Goal: Task Accomplishment & Management: Manage account settings

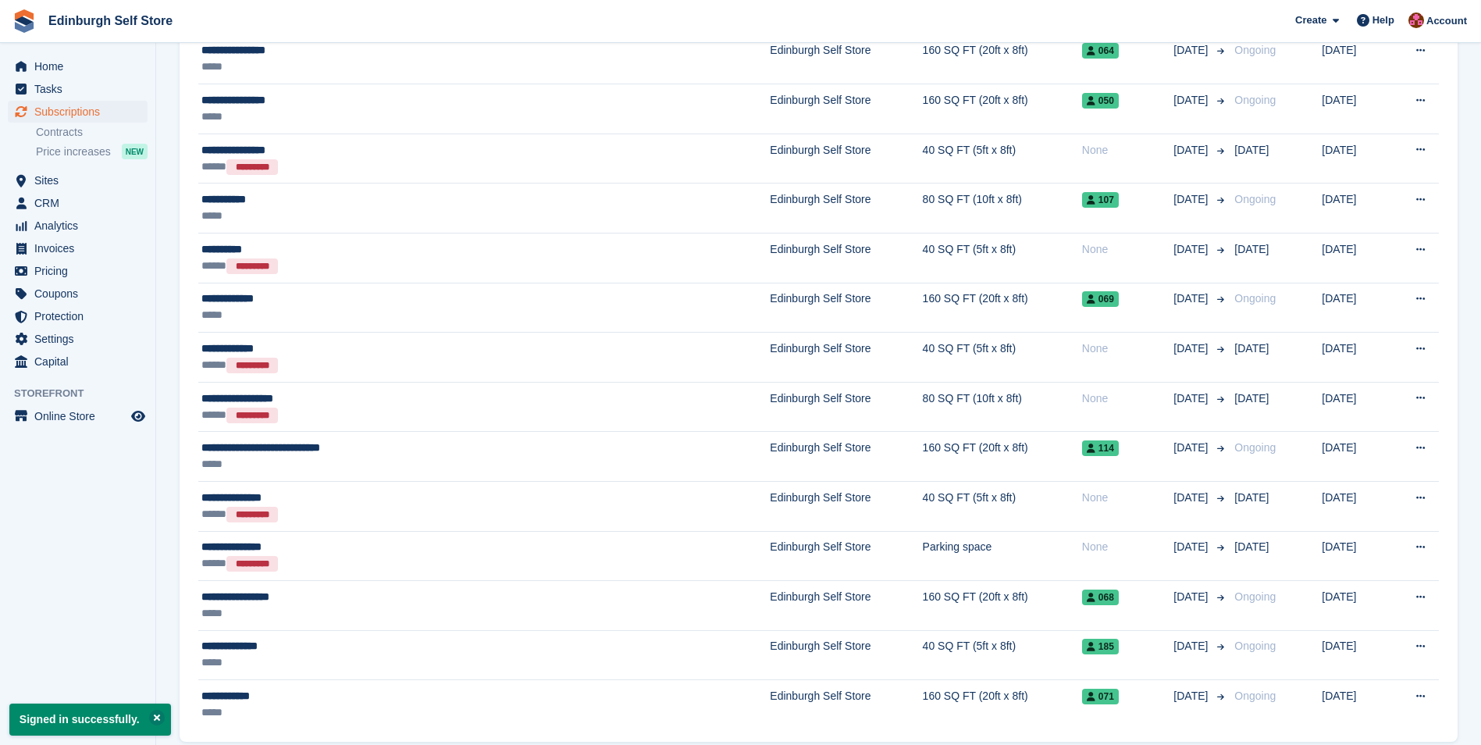
scroll to position [2248, 0]
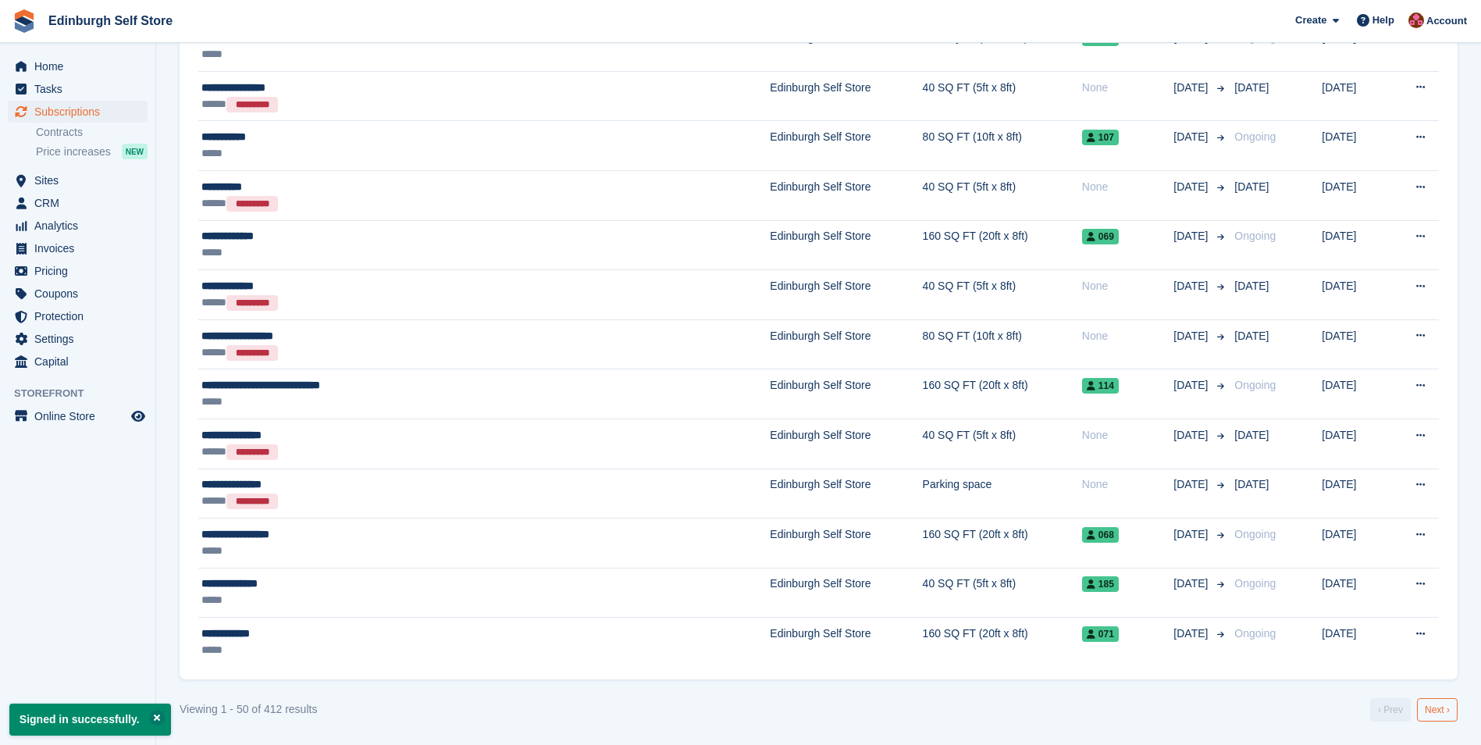
click at [1434, 706] on link "Next ›" at bounding box center [1437, 709] width 41 height 23
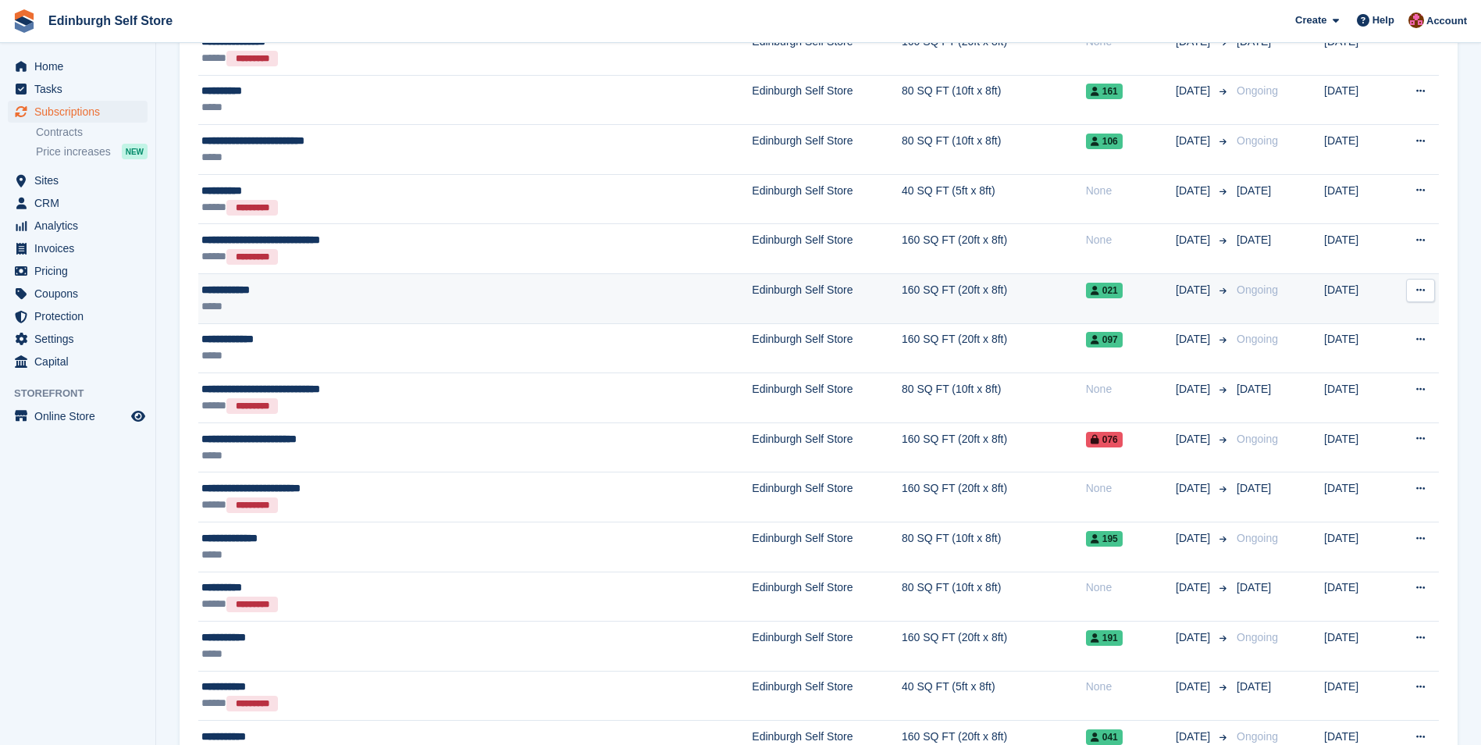
scroll to position [2248, 0]
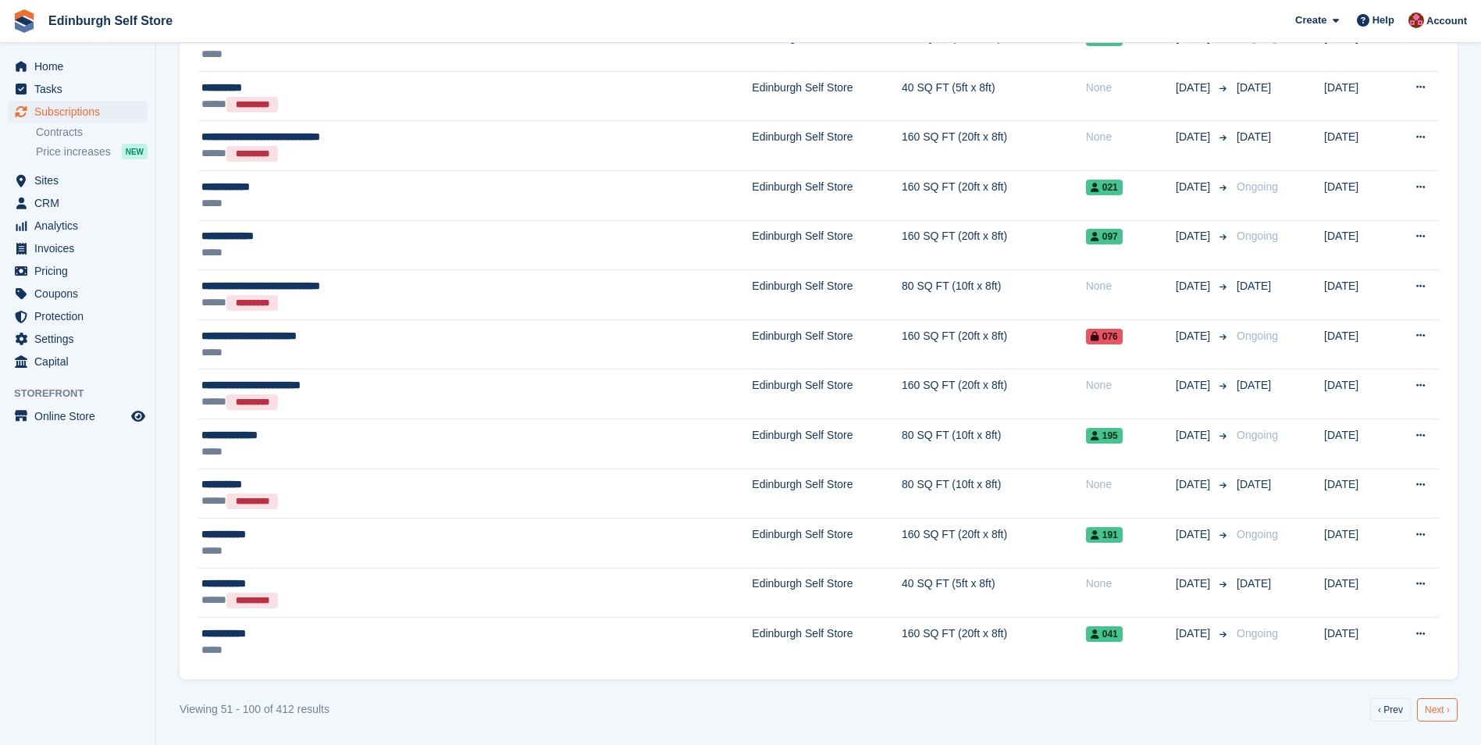
click at [1444, 710] on link "Next ›" at bounding box center [1437, 709] width 41 height 23
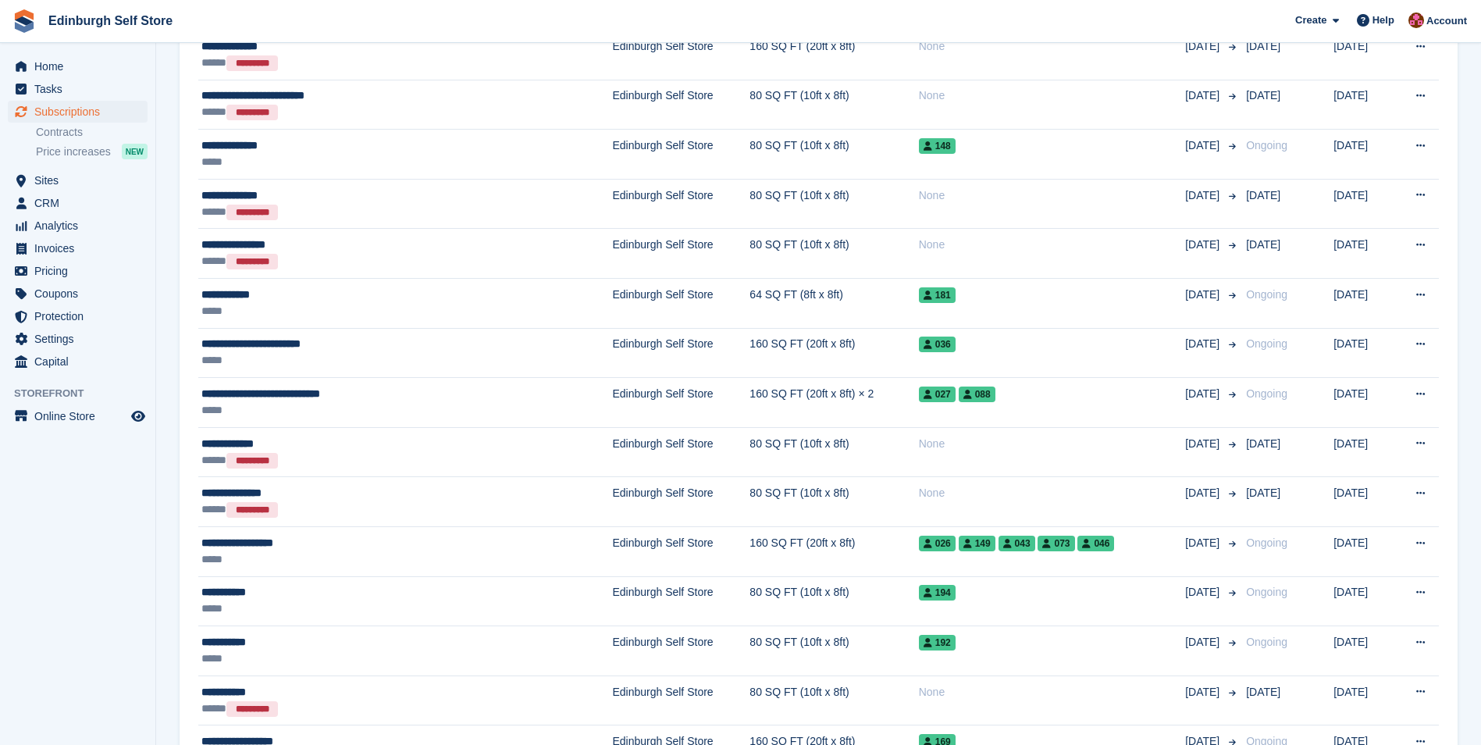
scroll to position [1467, 0]
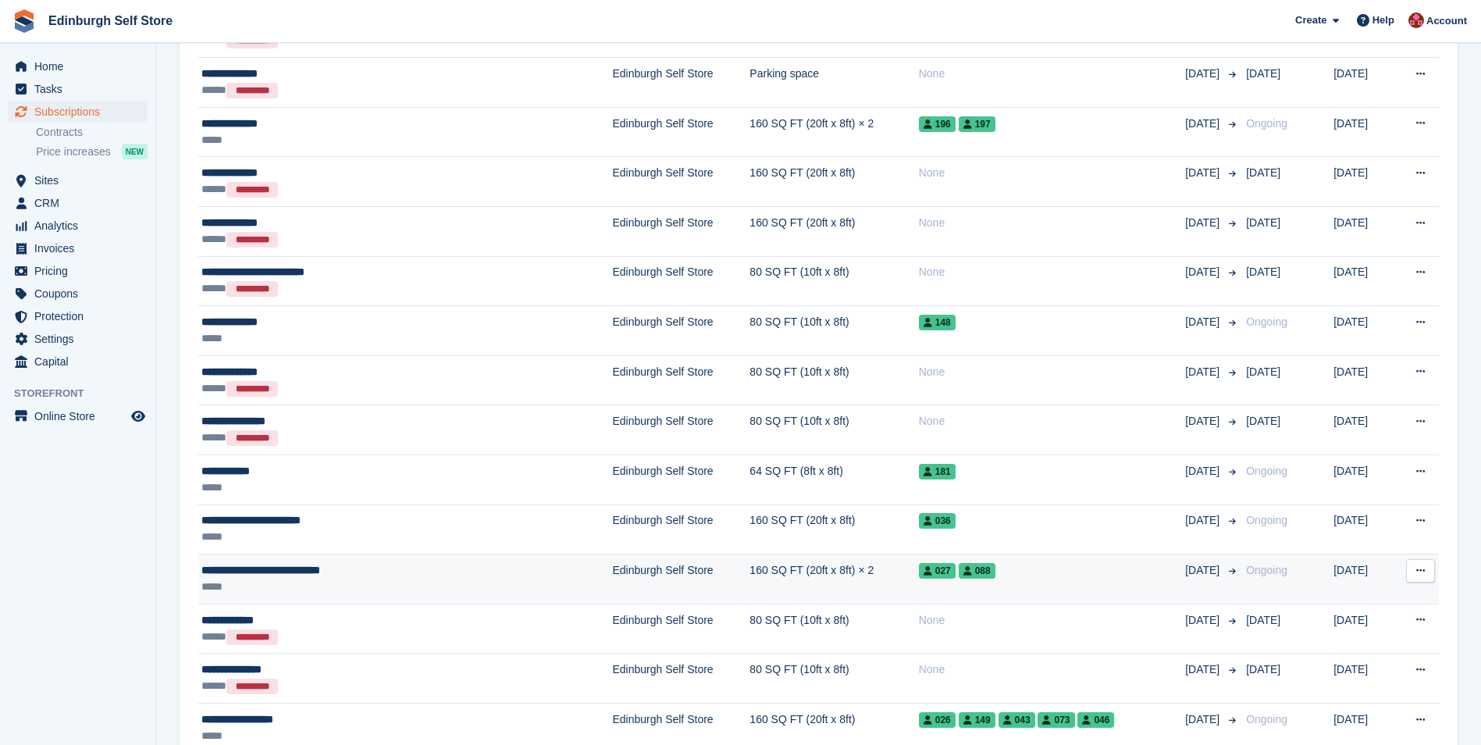
click at [749, 572] on td "160 SQ FT (20ft x 8ft) × 2" at bounding box center [833, 579] width 169 height 50
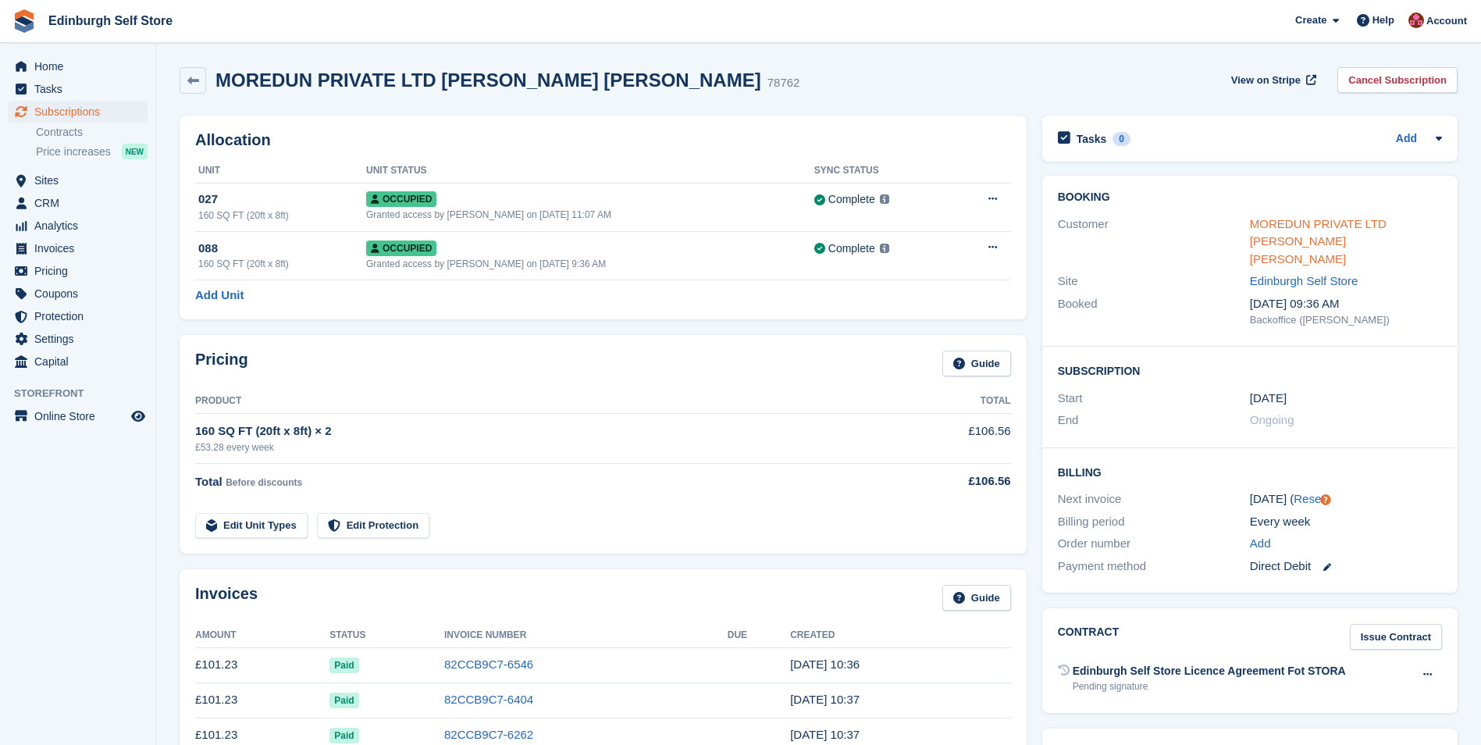
click at [1283, 222] on link "MOREDUN PRIVATE LTD Muhammed Imran Azam" at bounding box center [1318, 241] width 137 height 48
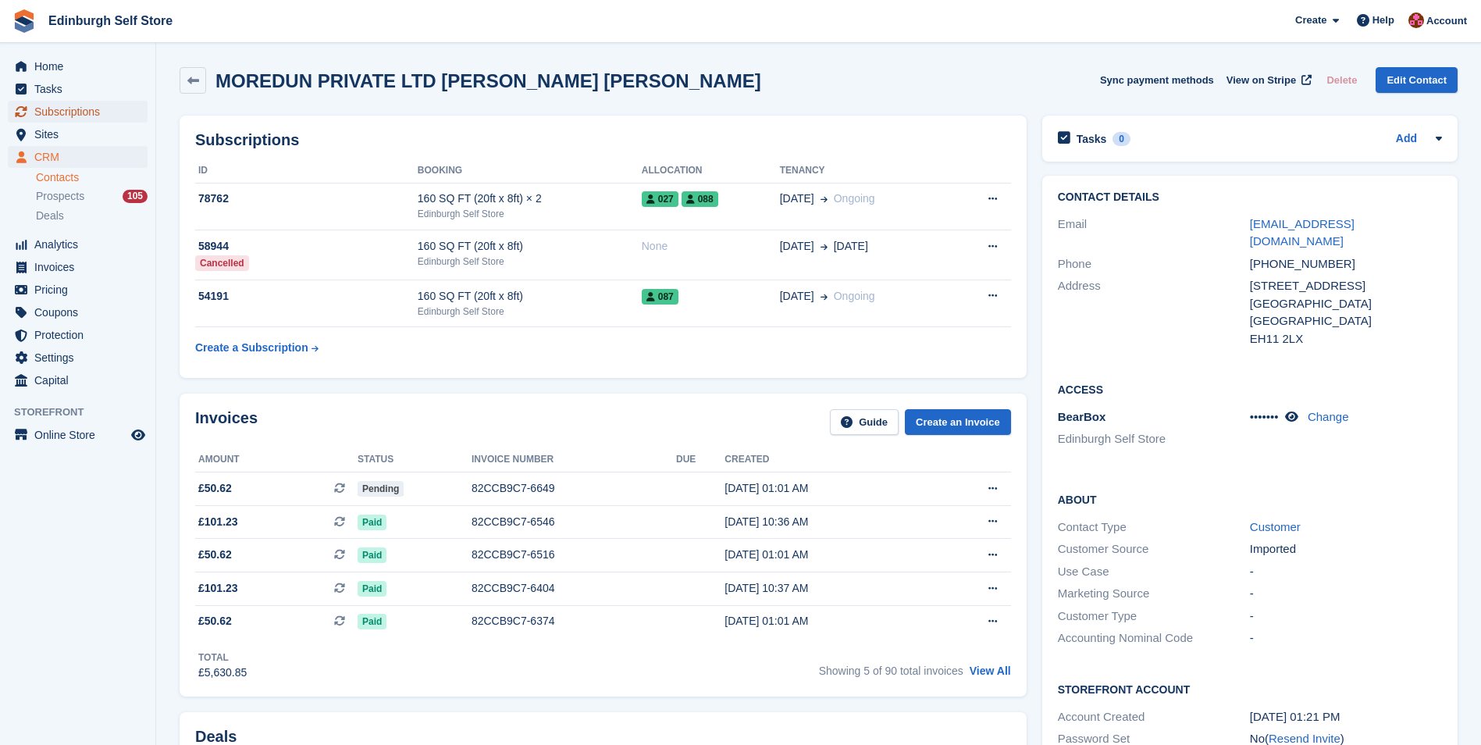
click at [98, 112] on span "Subscriptions" at bounding box center [81, 112] width 94 height 22
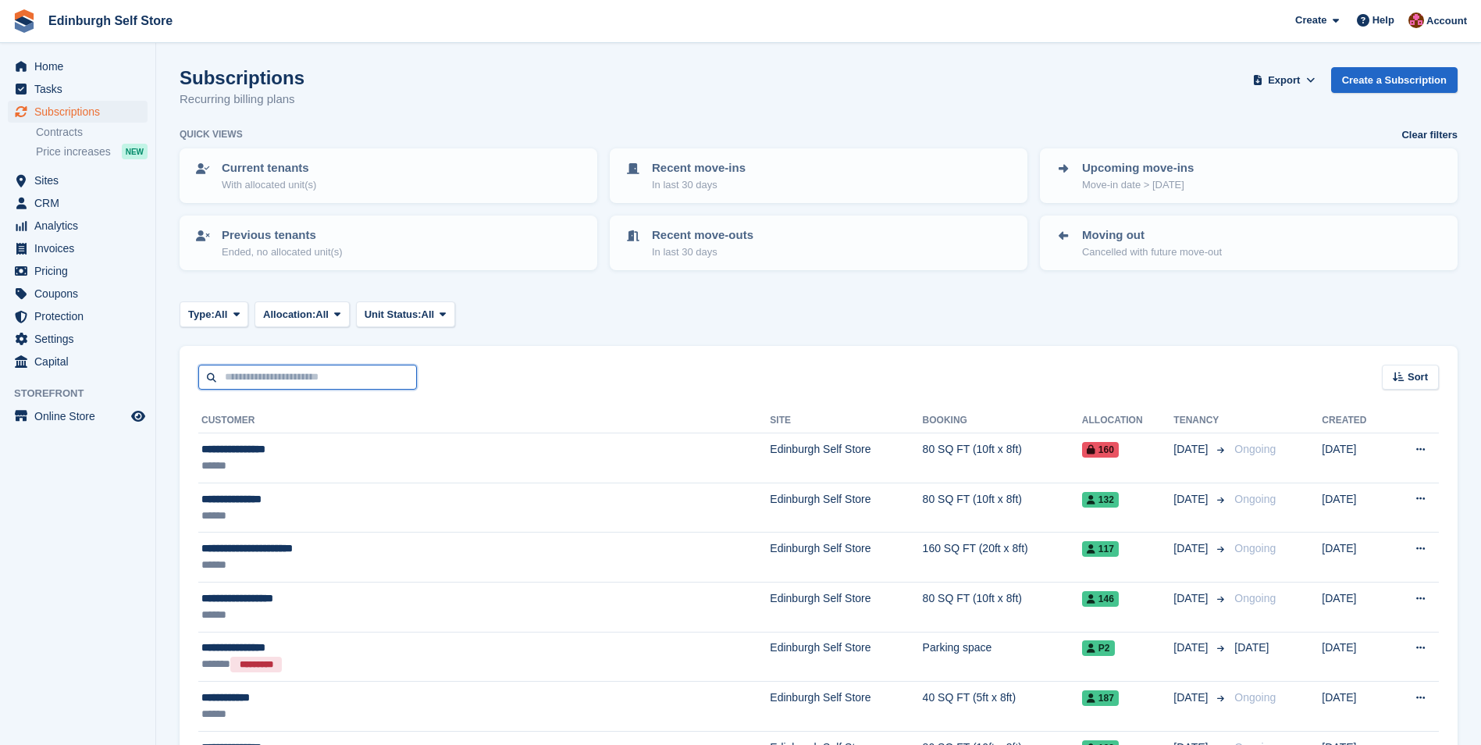
click at [276, 375] on input "text" at bounding box center [307, 378] width 219 height 26
type input "**********"
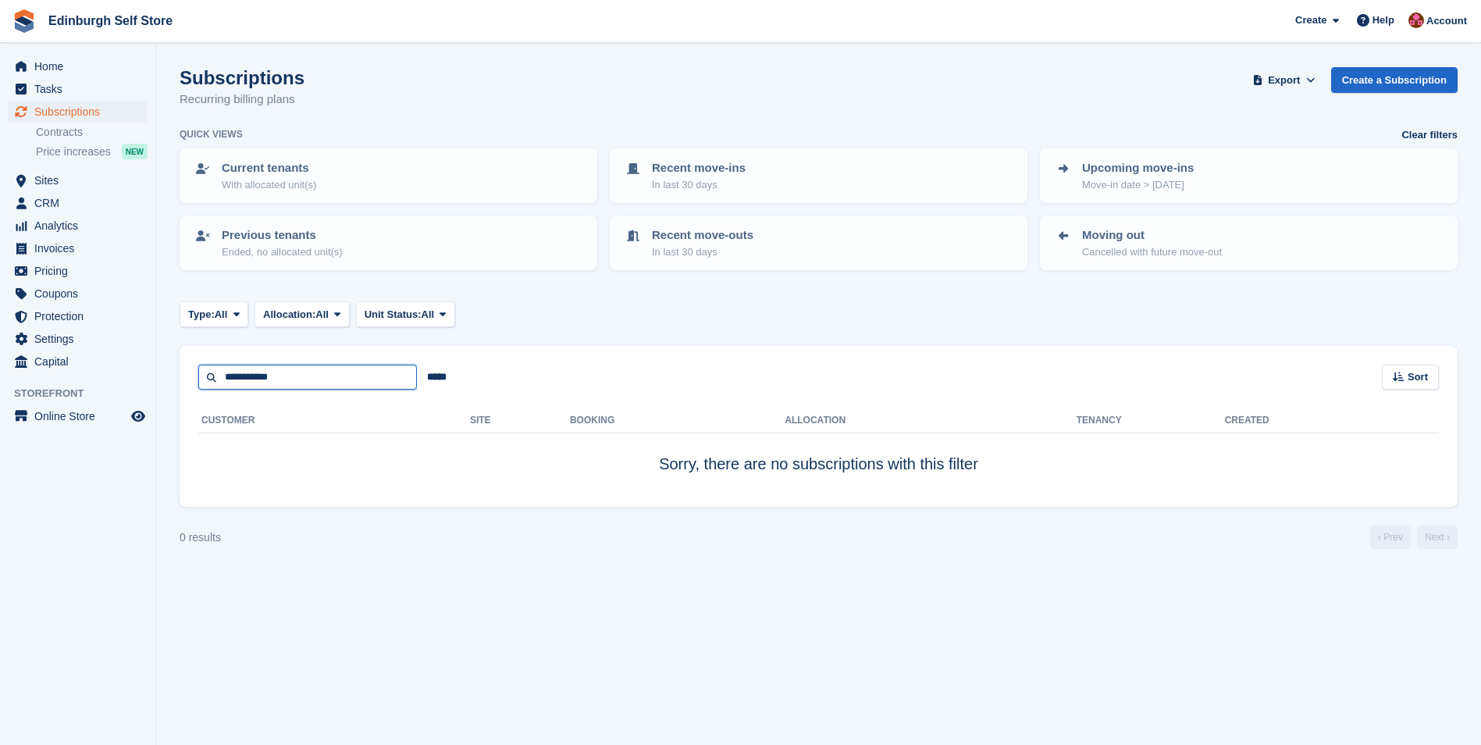
drag, startPoint x: 309, startPoint y: 375, endPoint x: 201, endPoint y: 378, distance: 108.5
click at [201, 378] on input "**********" at bounding box center [307, 378] width 219 height 26
click at [84, 253] on span "Invoices" at bounding box center [81, 248] width 94 height 22
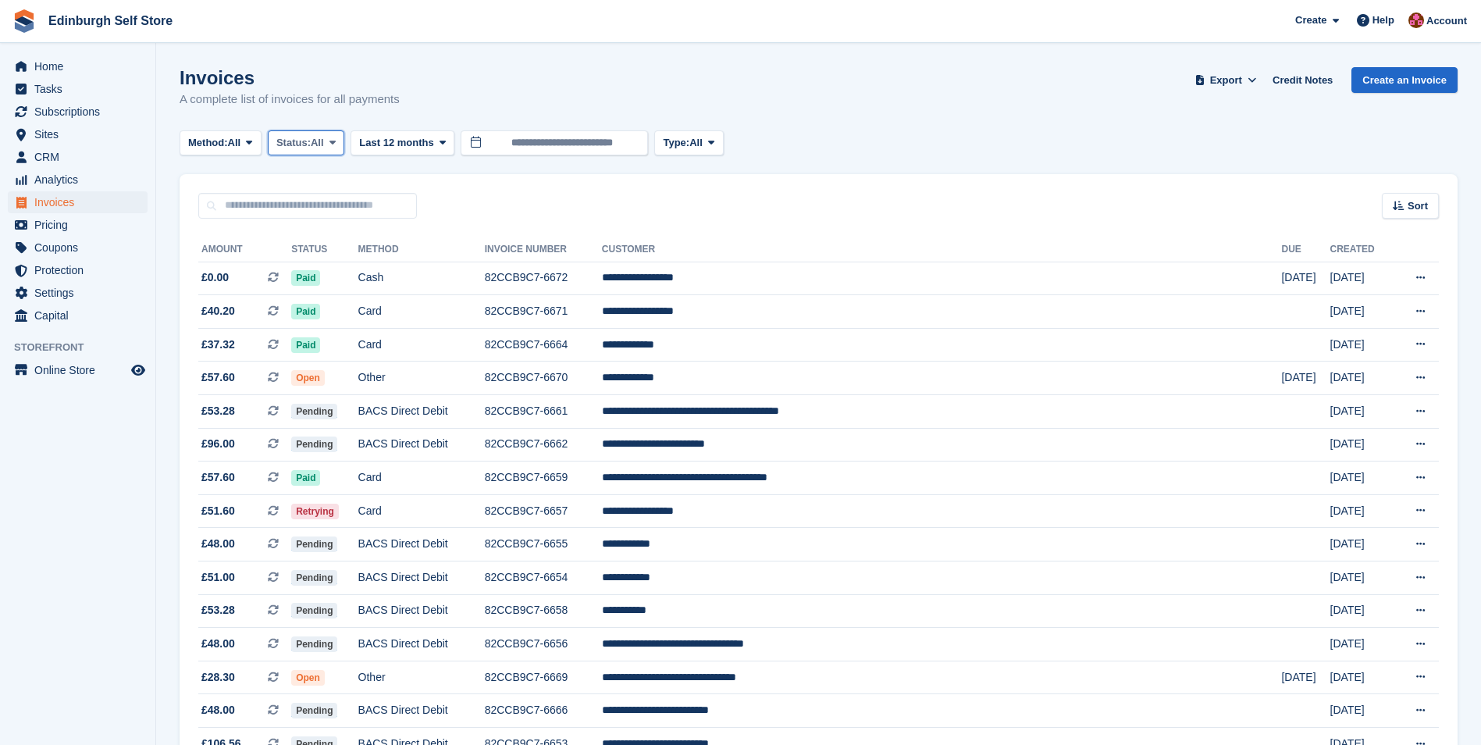
click at [336, 143] on icon at bounding box center [332, 142] width 6 height 10
click at [333, 267] on link "Open" at bounding box center [343, 264] width 136 height 28
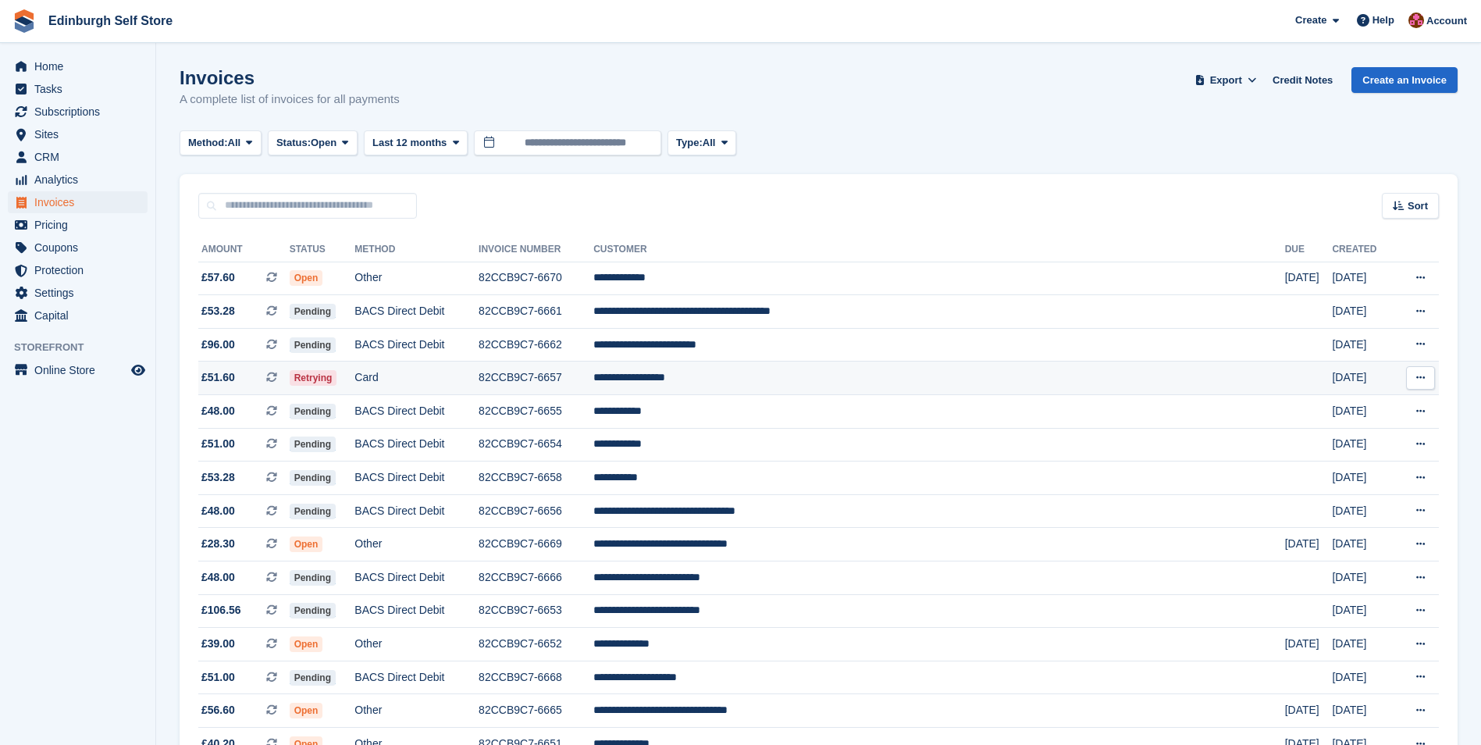
click at [783, 380] on td "**********" at bounding box center [939, 378] width 692 height 34
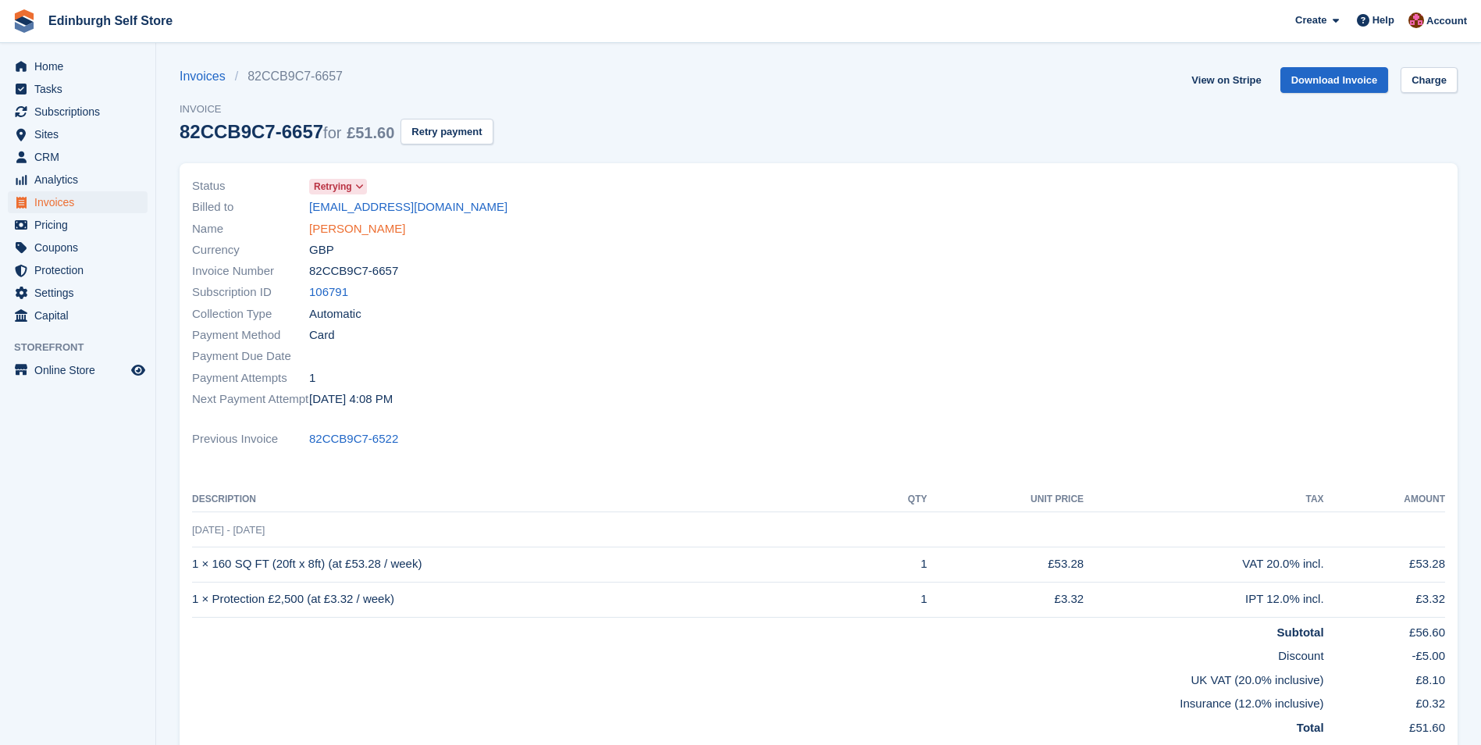
click at [382, 232] on link "[PERSON_NAME]" at bounding box center [357, 229] width 96 height 18
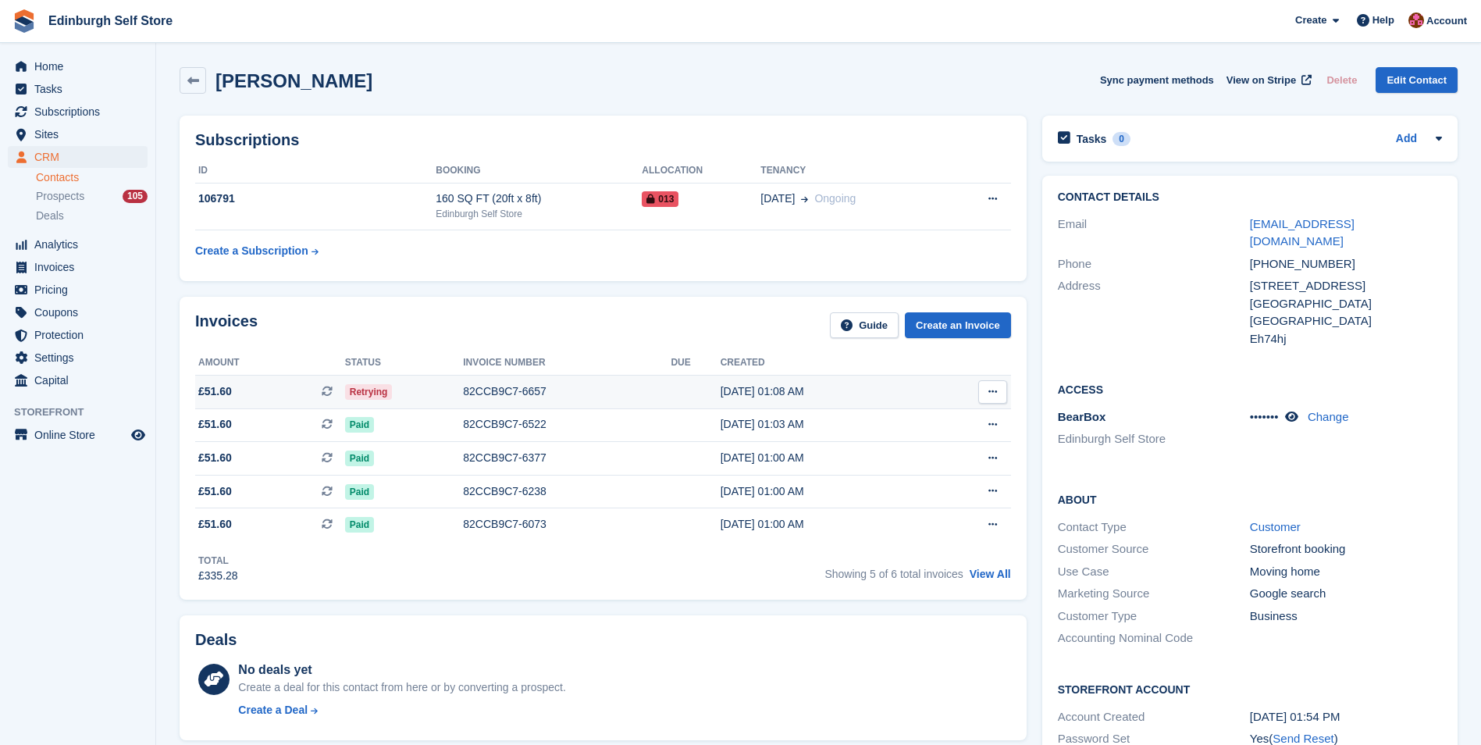
click at [492, 387] on div "82CCB9C7-6657" at bounding box center [567, 391] width 208 height 16
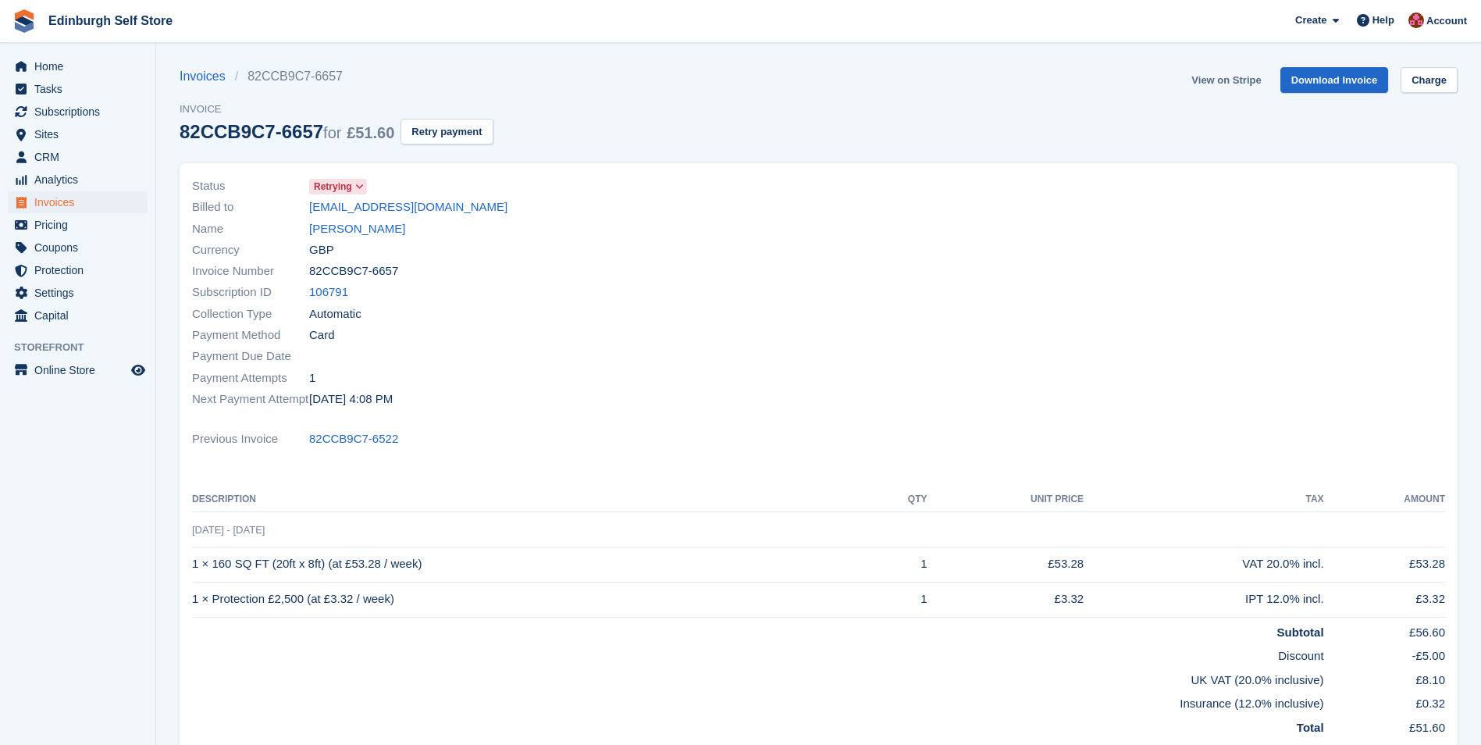
click at [1220, 84] on link "View on Stripe" at bounding box center [1226, 80] width 82 height 26
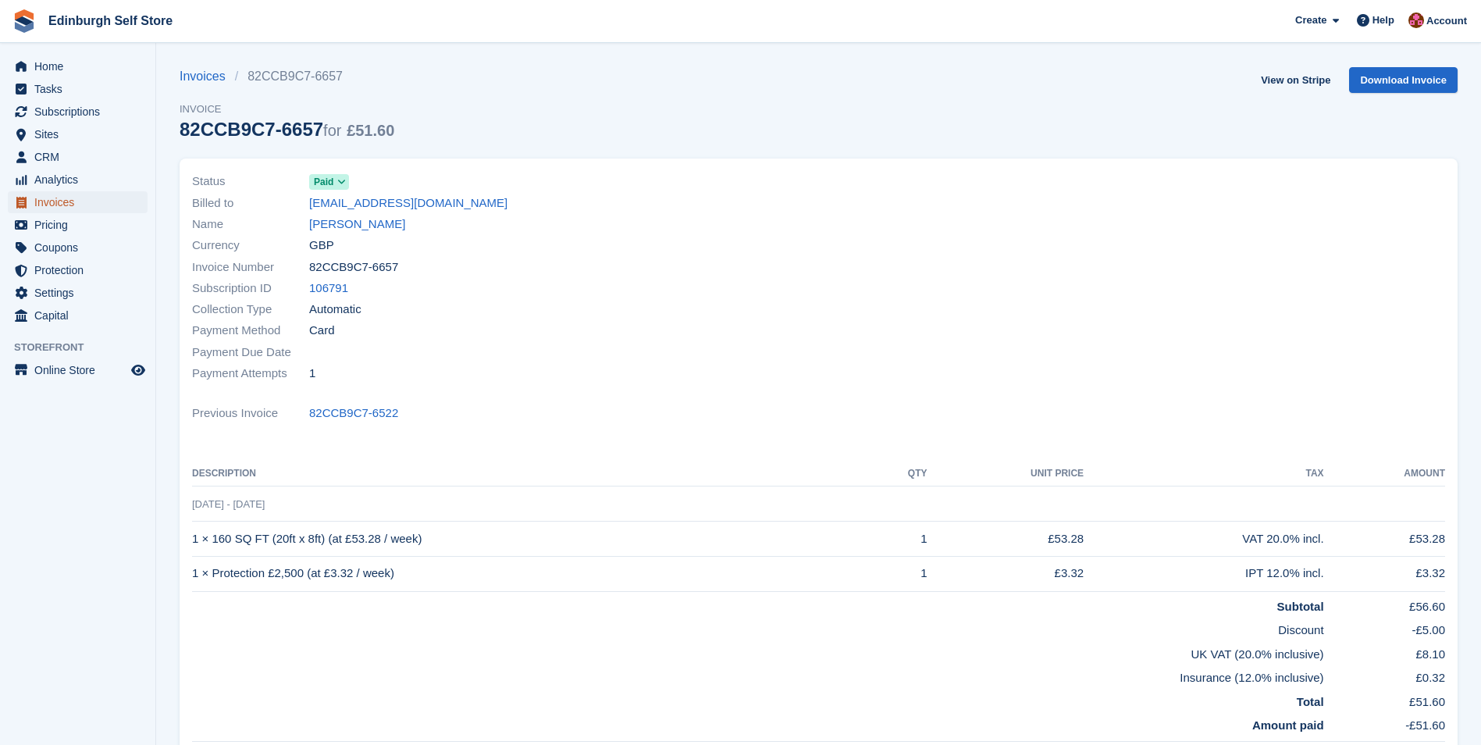
drag, startPoint x: 0, startPoint y: 0, endPoint x: 365, endPoint y: 237, distance: 435.6
click at [59, 201] on span "Invoices" at bounding box center [81, 202] width 94 height 22
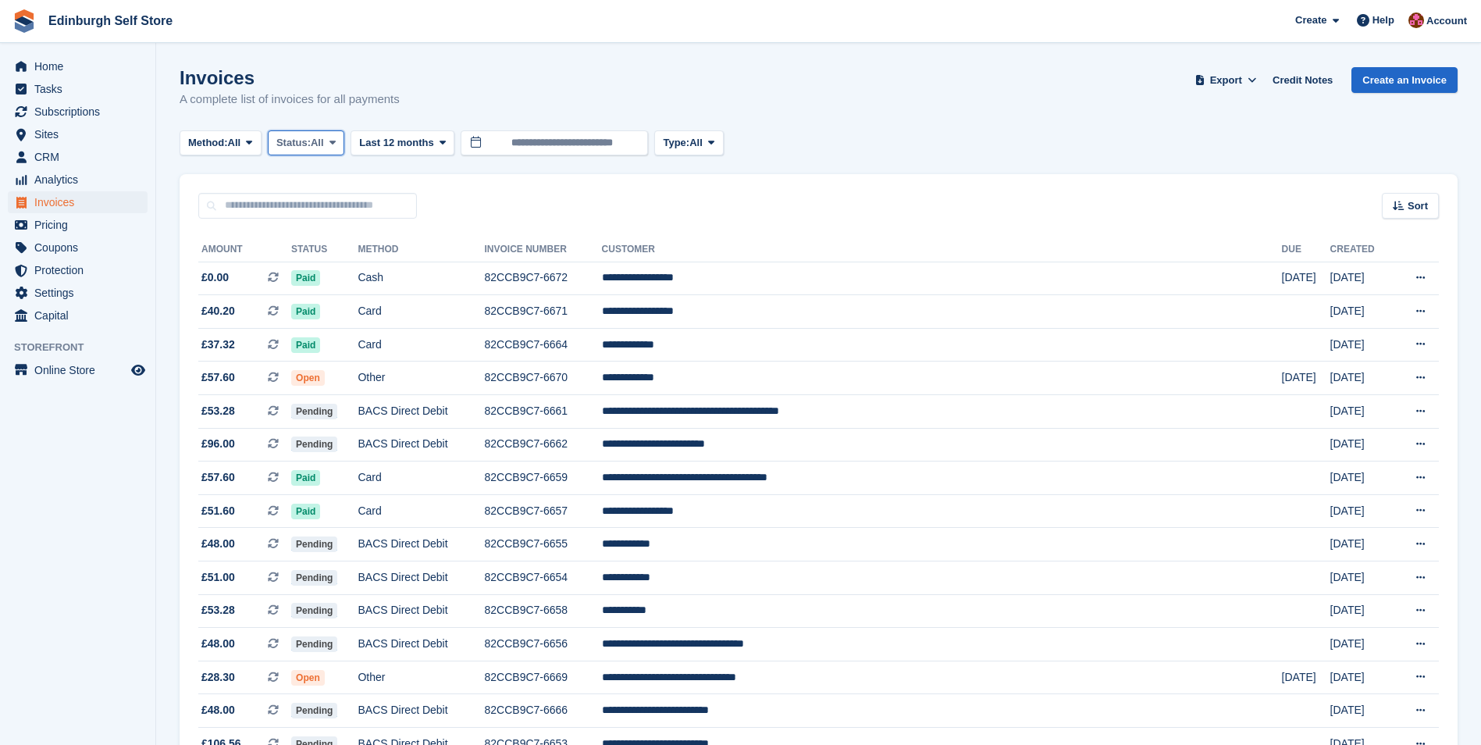
click at [339, 143] on span at bounding box center [332, 143] width 12 height 12
click at [337, 265] on link "Open" at bounding box center [343, 264] width 136 height 28
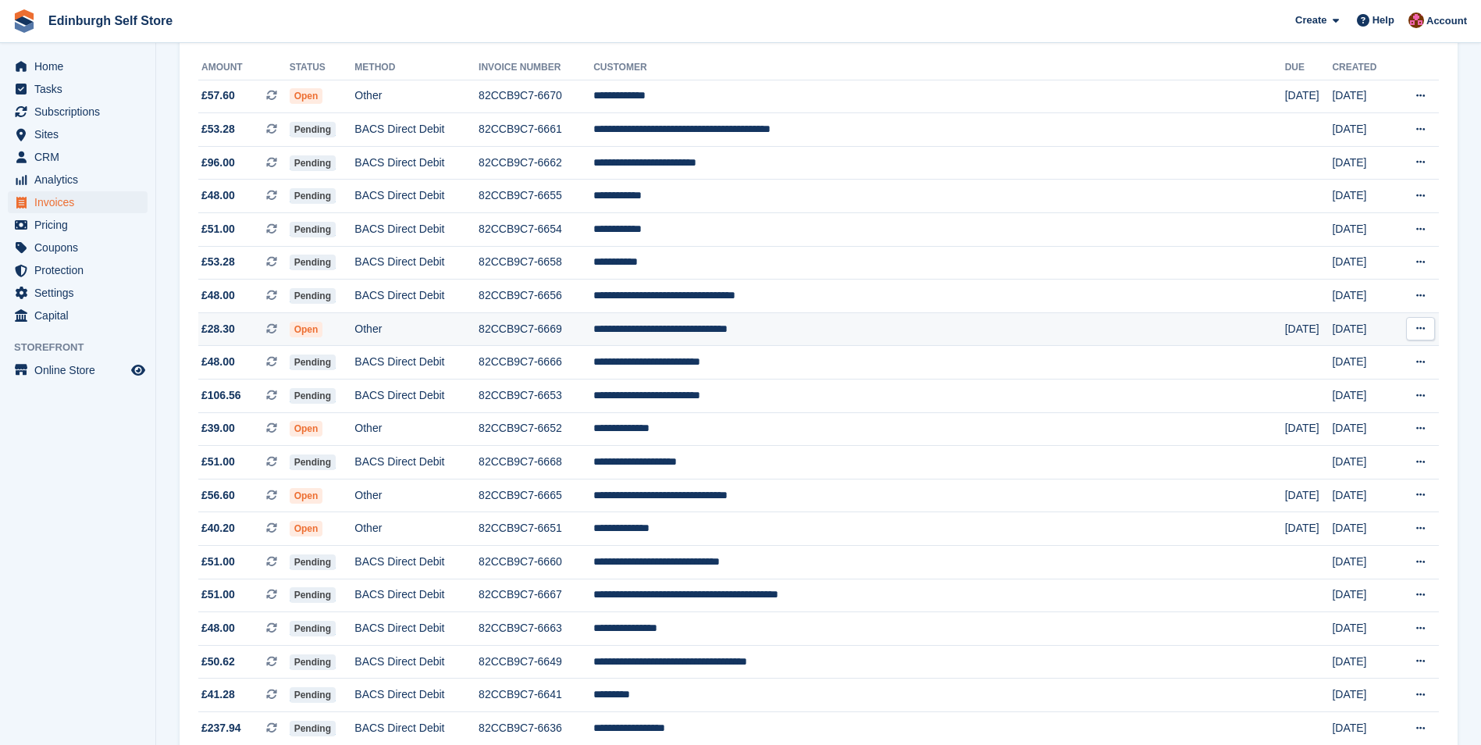
scroll to position [234, 0]
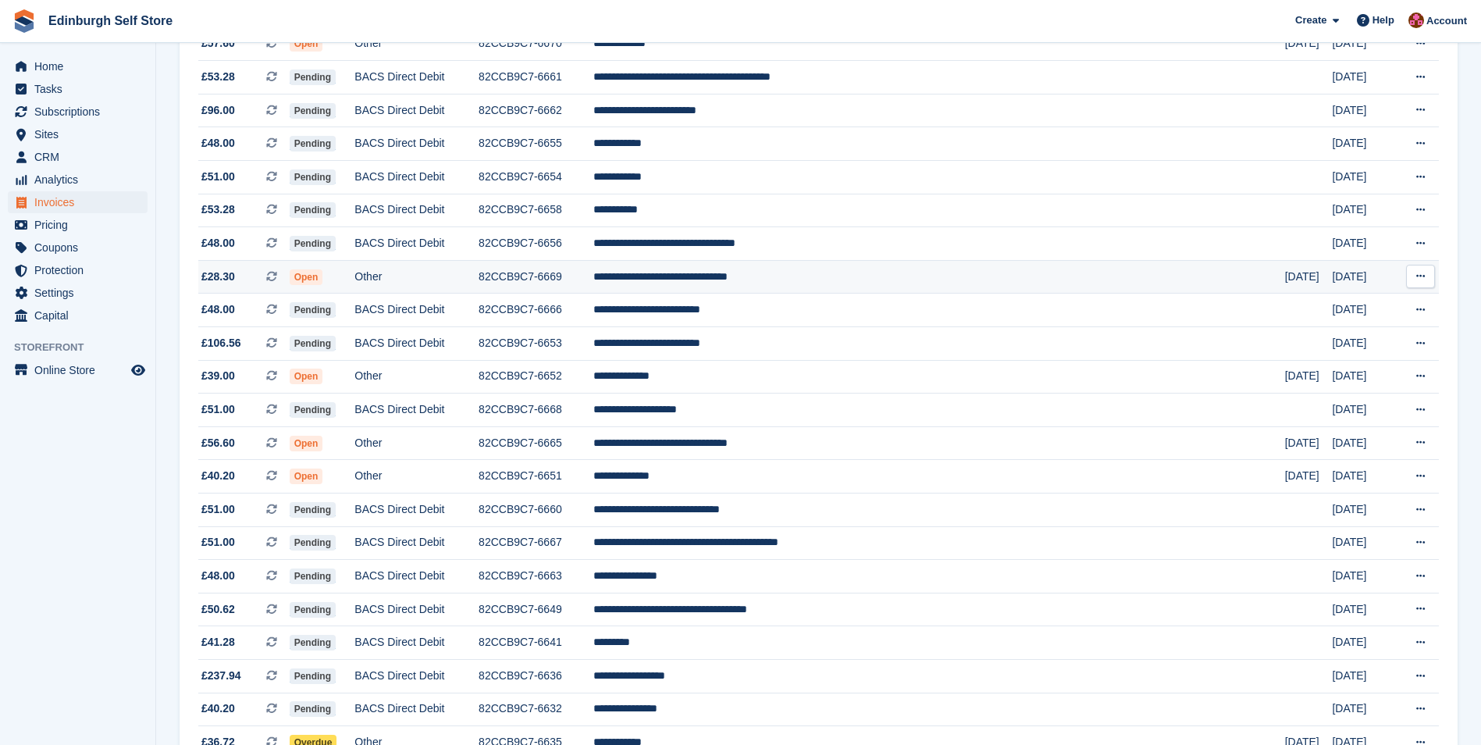
click at [798, 282] on td "**********" at bounding box center [939, 277] width 692 height 34
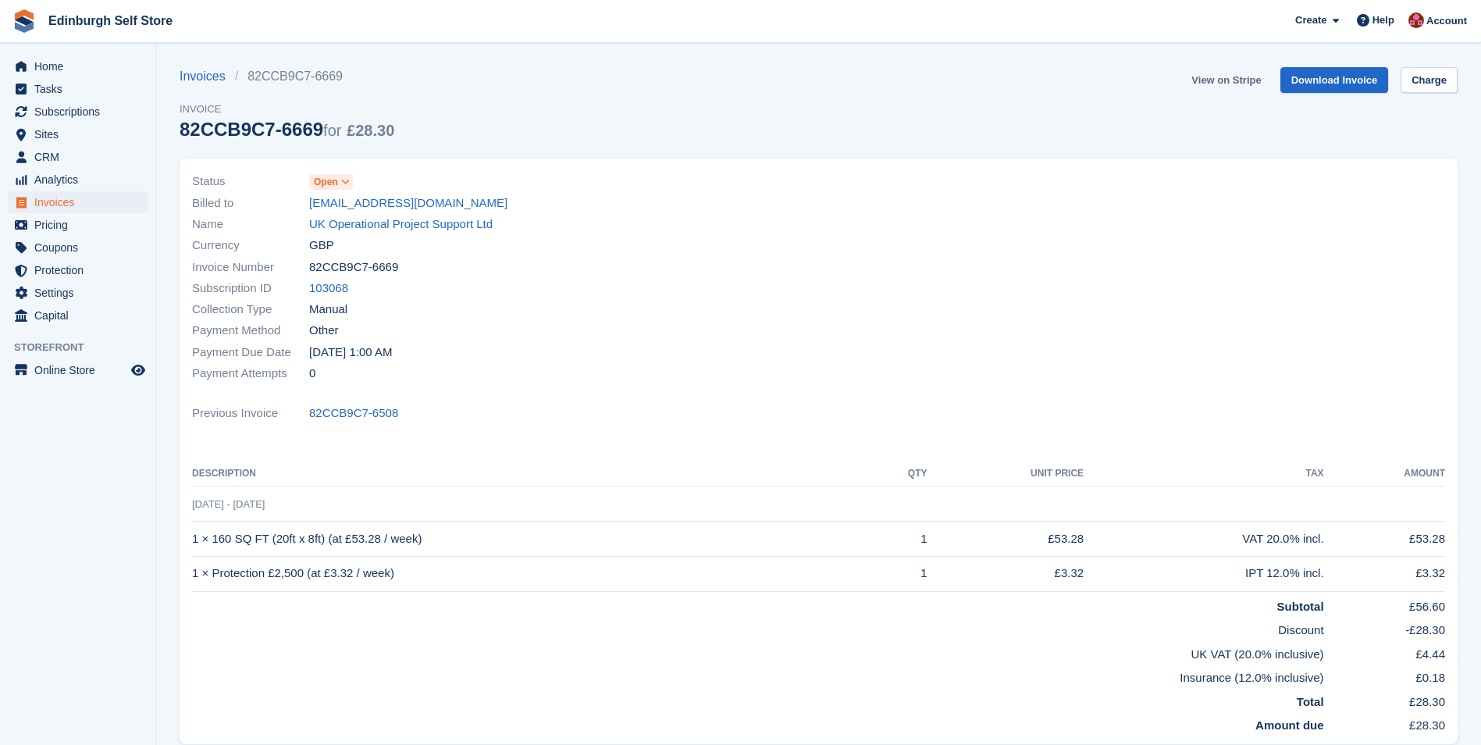
click at [1222, 87] on link "View on Stripe" at bounding box center [1226, 80] width 82 height 26
drag, startPoint x: 0, startPoint y: 0, endPoint x: 76, endPoint y: 201, distance: 215.4
click at [76, 201] on span "Invoices" at bounding box center [81, 202] width 94 height 22
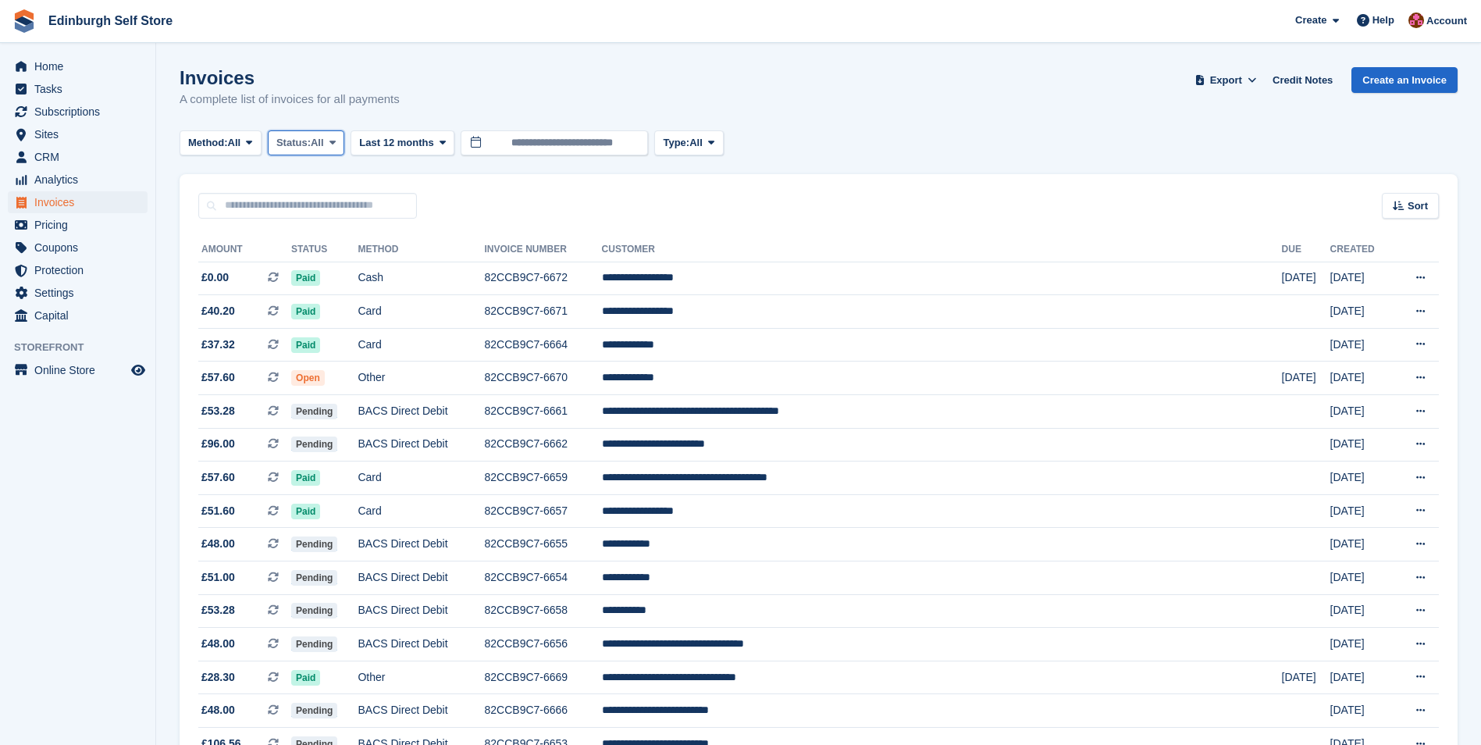
click at [336, 142] on icon at bounding box center [332, 142] width 6 height 10
click at [347, 270] on link "Open" at bounding box center [343, 264] width 136 height 28
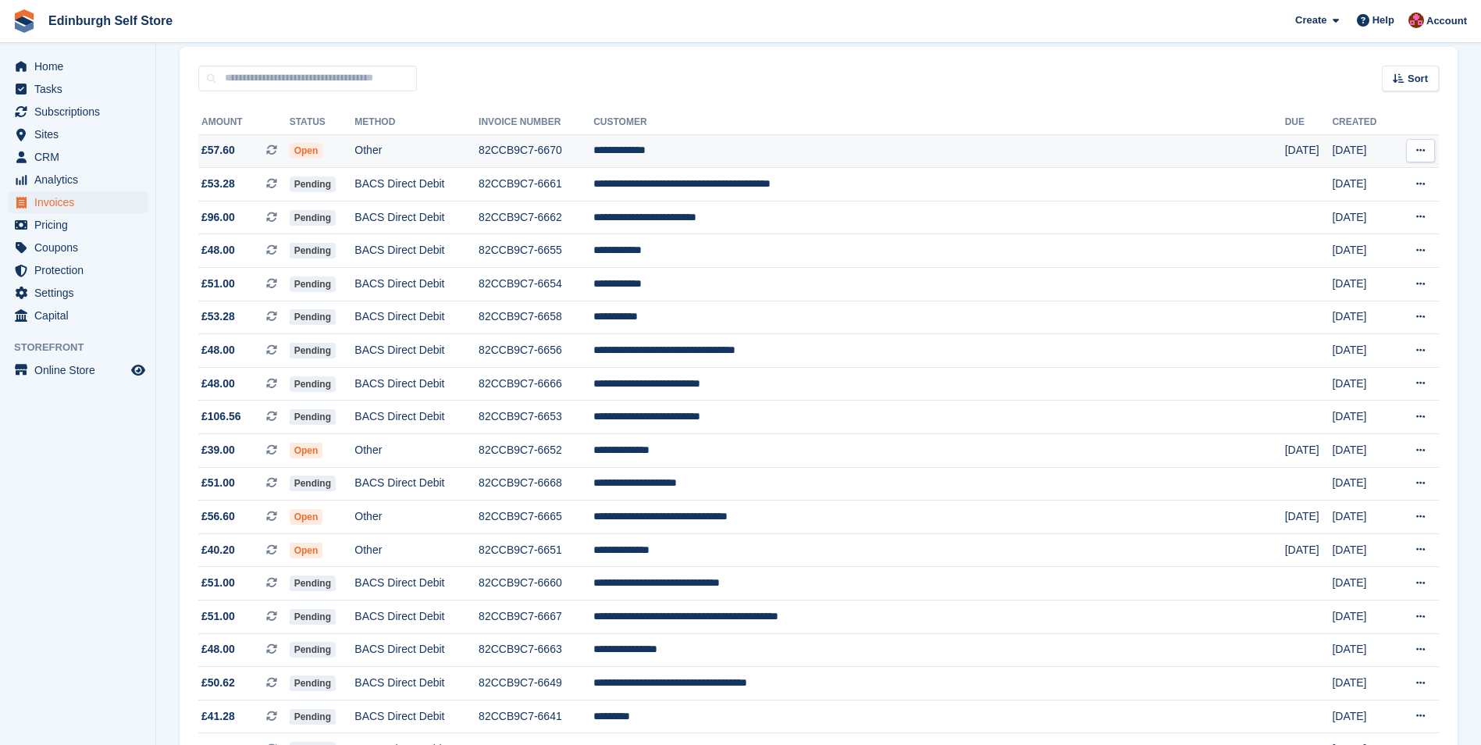
scroll to position [234, 0]
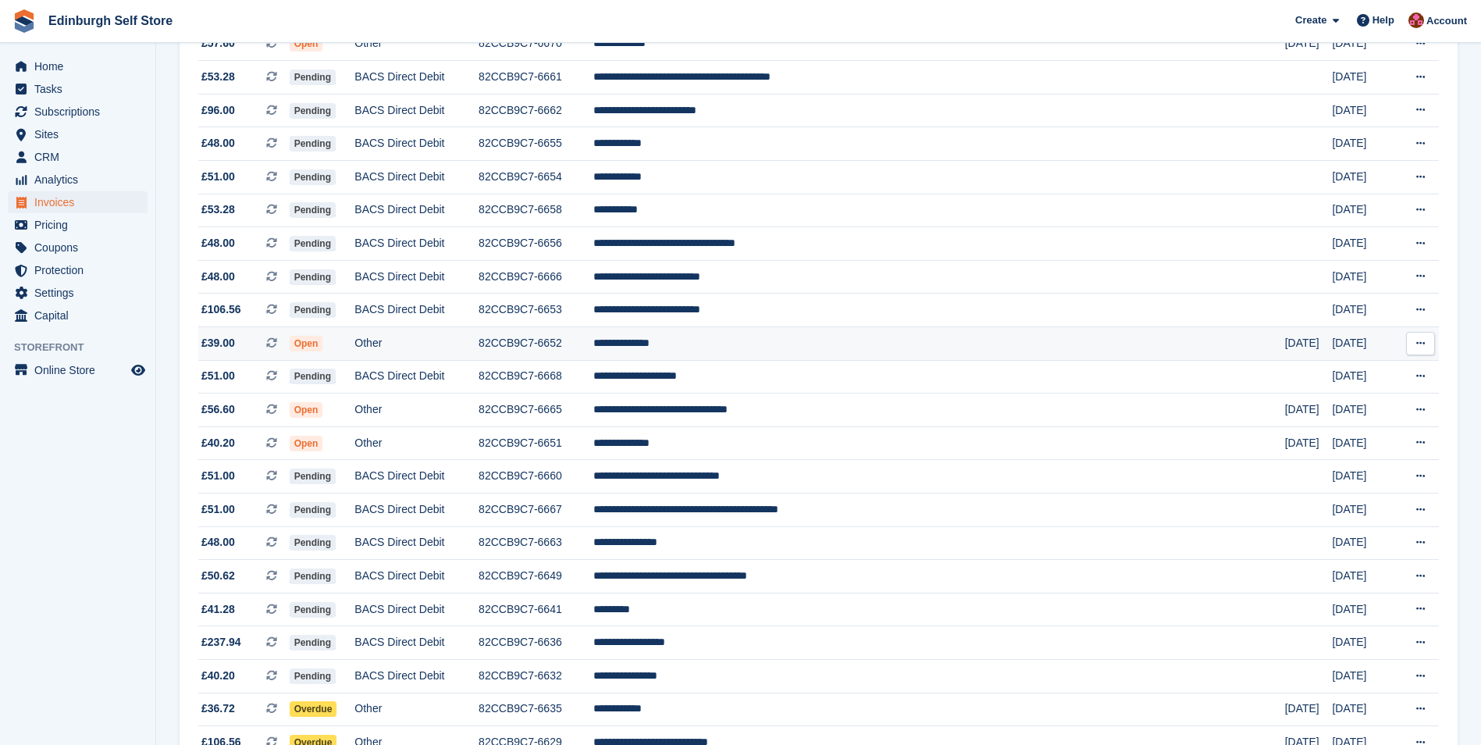
click at [789, 347] on td "**********" at bounding box center [939, 344] width 692 height 34
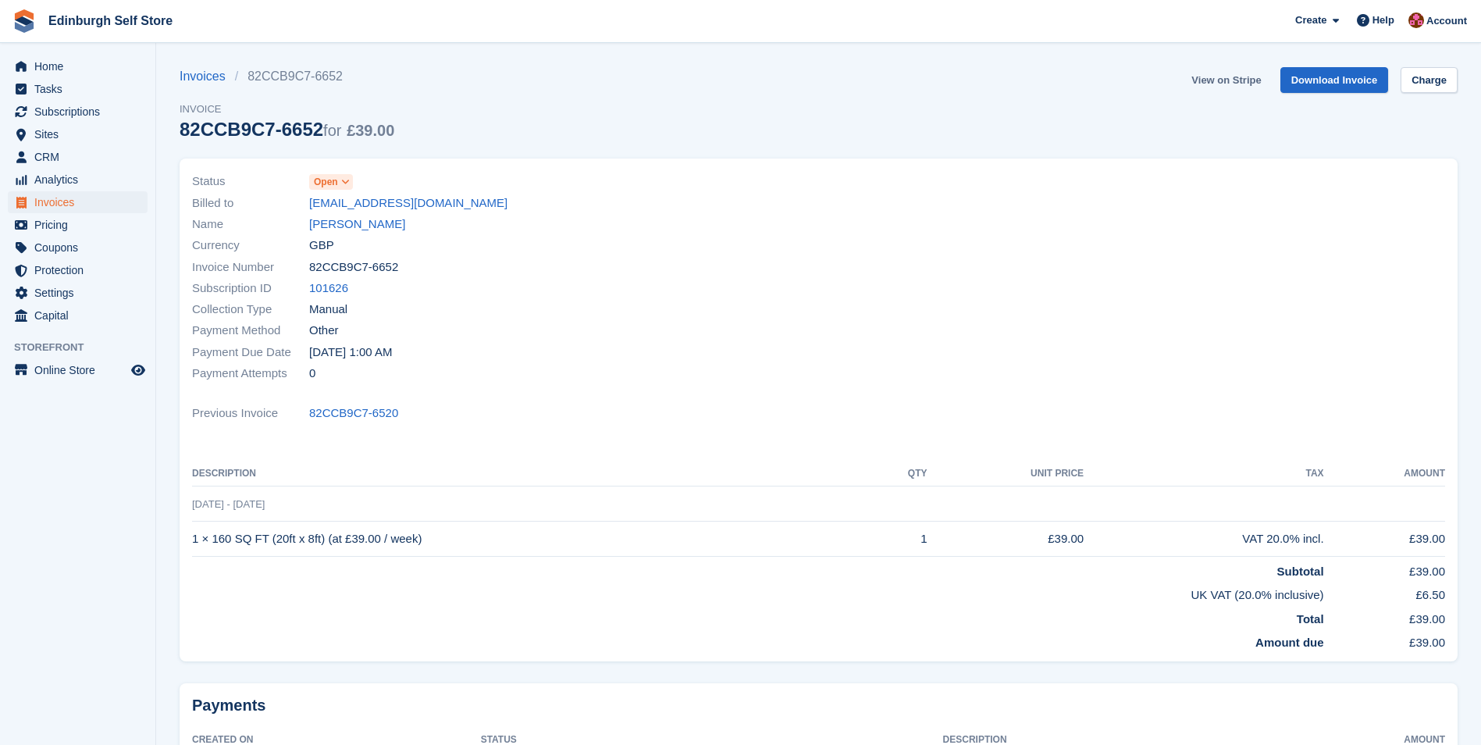
click at [1222, 81] on link "View on Stripe" at bounding box center [1226, 80] width 82 height 26
click at [365, 221] on link "[PERSON_NAME]" at bounding box center [357, 224] width 96 height 18
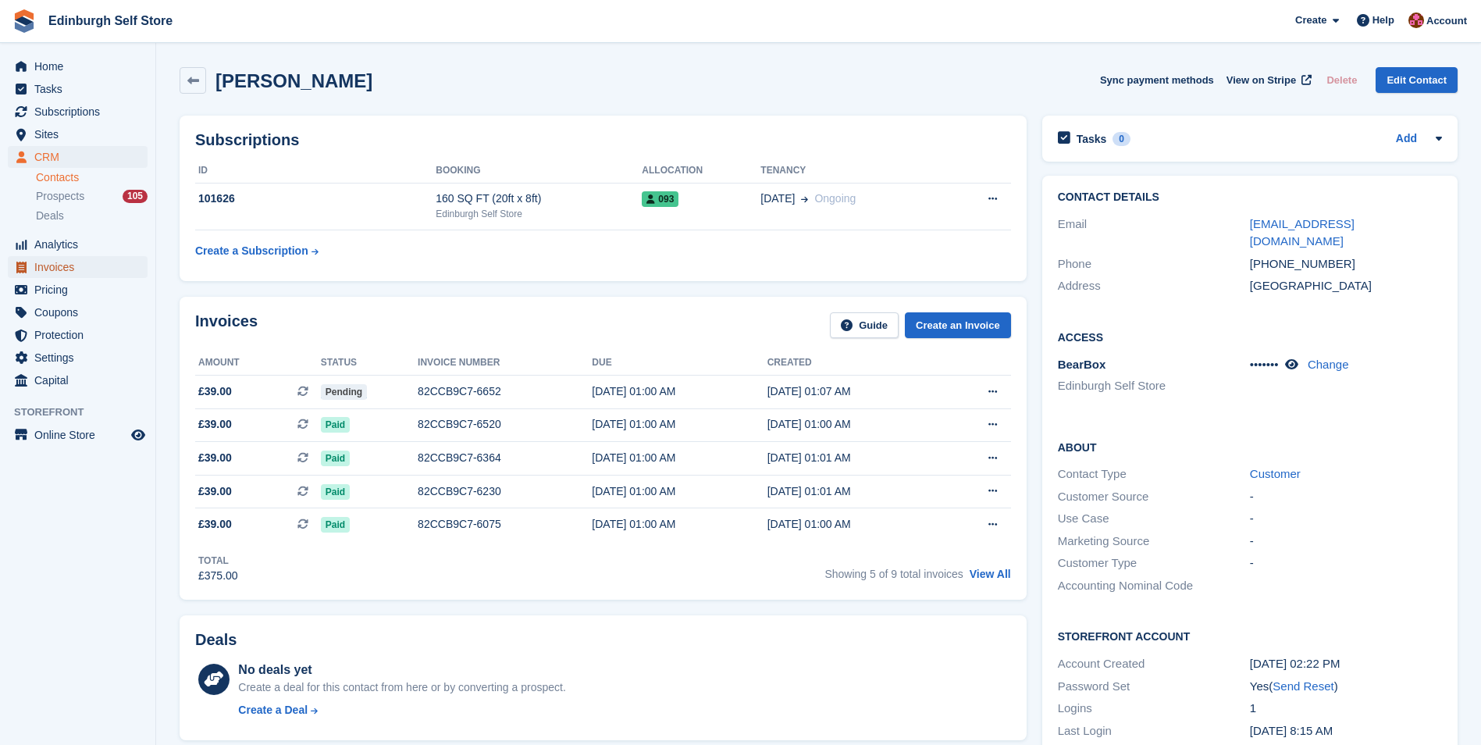
click at [84, 272] on span "Invoices" at bounding box center [81, 267] width 94 height 22
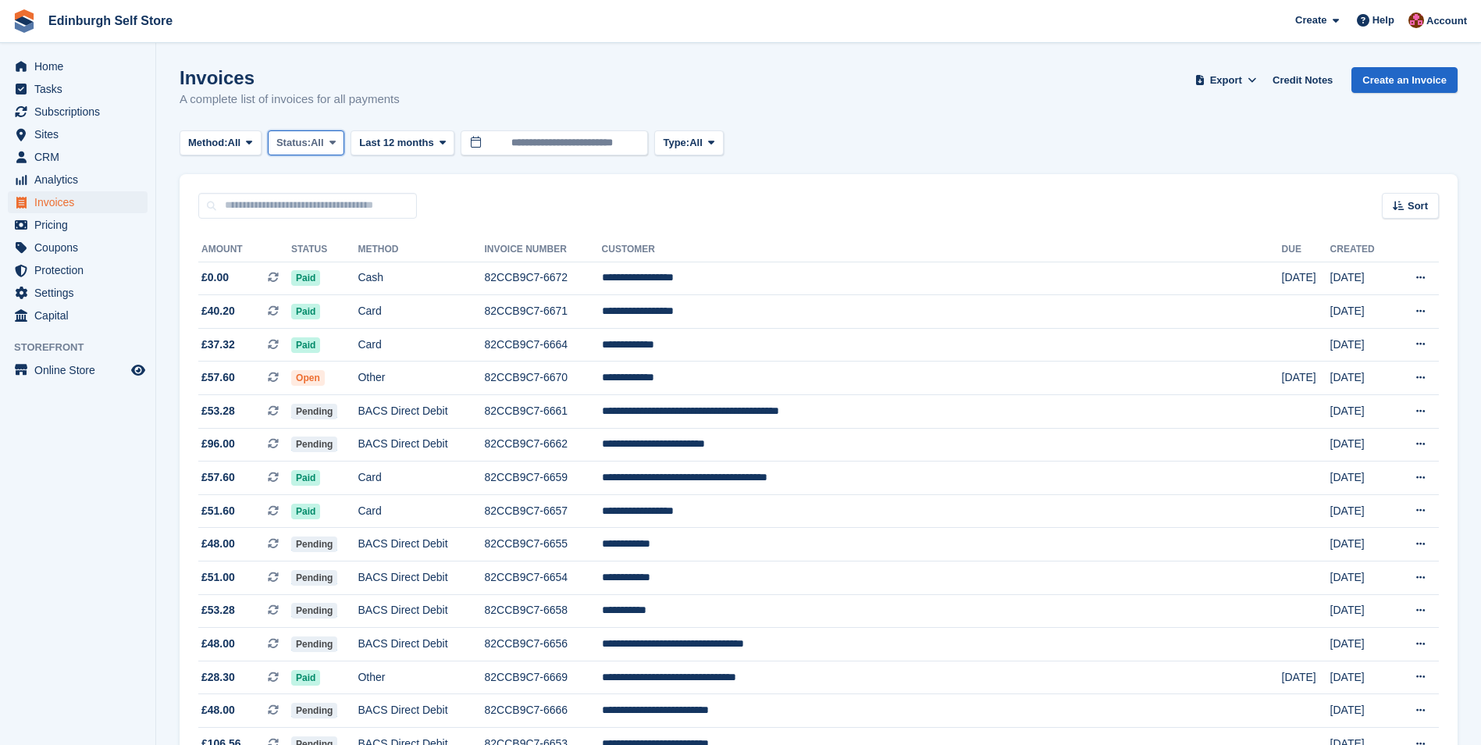
drag, startPoint x: 334, startPoint y: 137, endPoint x: 336, endPoint y: 153, distance: 15.8
click at [334, 138] on icon at bounding box center [332, 142] width 6 height 10
click at [326, 271] on link "Open" at bounding box center [343, 264] width 136 height 28
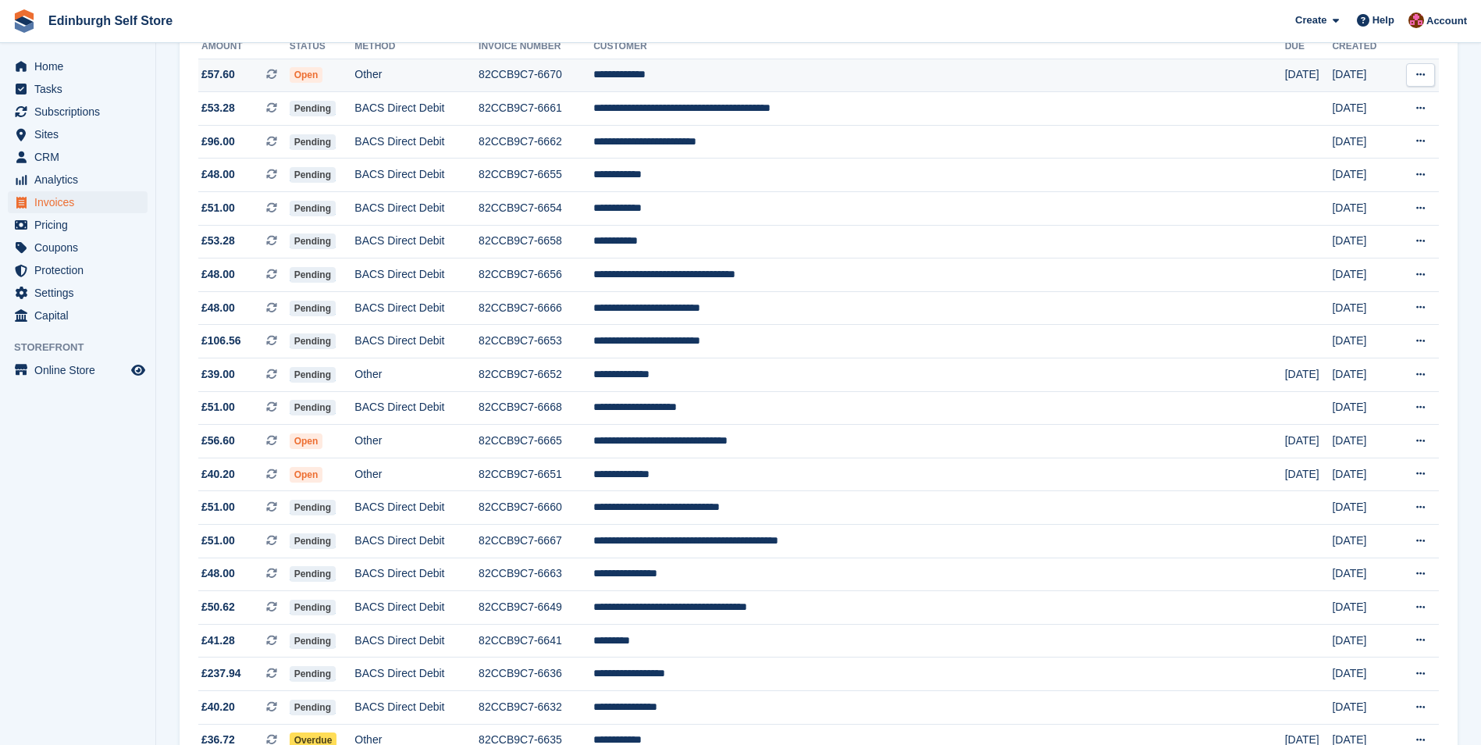
scroll to position [234, 0]
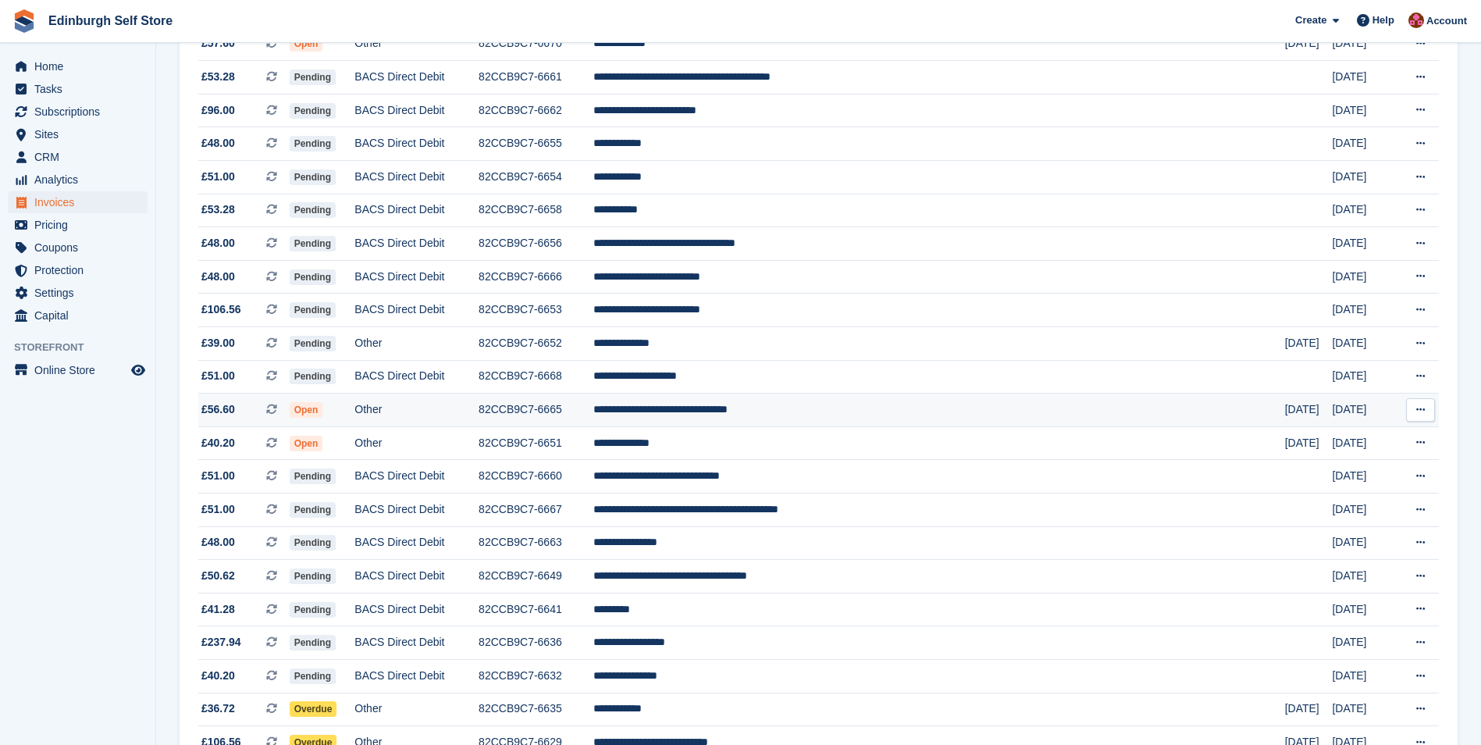
click at [788, 410] on td "**********" at bounding box center [939, 410] width 692 height 34
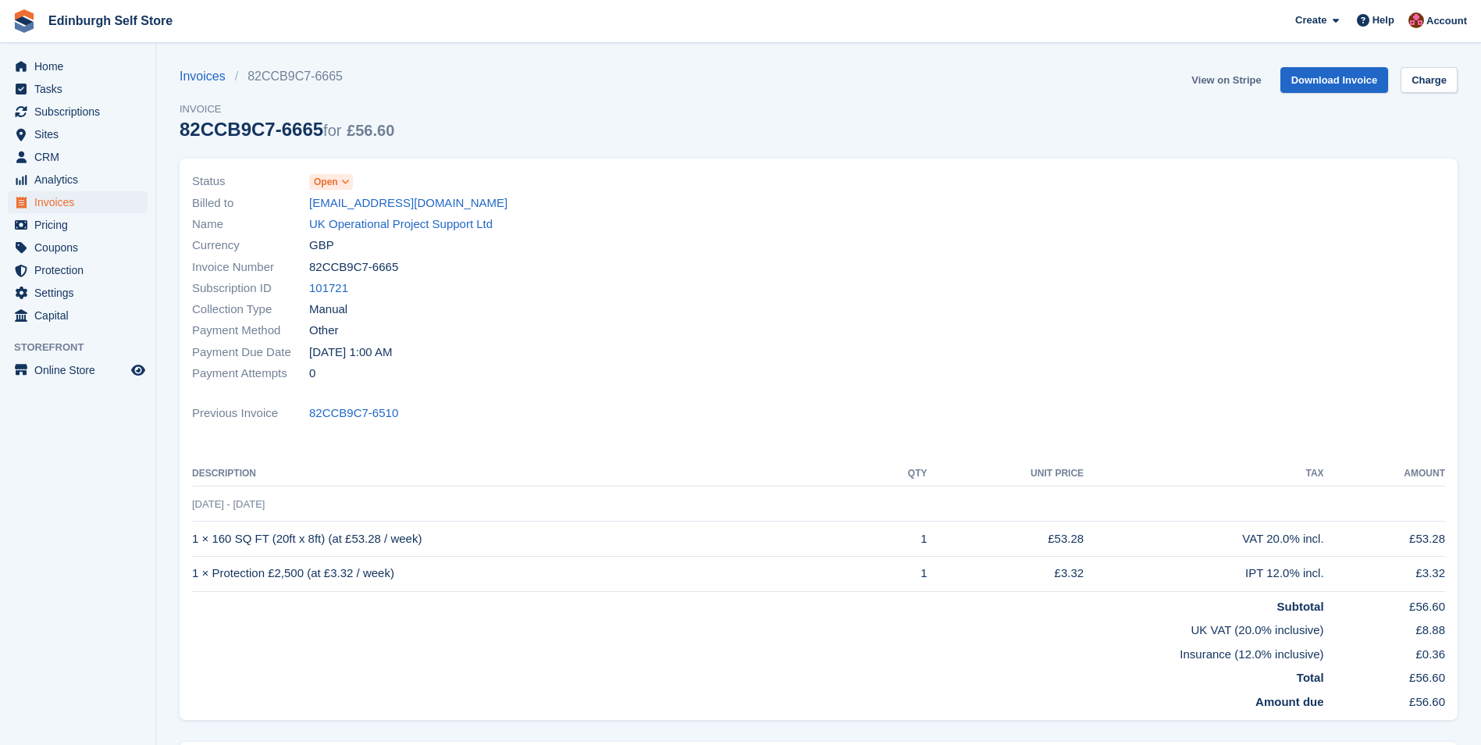
click at [1220, 80] on link "View on Stripe" at bounding box center [1226, 80] width 82 height 26
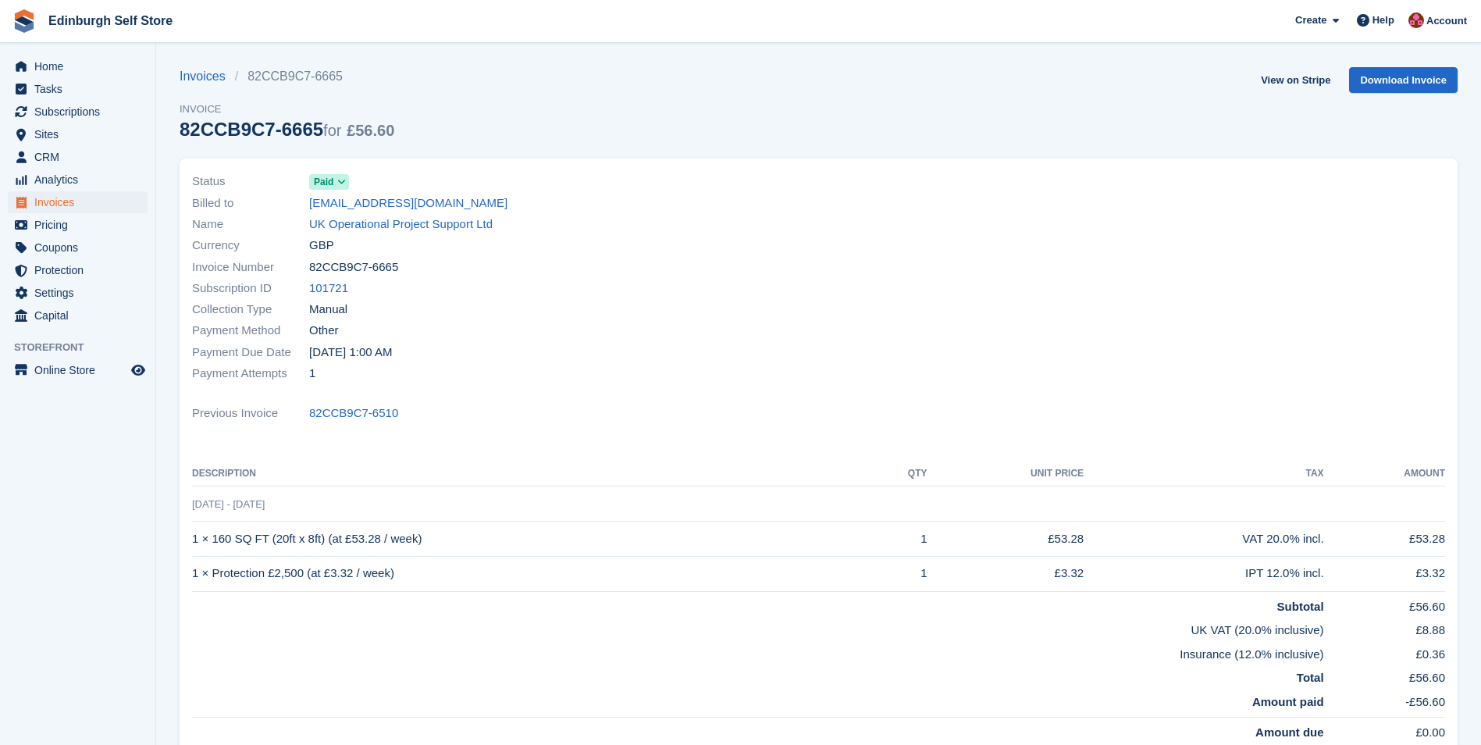
click at [91, 204] on span "Invoices" at bounding box center [81, 202] width 94 height 22
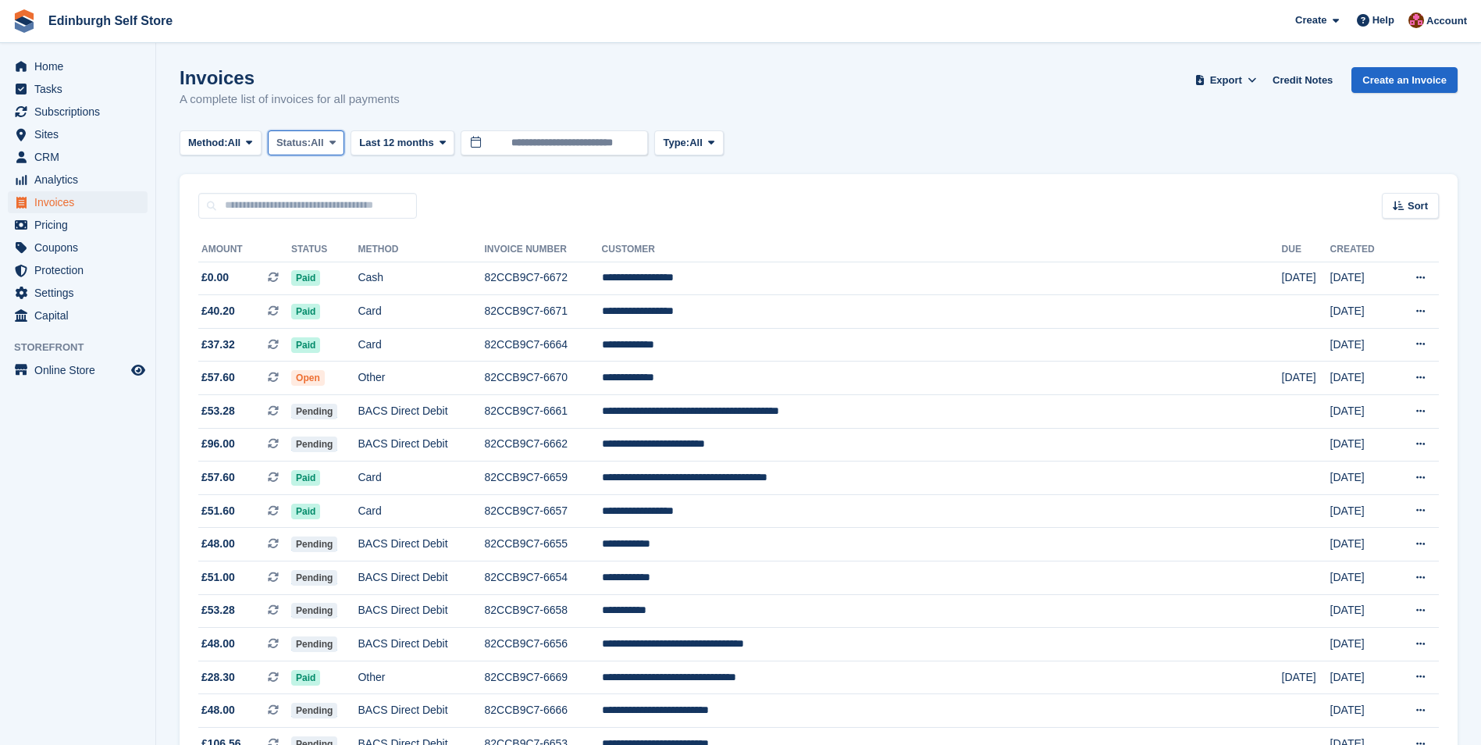
click at [336, 141] on icon at bounding box center [332, 142] width 6 height 10
click at [370, 269] on link "Open" at bounding box center [343, 264] width 136 height 28
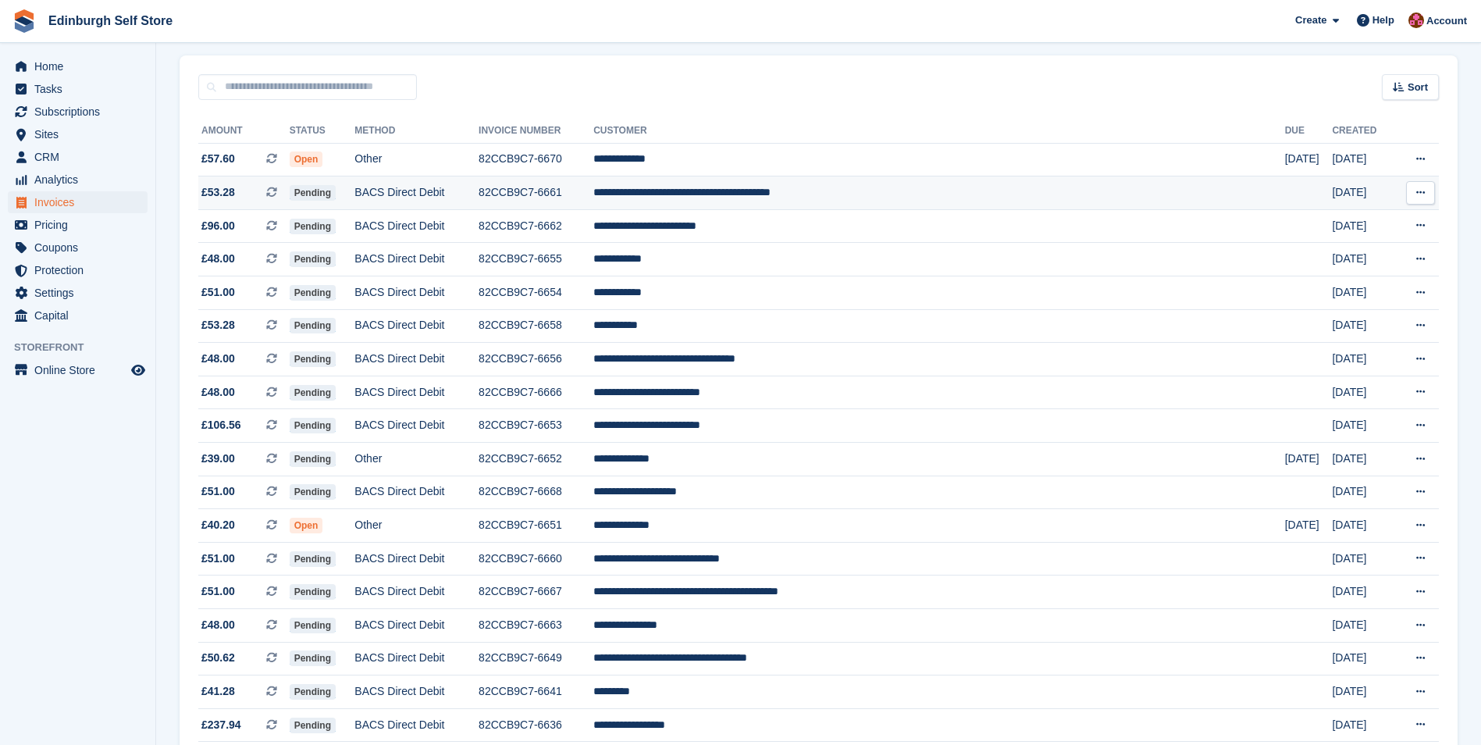
scroll to position [312, 0]
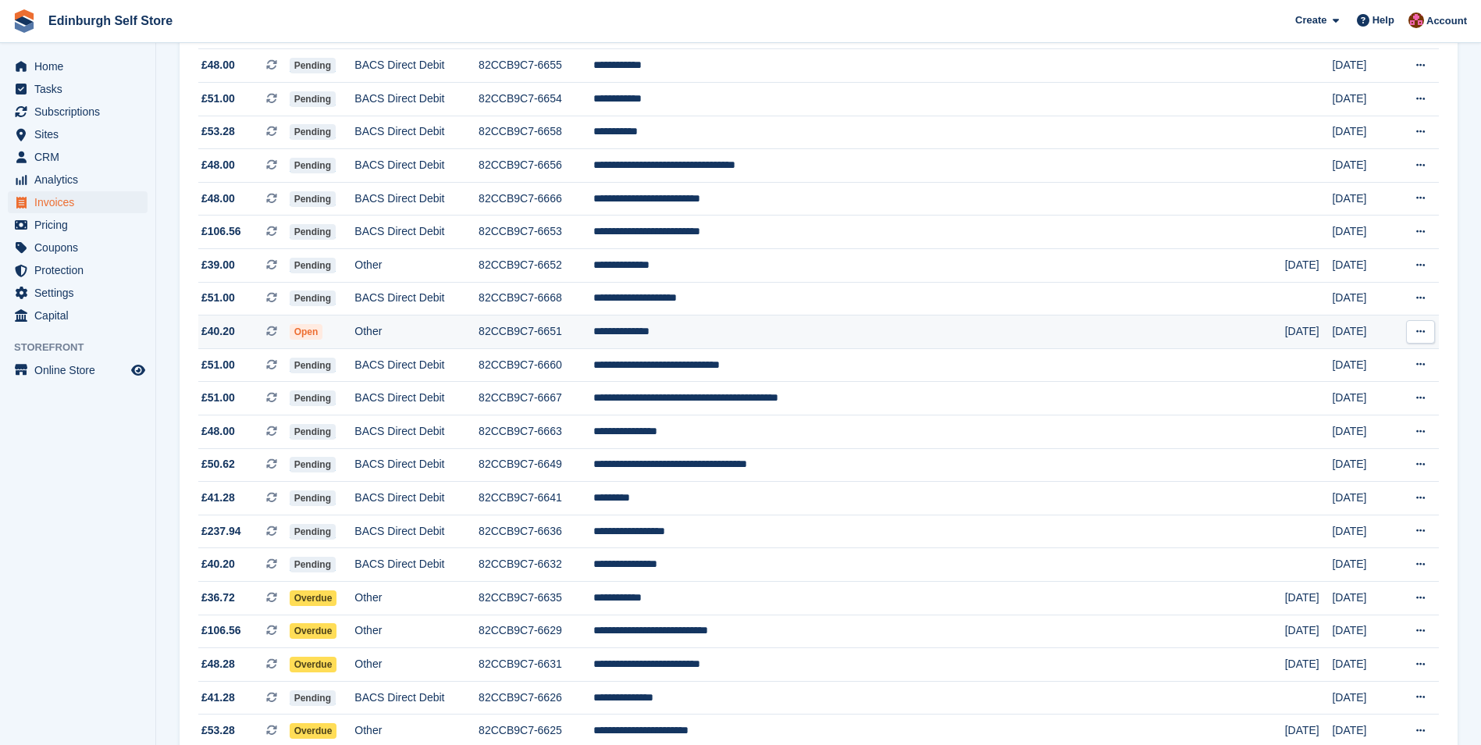
click at [788, 336] on td "**********" at bounding box center [939, 332] width 692 height 34
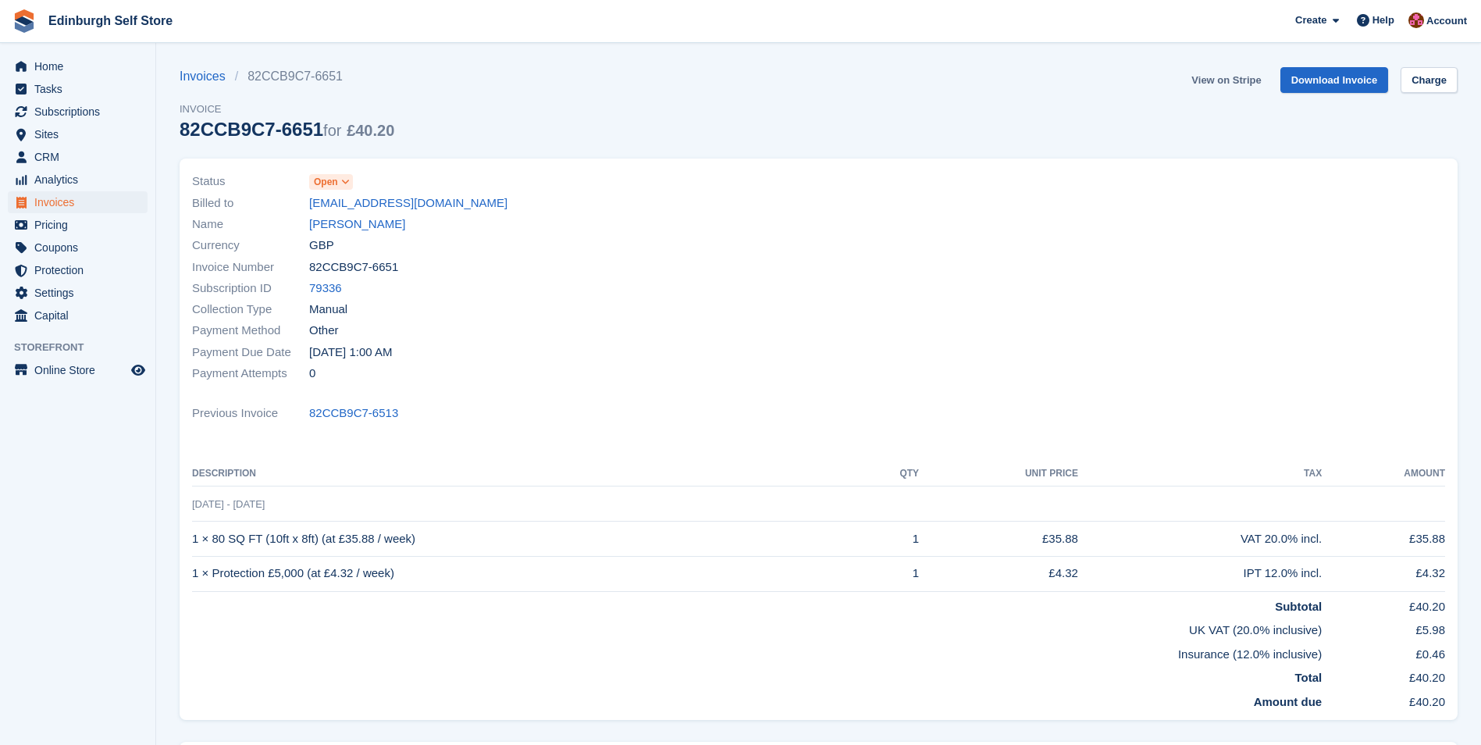
click at [1225, 78] on link "View on Stripe" at bounding box center [1226, 80] width 82 height 26
click at [87, 203] on span "Invoices" at bounding box center [81, 202] width 94 height 22
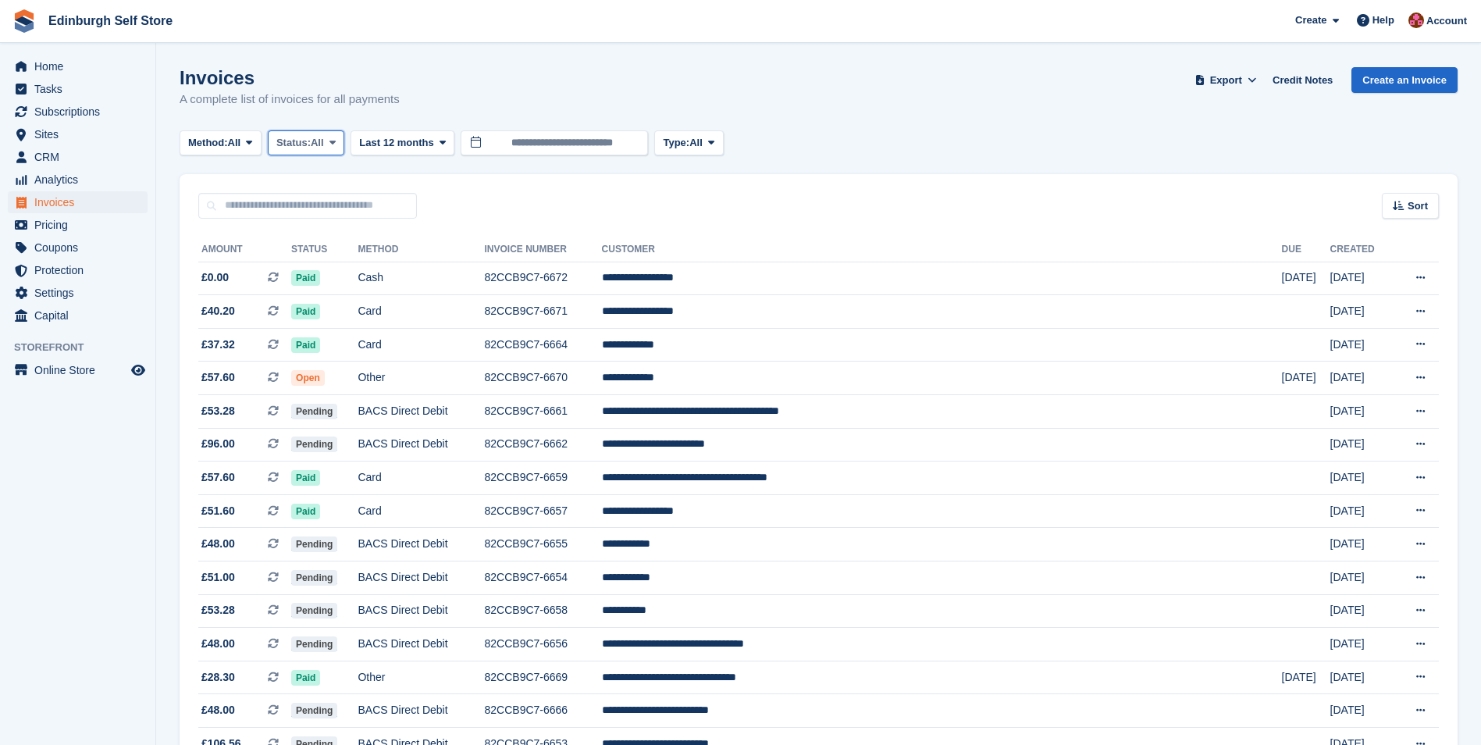
click at [336, 140] on icon at bounding box center [332, 142] width 6 height 10
click at [357, 266] on link "Open" at bounding box center [343, 264] width 136 height 28
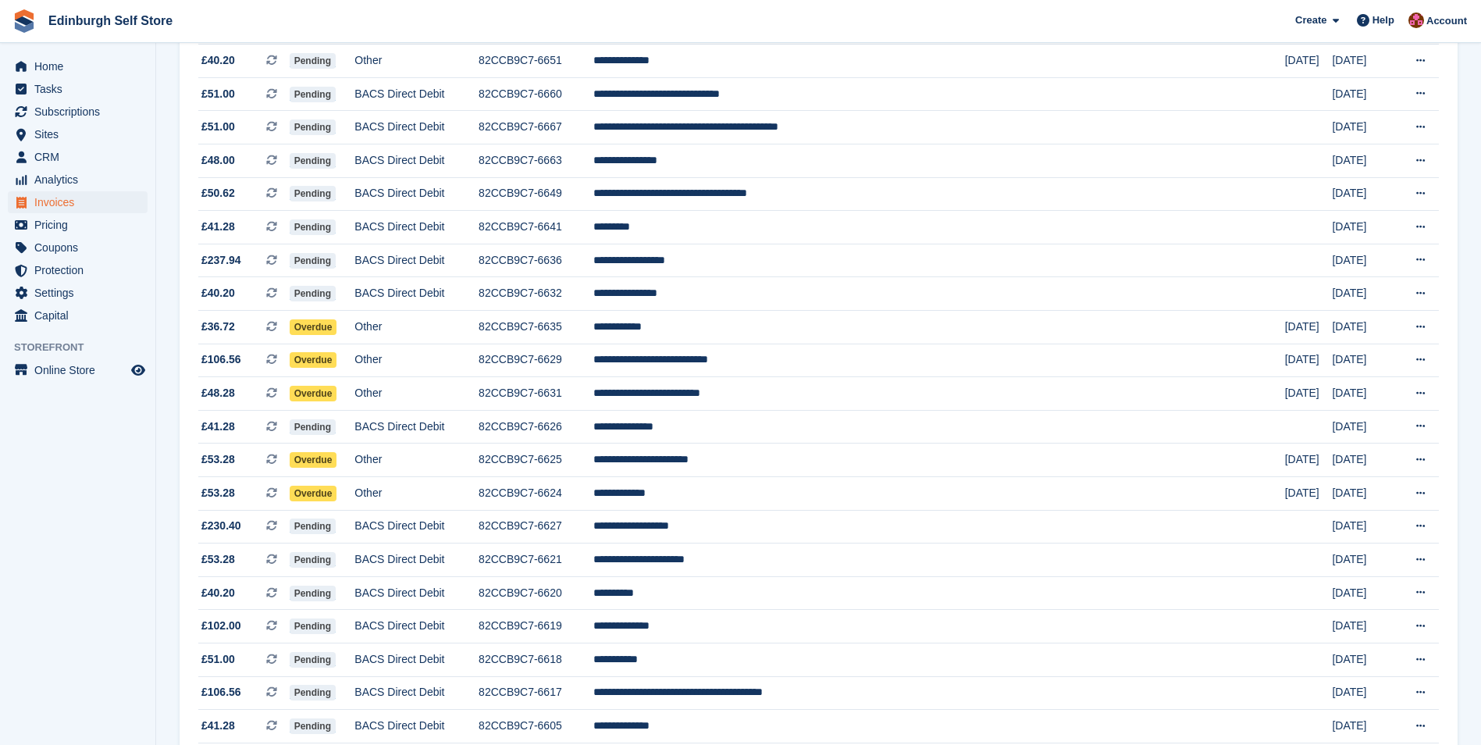
scroll to position [624, 0]
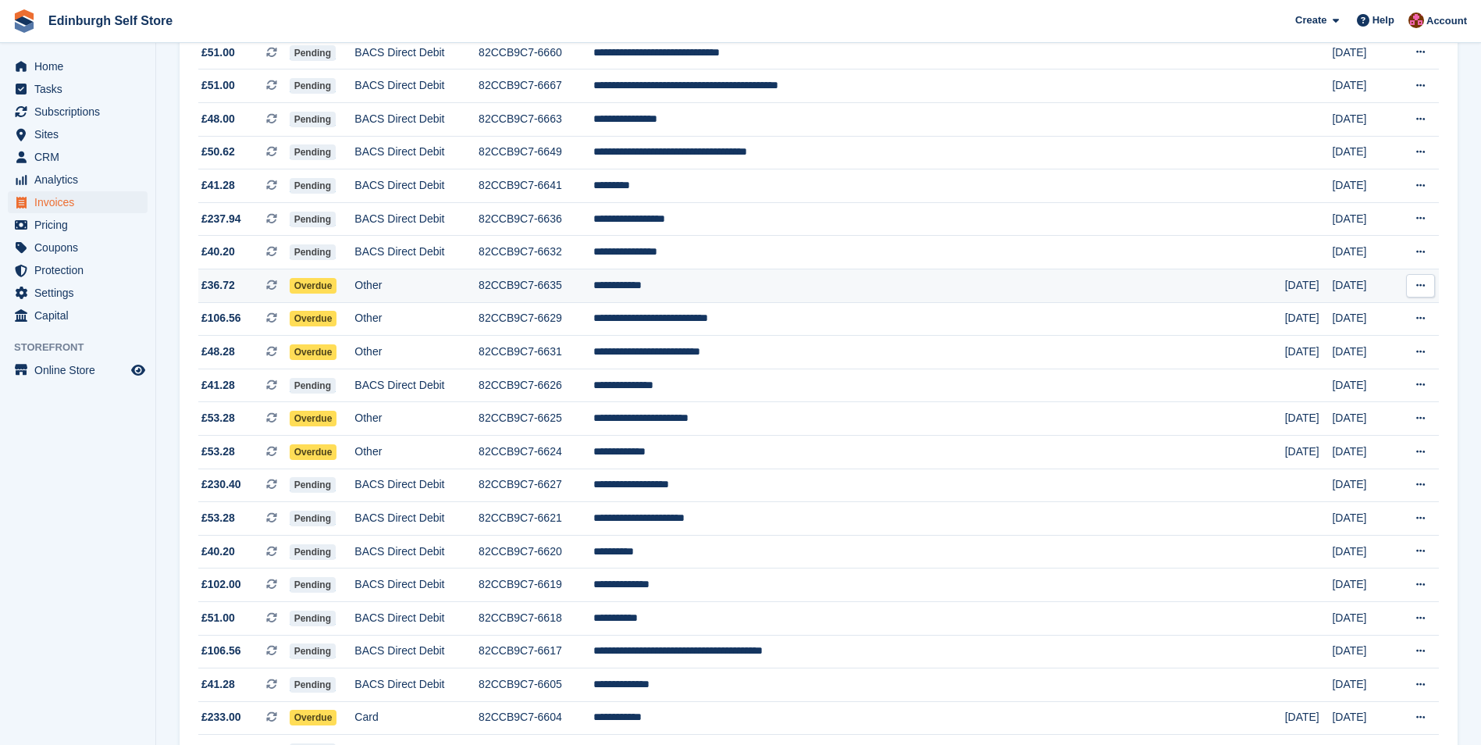
click at [788, 288] on td "**********" at bounding box center [939, 286] width 692 height 34
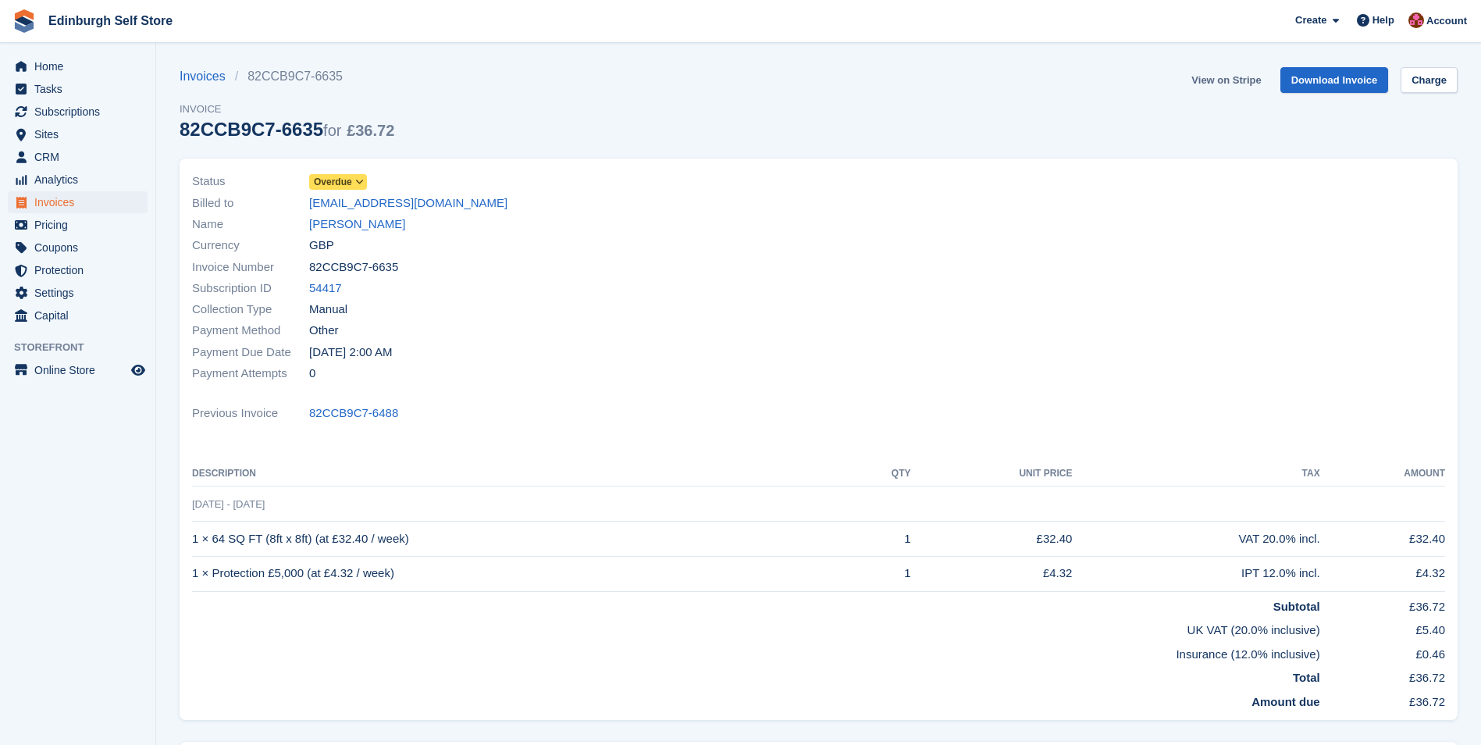
click at [1224, 74] on link "View on Stripe" at bounding box center [1226, 80] width 82 height 26
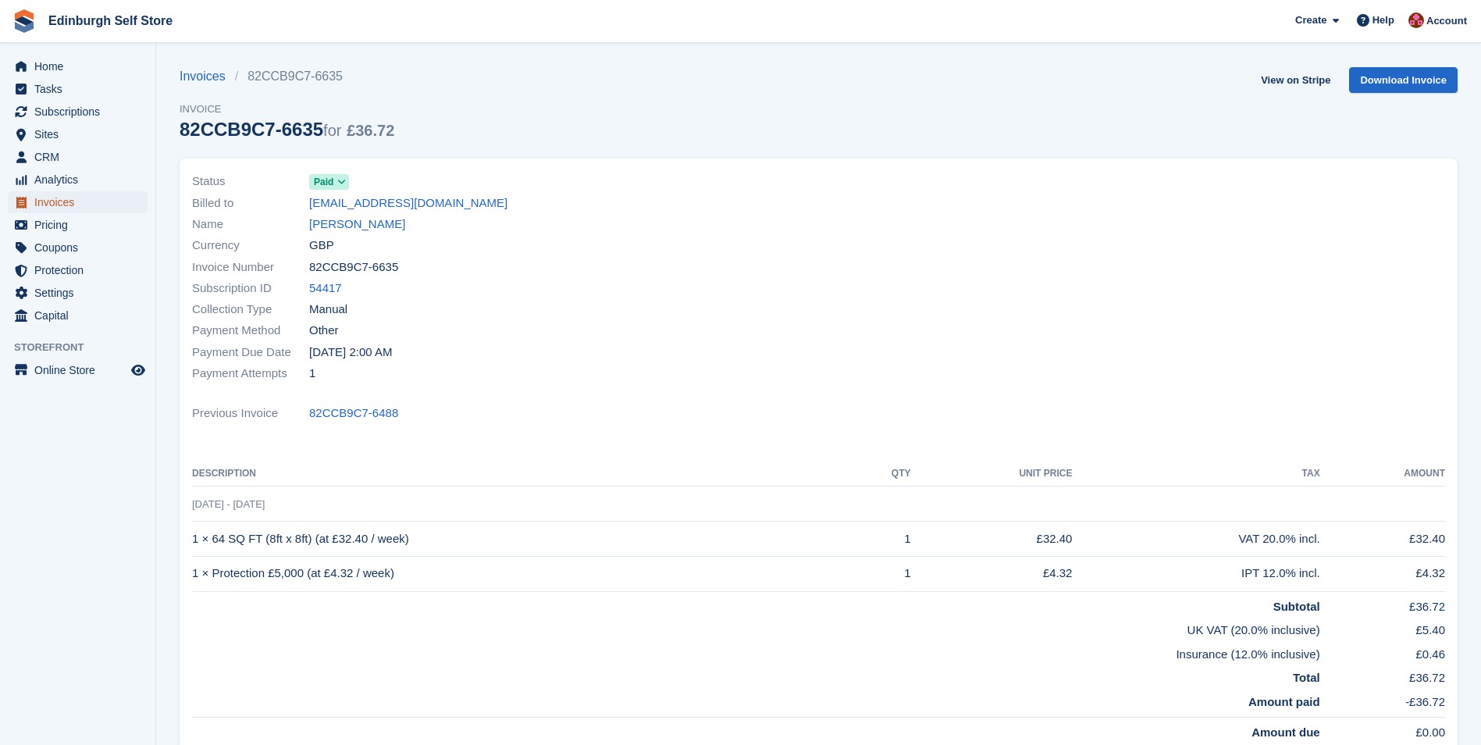
click at [79, 199] on span "Invoices" at bounding box center [81, 202] width 94 height 22
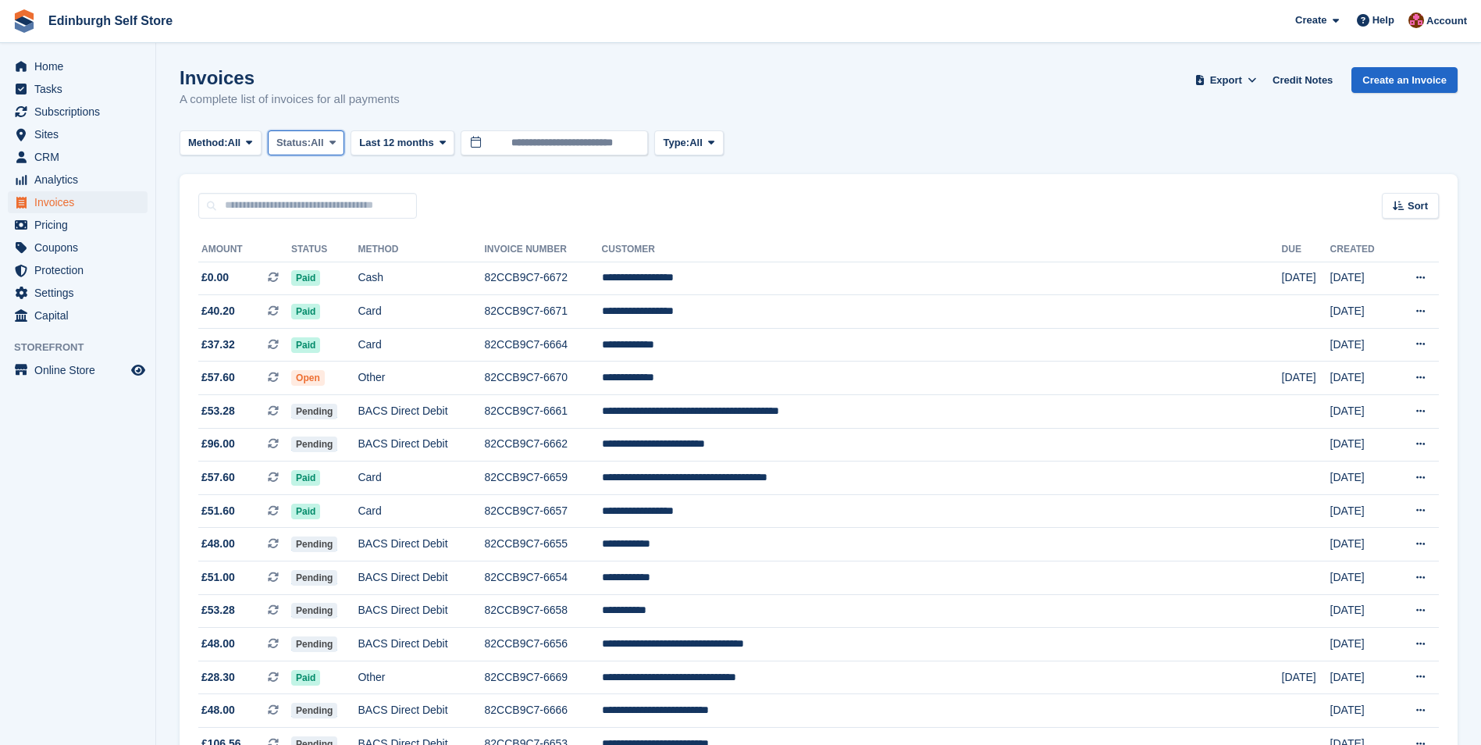
click at [341, 133] on button "Status: All" at bounding box center [306, 143] width 76 height 26
click at [326, 271] on link "Open" at bounding box center [343, 264] width 136 height 28
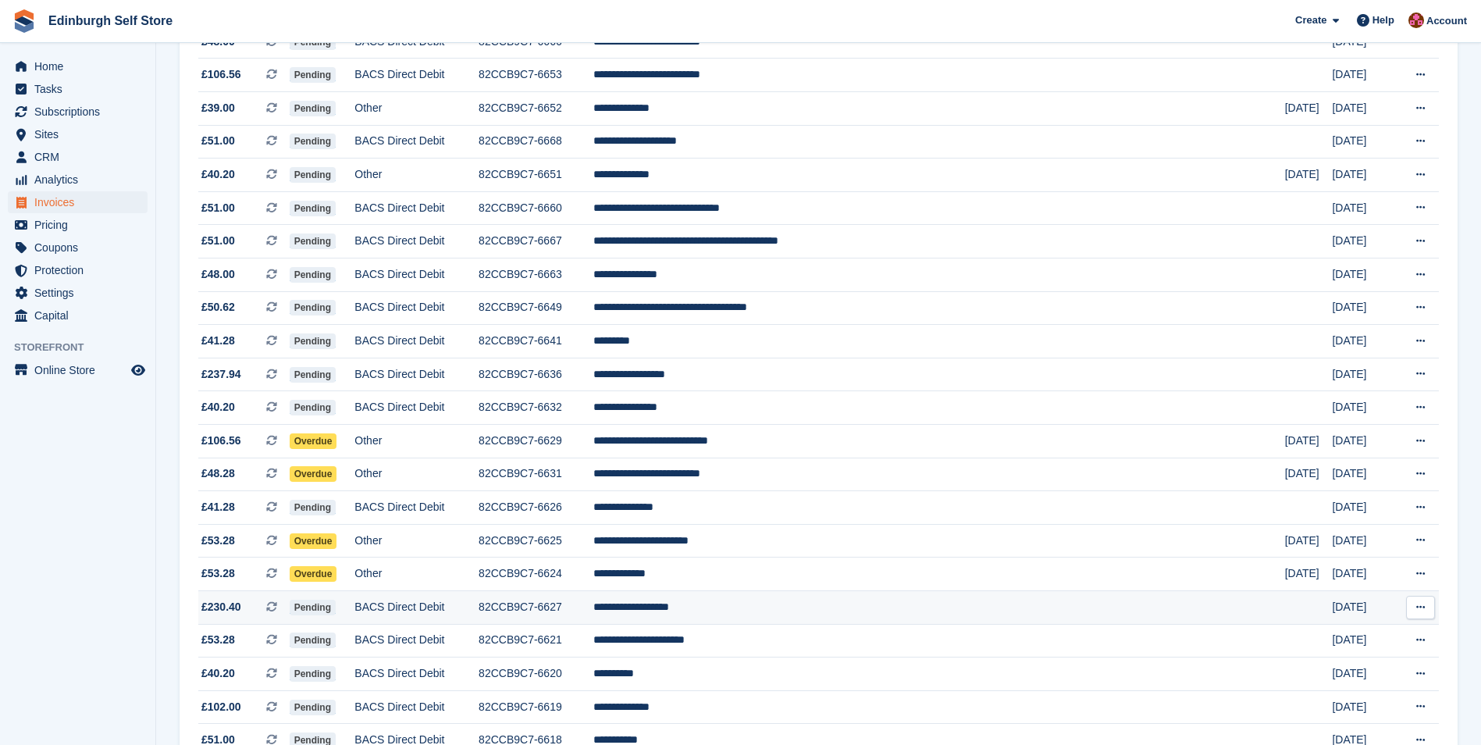
scroll to position [624, 0]
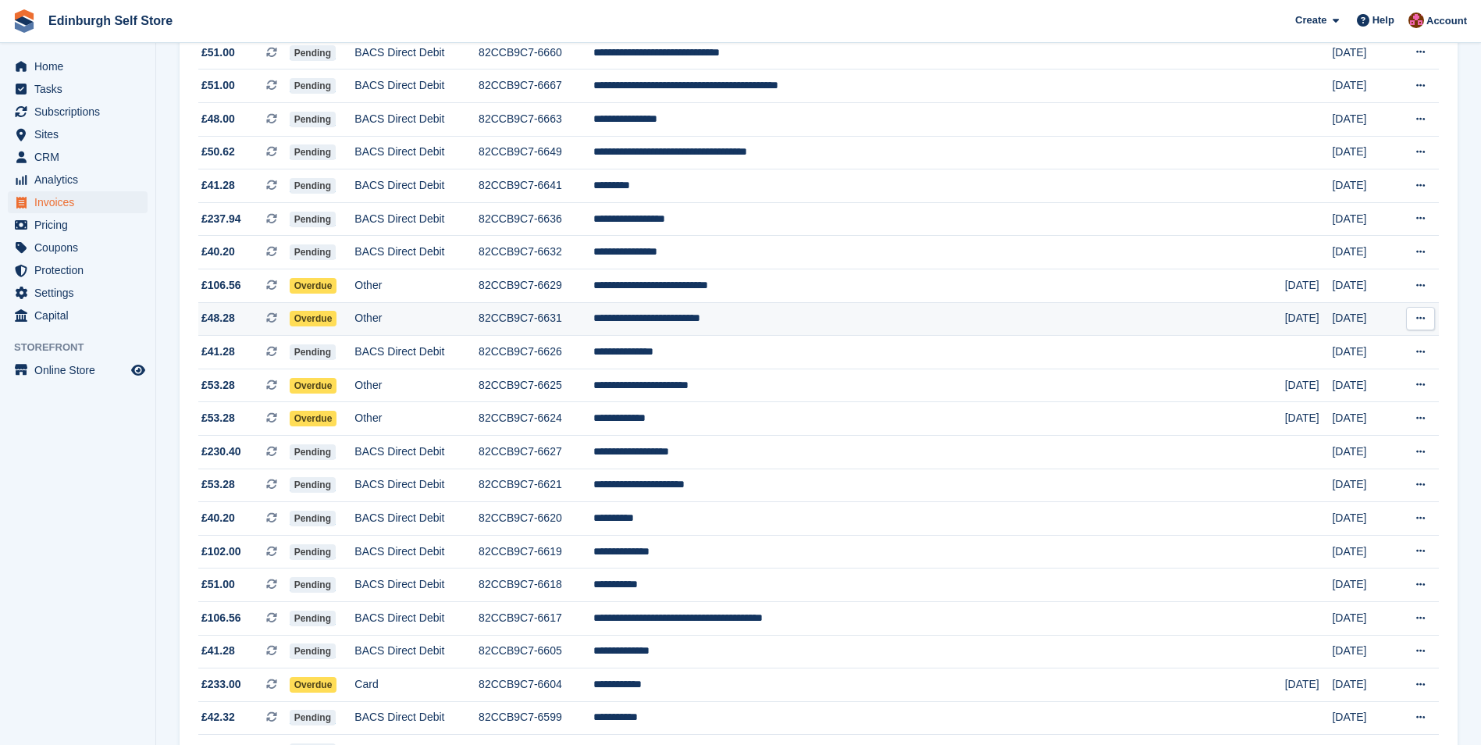
click at [809, 322] on td "**********" at bounding box center [939, 319] width 692 height 34
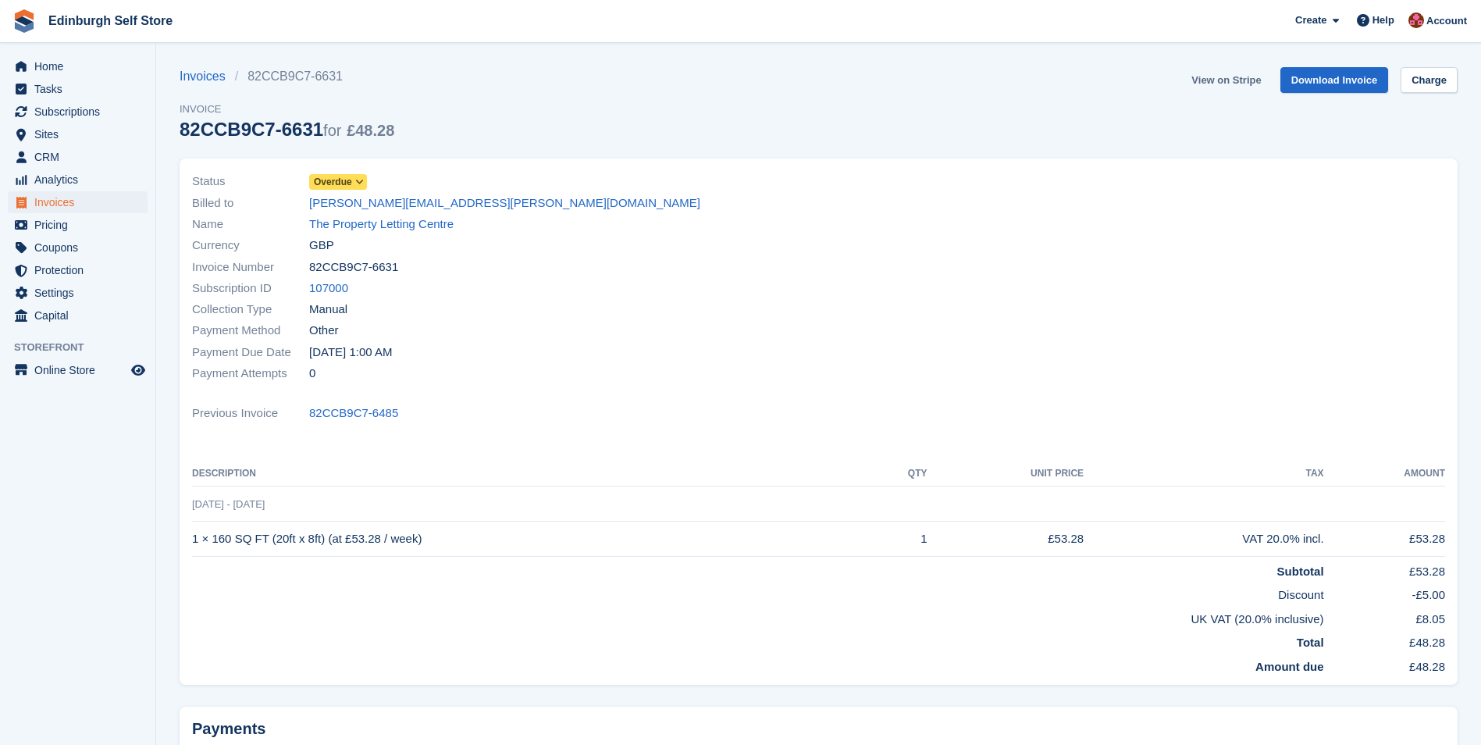
click at [1220, 77] on link "View on Stripe" at bounding box center [1226, 80] width 82 height 26
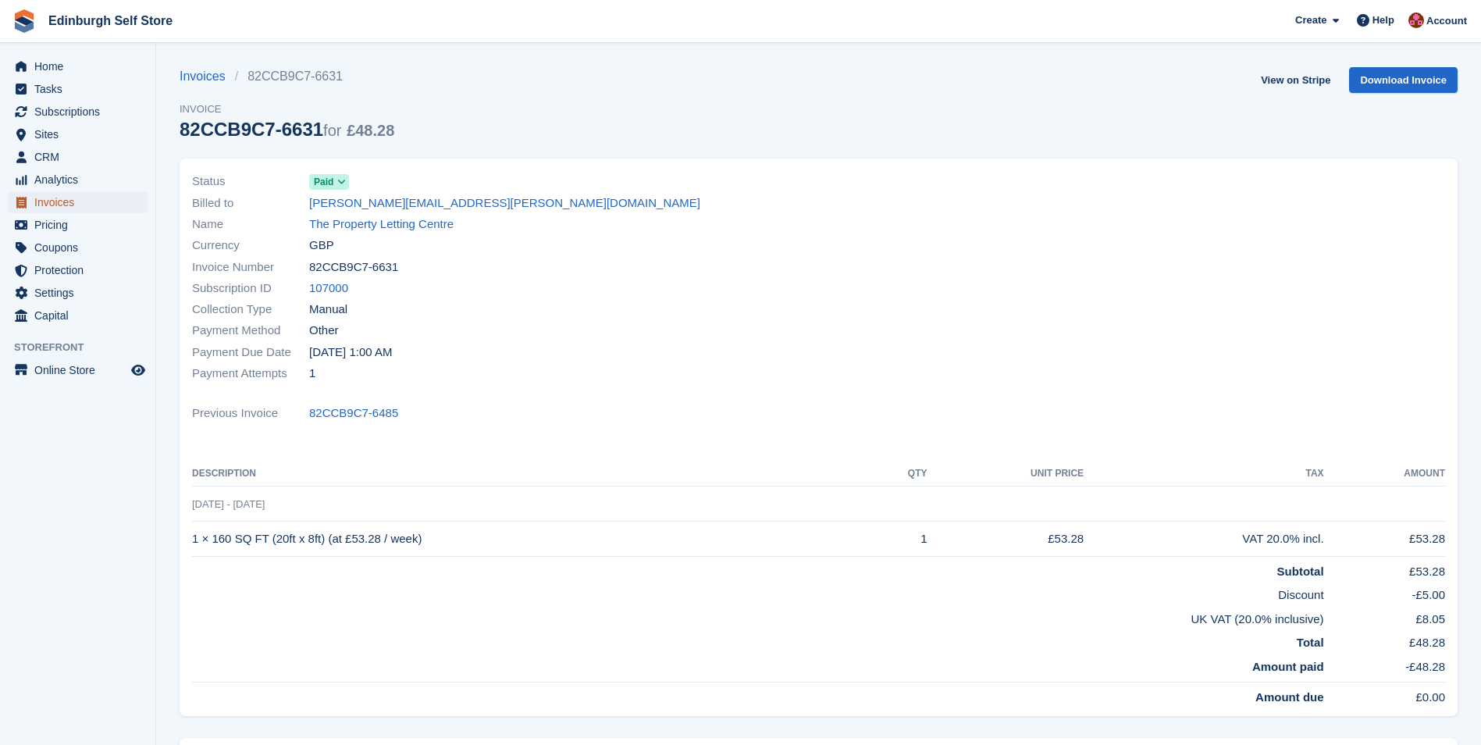
click at [86, 204] on span "Invoices" at bounding box center [81, 202] width 94 height 22
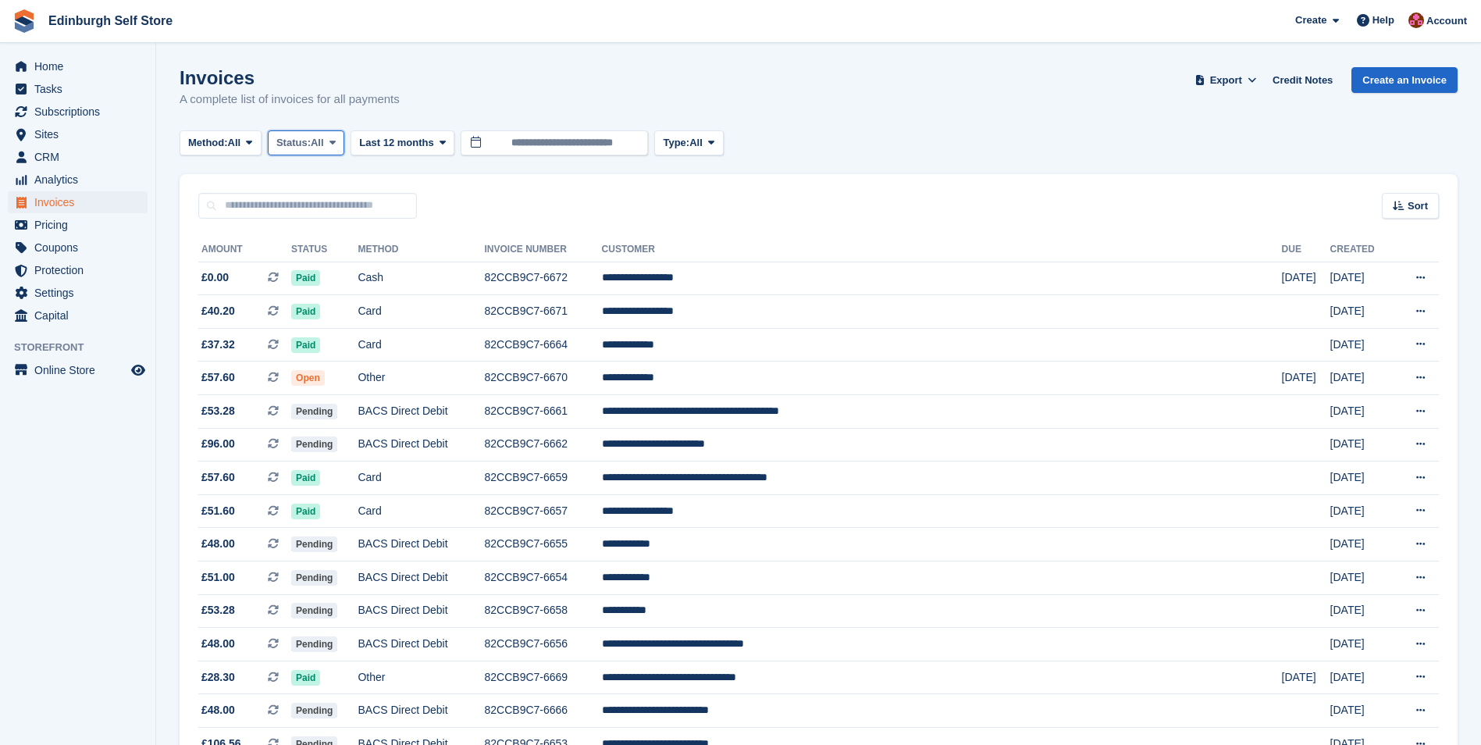
click at [332, 146] on span at bounding box center [332, 143] width 12 height 12
click at [333, 264] on link "Open" at bounding box center [343, 264] width 136 height 28
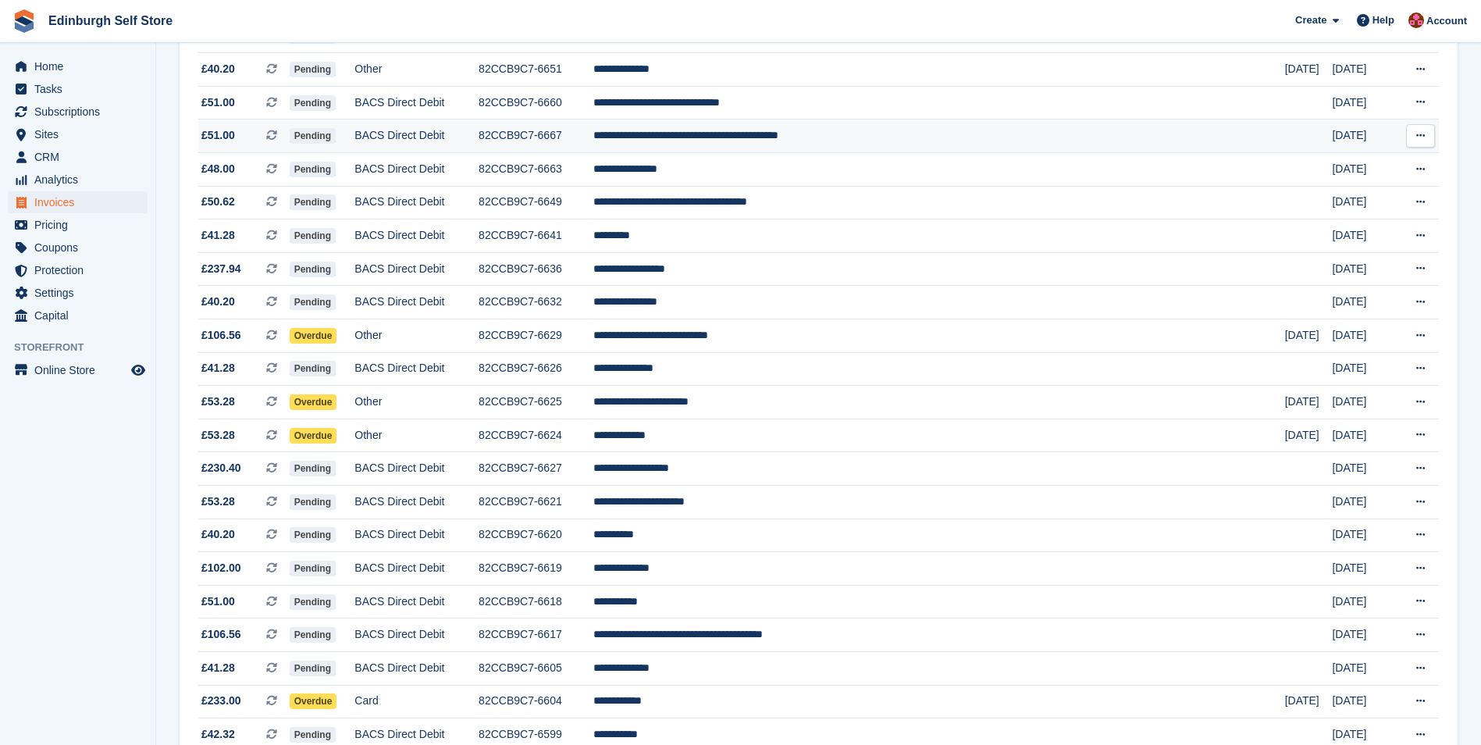
scroll to position [702, 0]
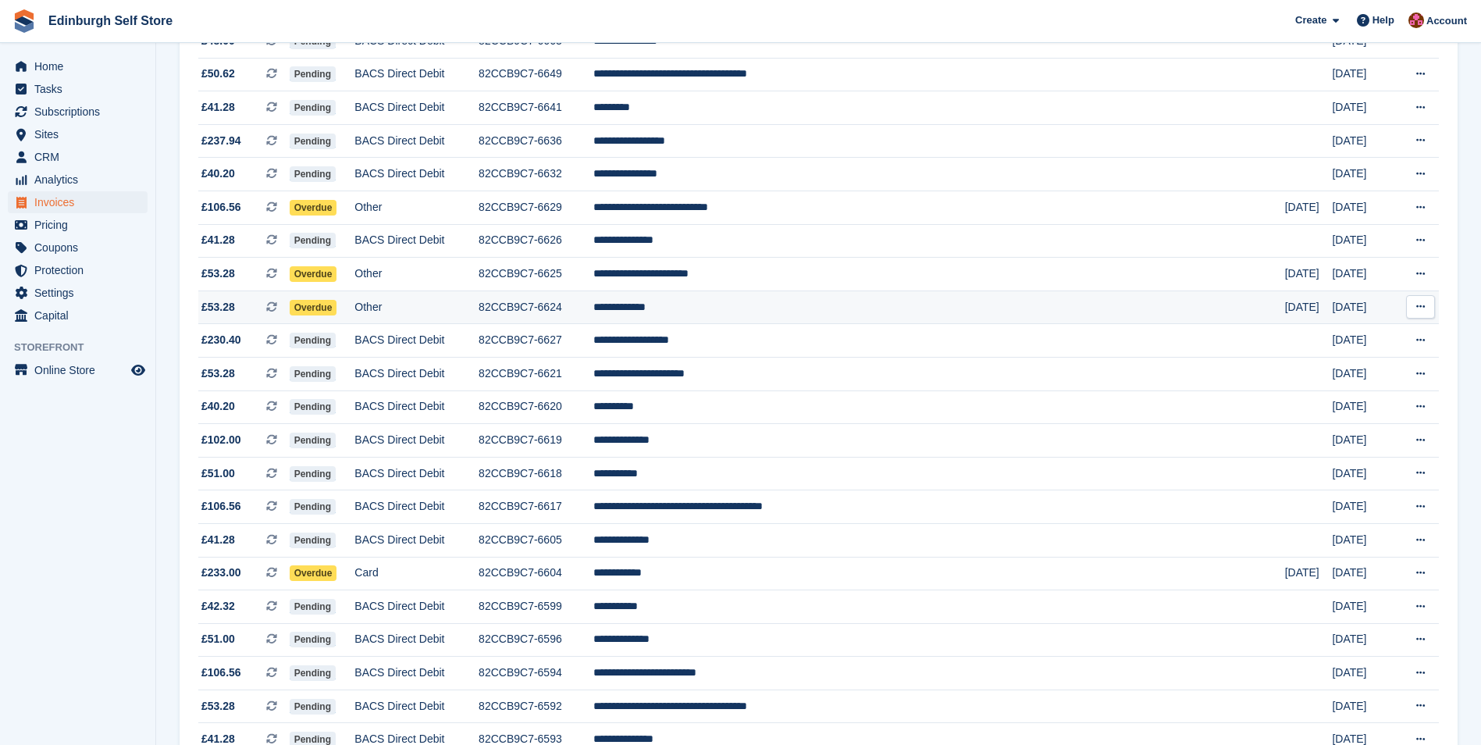
click at [784, 310] on td "**********" at bounding box center [939, 307] width 692 height 34
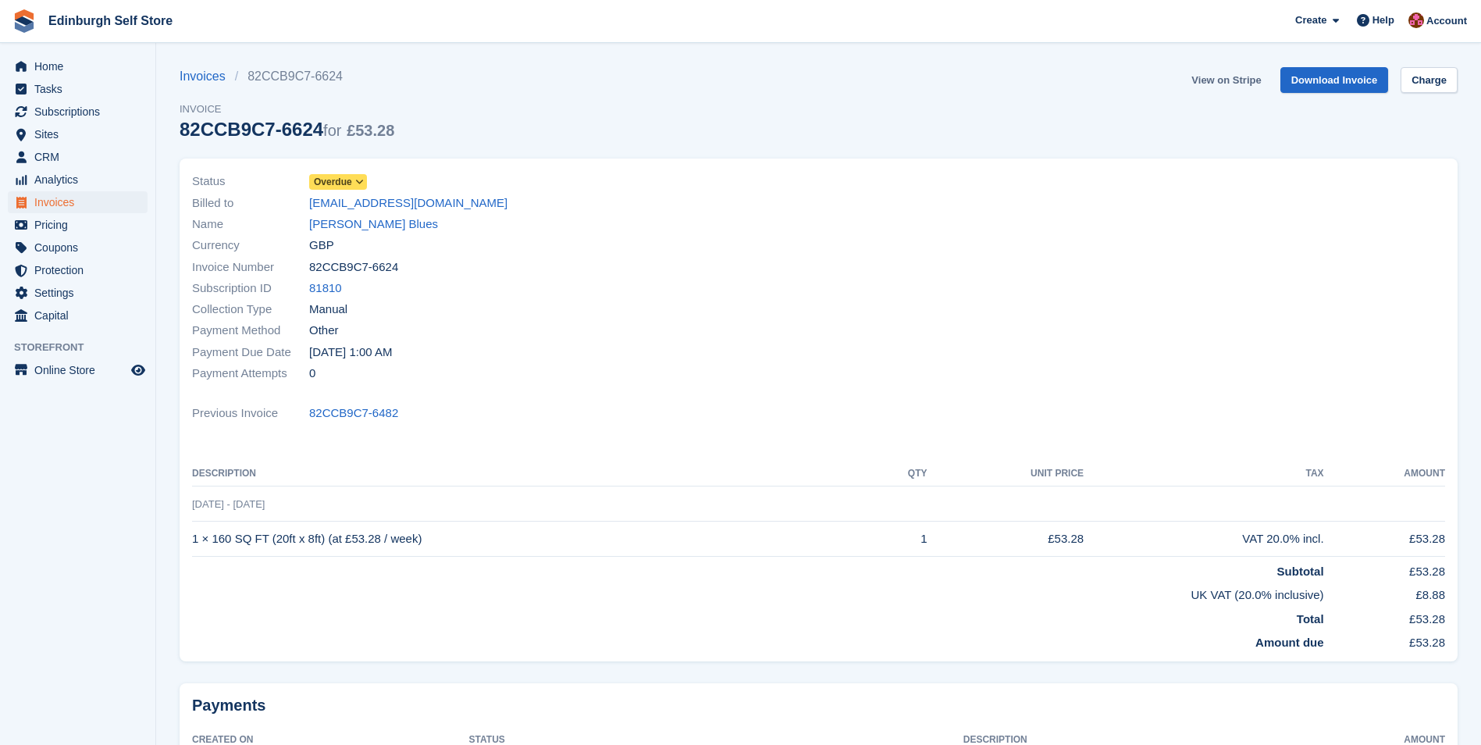
click at [1212, 84] on link "View on Stripe" at bounding box center [1226, 80] width 82 height 26
drag, startPoint x: 0, startPoint y: 0, endPoint x: 73, endPoint y: 203, distance: 215.8
click at [73, 203] on span "Invoices" at bounding box center [81, 202] width 94 height 22
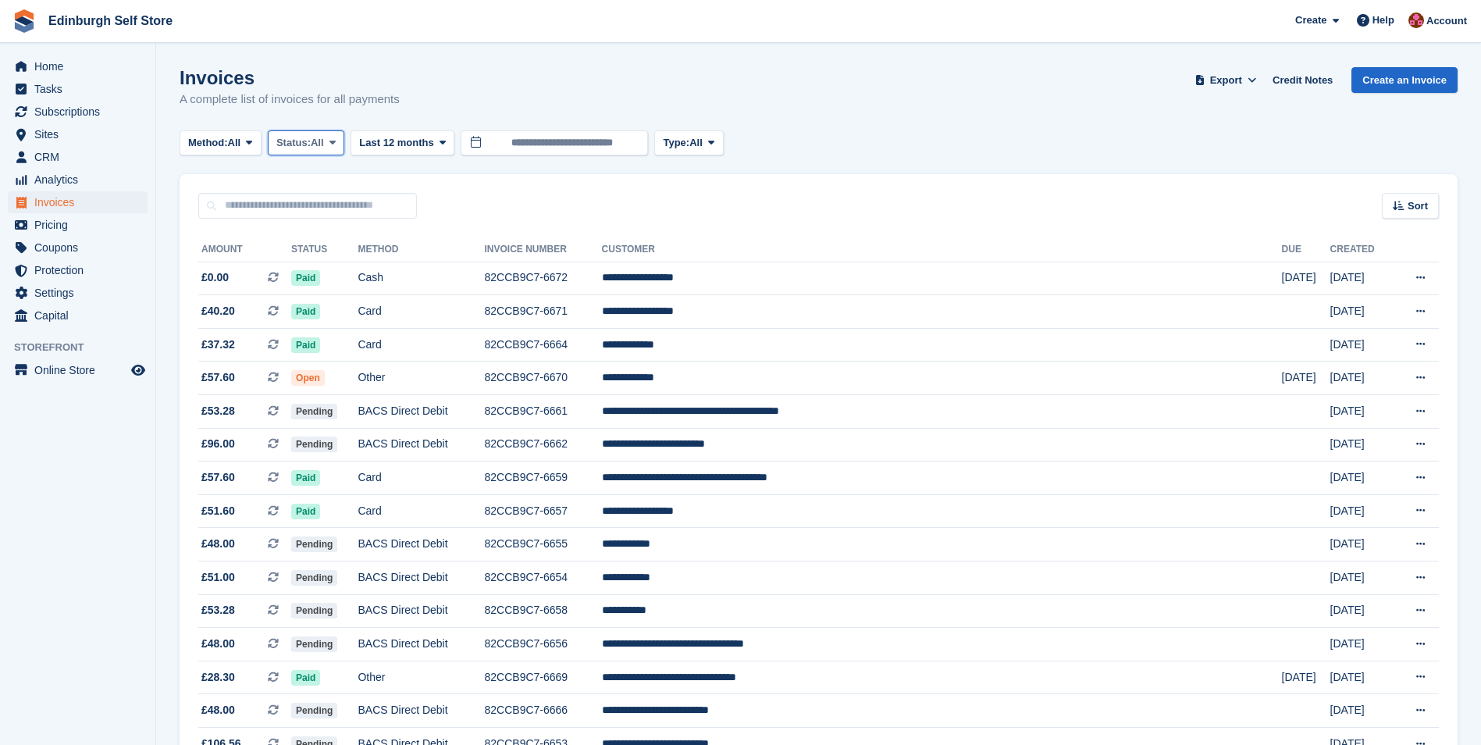
click at [332, 145] on span at bounding box center [332, 143] width 12 height 12
click at [340, 261] on link "Open" at bounding box center [343, 264] width 136 height 28
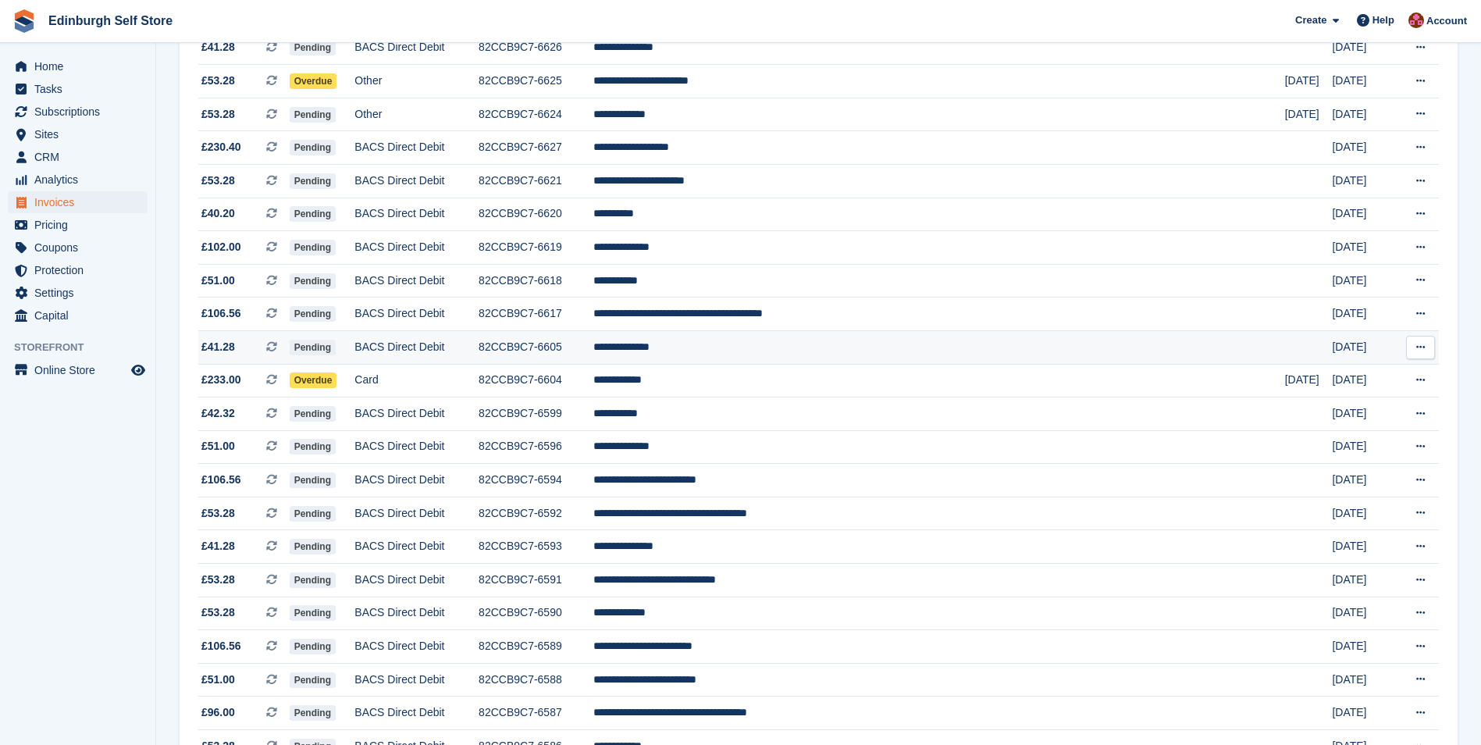
scroll to position [937, 0]
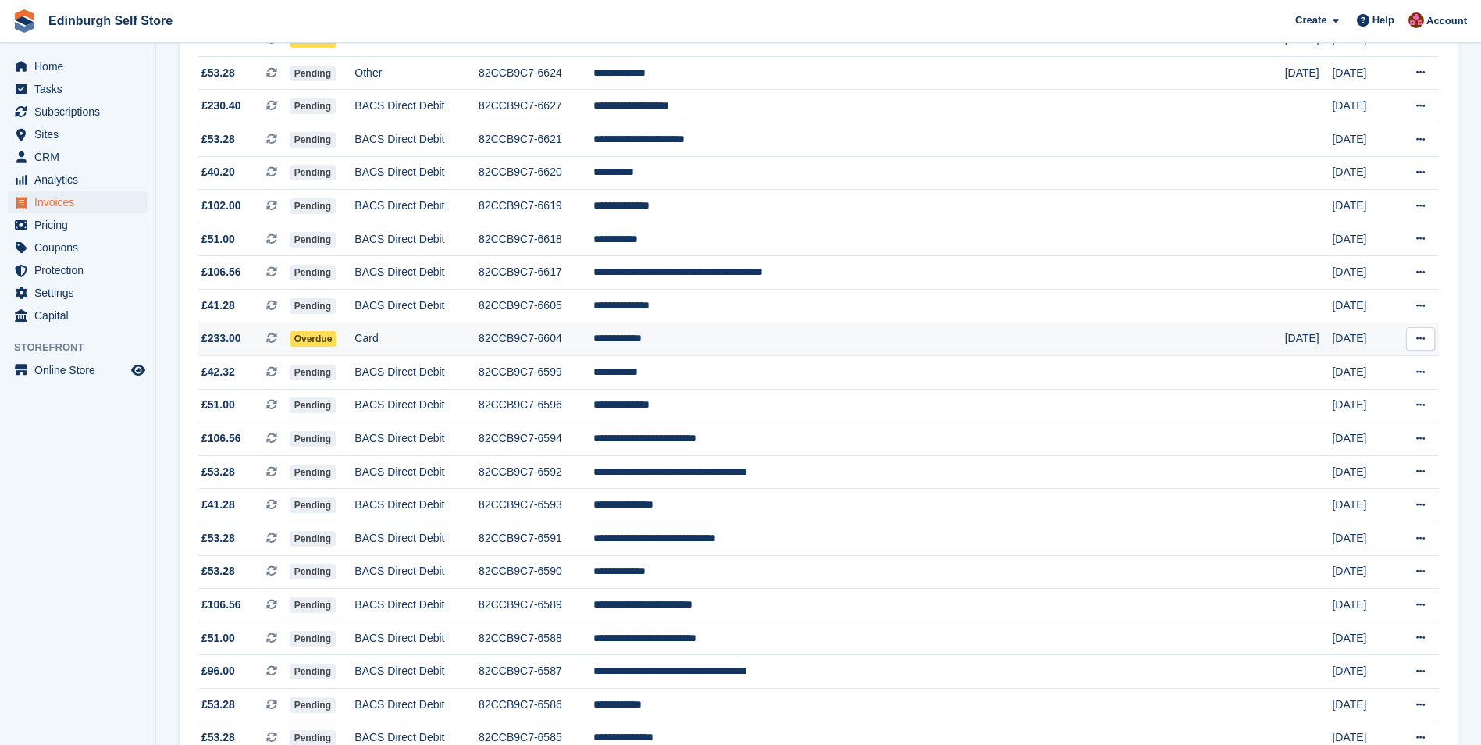
click at [782, 343] on td "**********" at bounding box center [939, 339] width 692 height 34
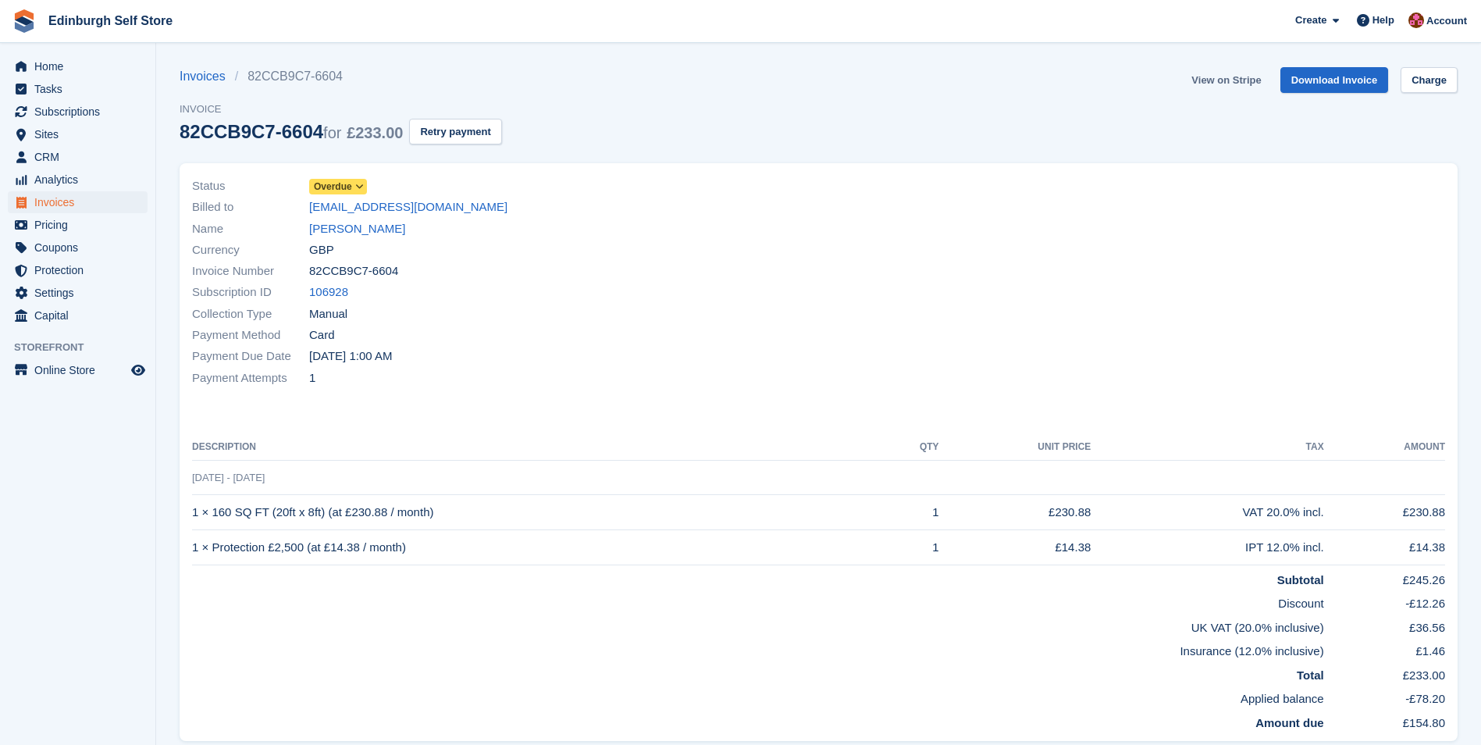
click at [1225, 80] on link "View on Stripe" at bounding box center [1226, 80] width 82 height 26
click at [352, 225] on link "Laura hebdon" at bounding box center [357, 229] width 96 height 18
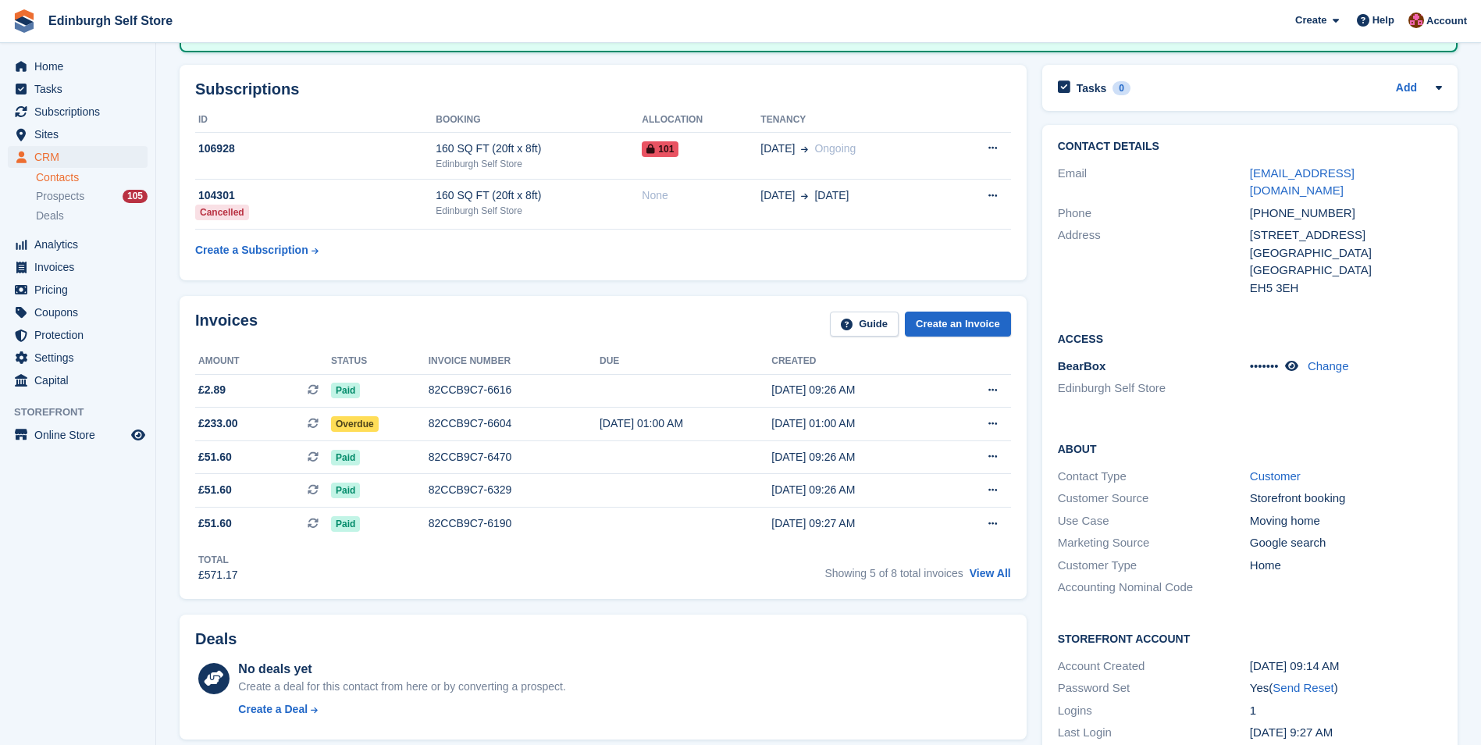
scroll to position [234, 0]
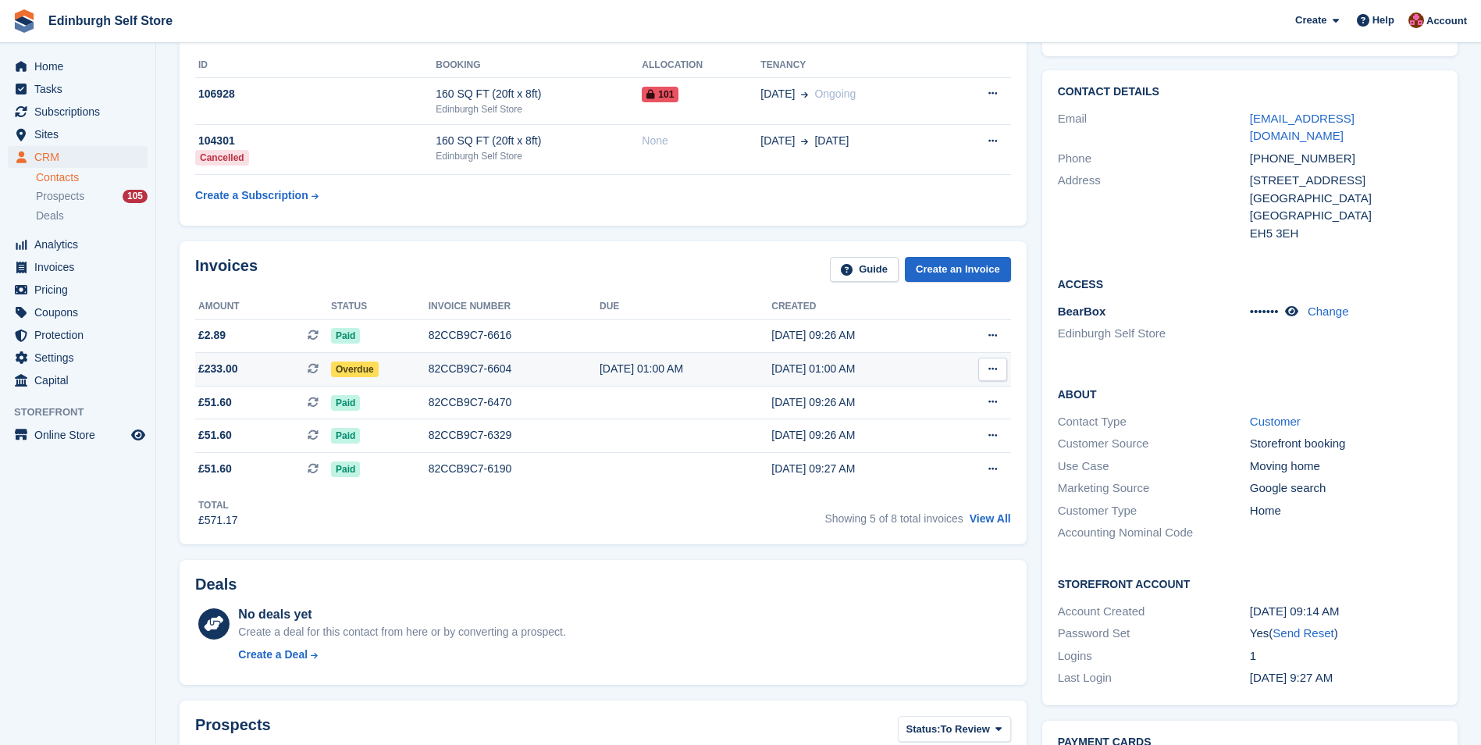
click at [635, 369] on div "04 Oct, 01:00 AM" at bounding box center [685, 369] width 172 height 16
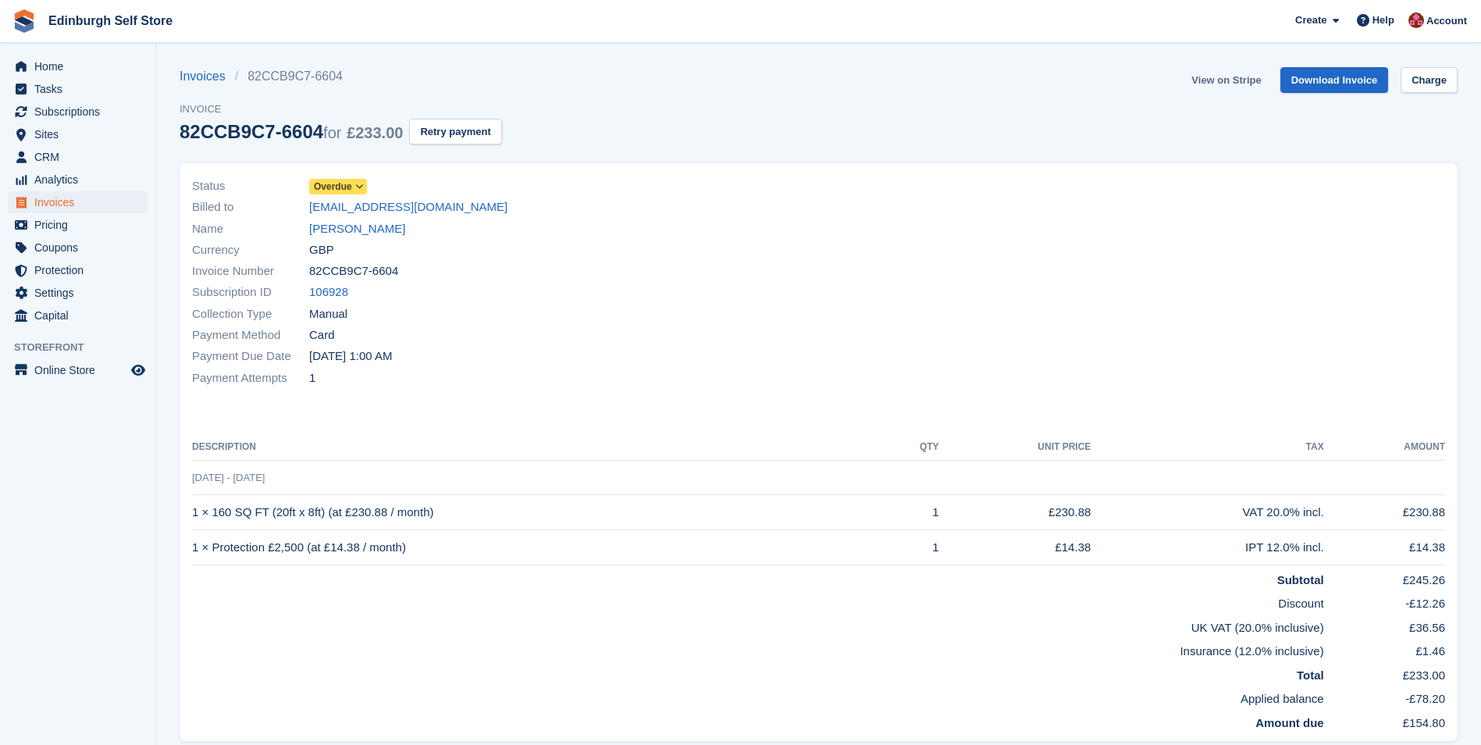
click at [1230, 79] on link "View on Stripe" at bounding box center [1226, 80] width 82 height 26
click at [357, 229] on link "Laura hebdon" at bounding box center [357, 229] width 96 height 18
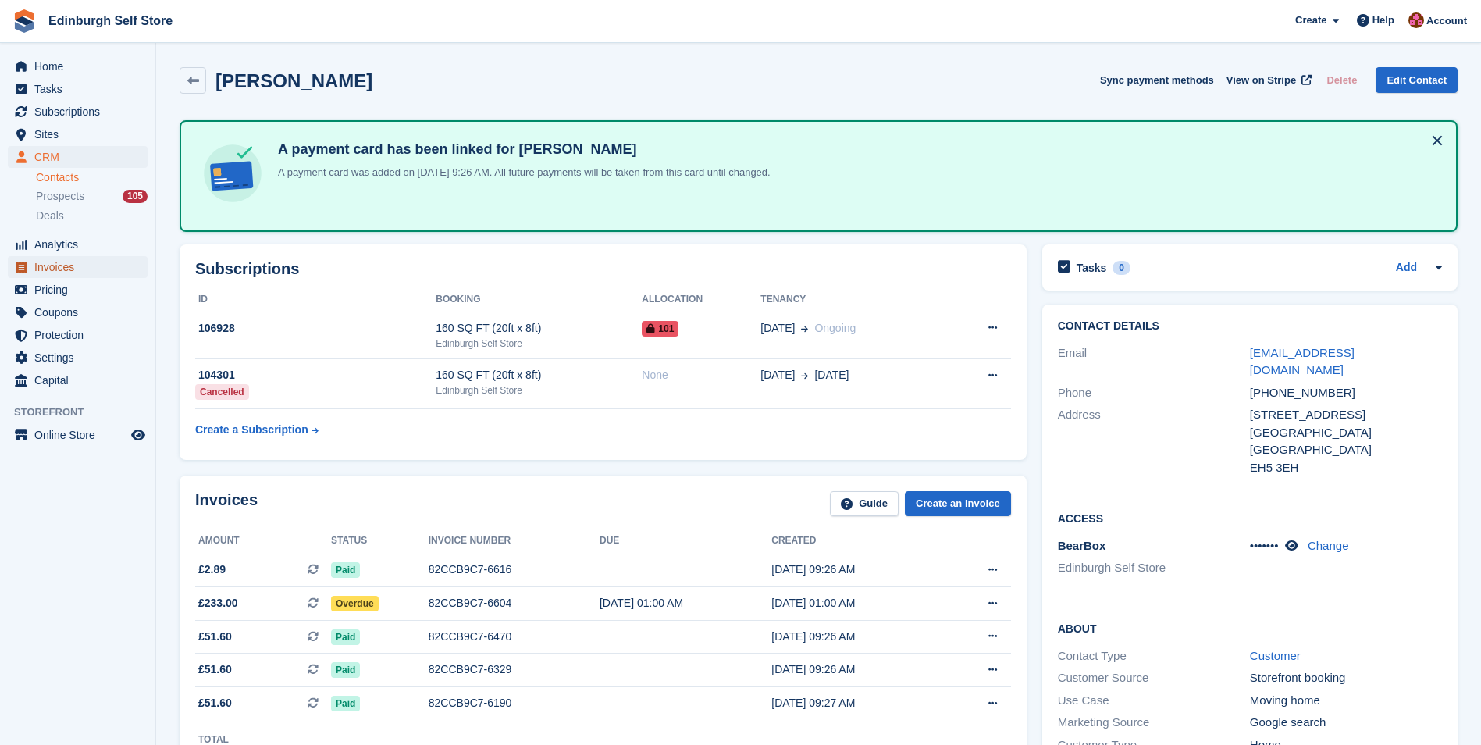
click at [93, 270] on span "Invoices" at bounding box center [81, 267] width 94 height 22
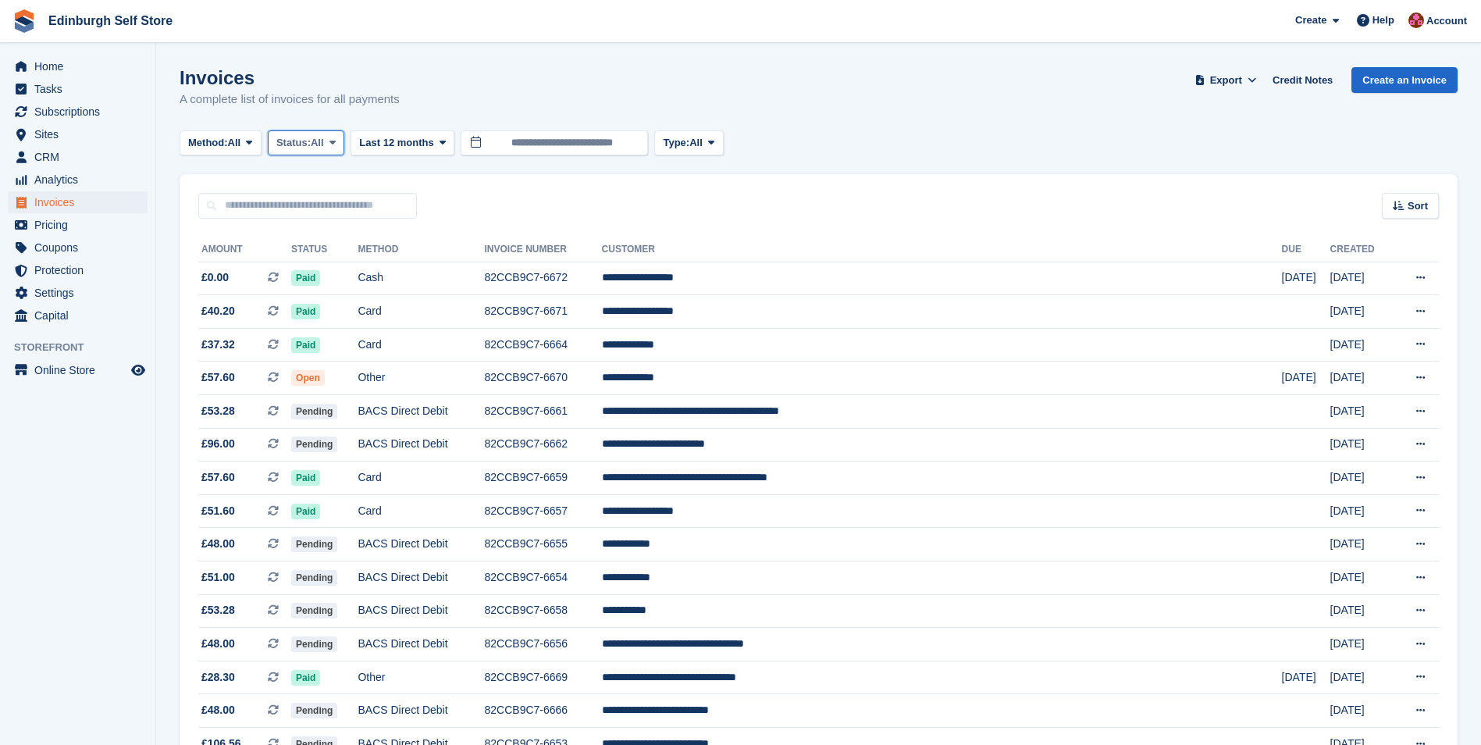
drag, startPoint x: 343, startPoint y: 139, endPoint x: 334, endPoint y: 147, distance: 12.2
click at [339, 140] on span at bounding box center [332, 143] width 12 height 12
click at [346, 266] on link "Open" at bounding box center [343, 264] width 136 height 28
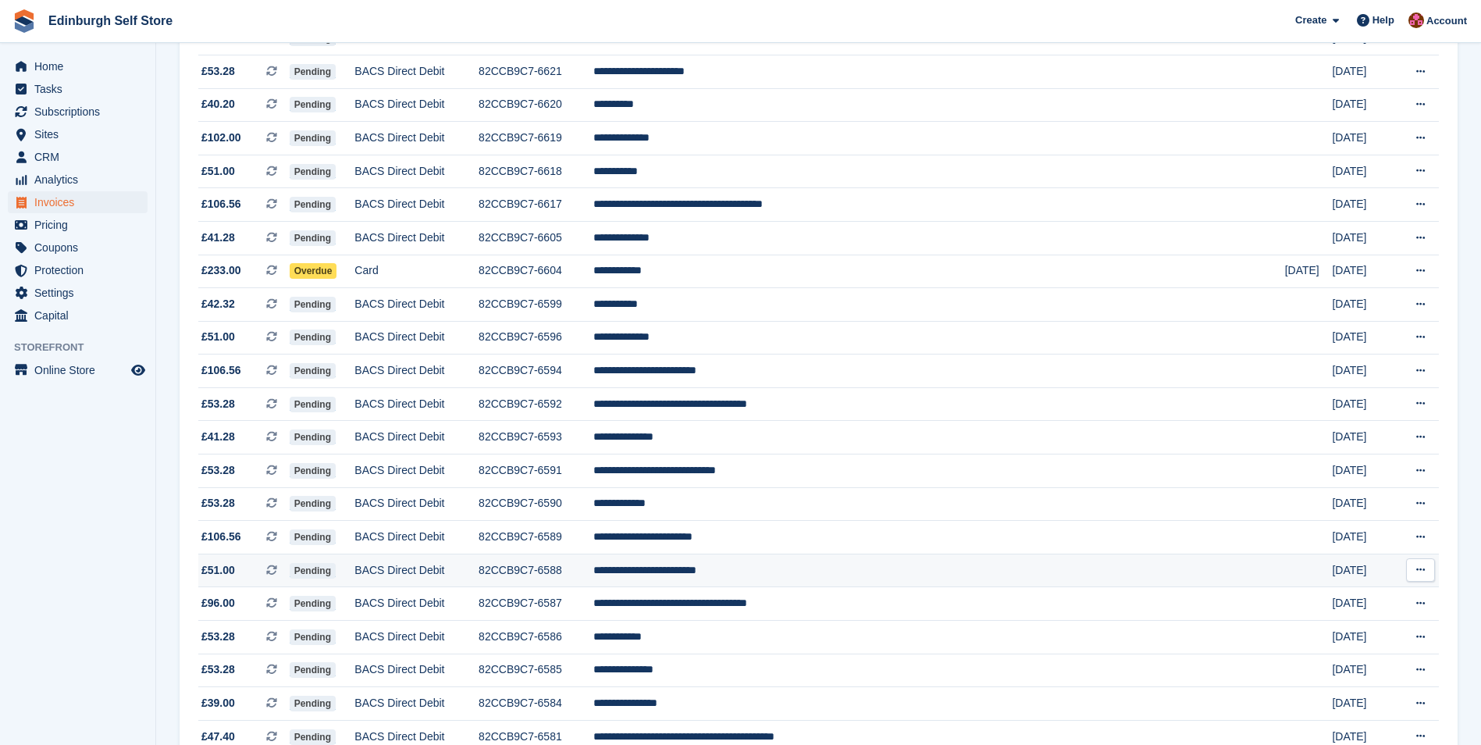
scroll to position [1249, 0]
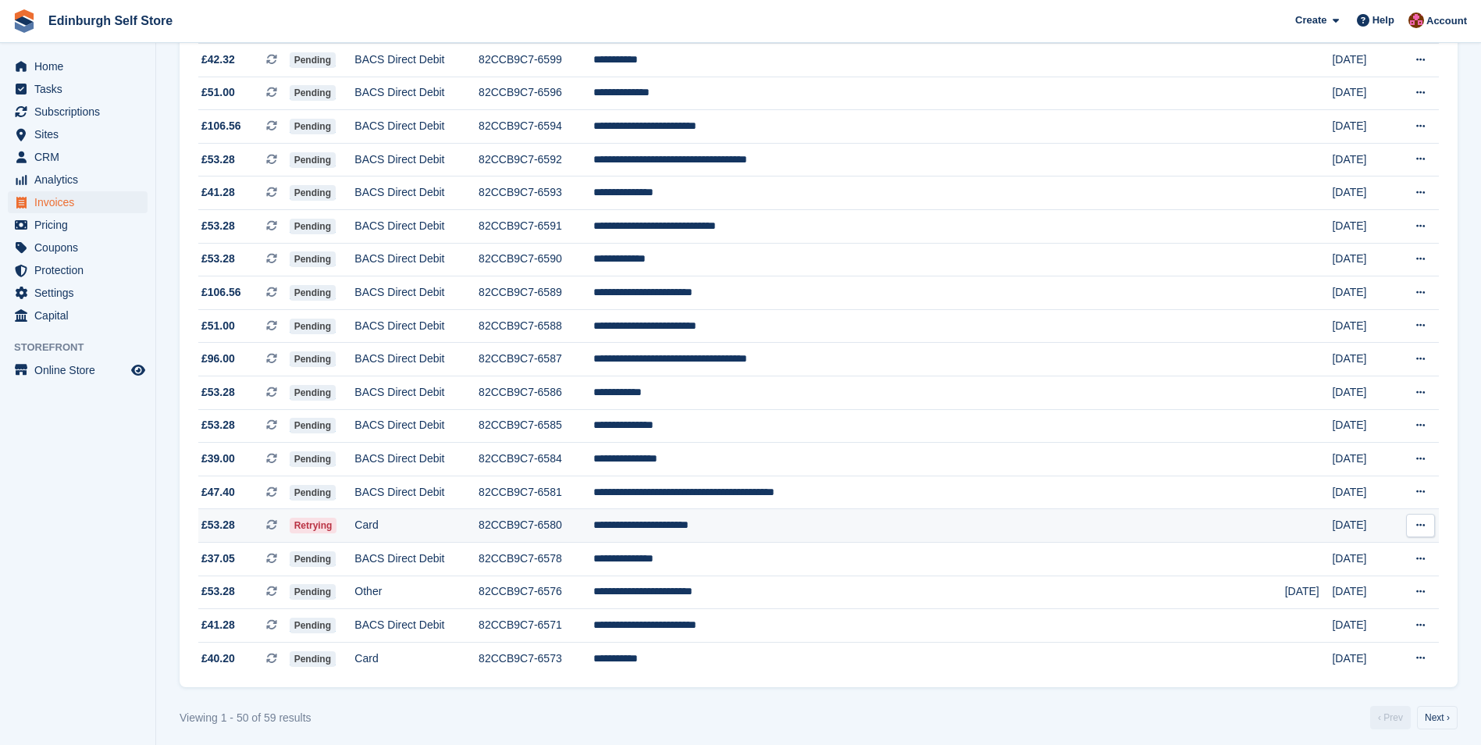
click at [816, 529] on td "**********" at bounding box center [939, 526] width 692 height 34
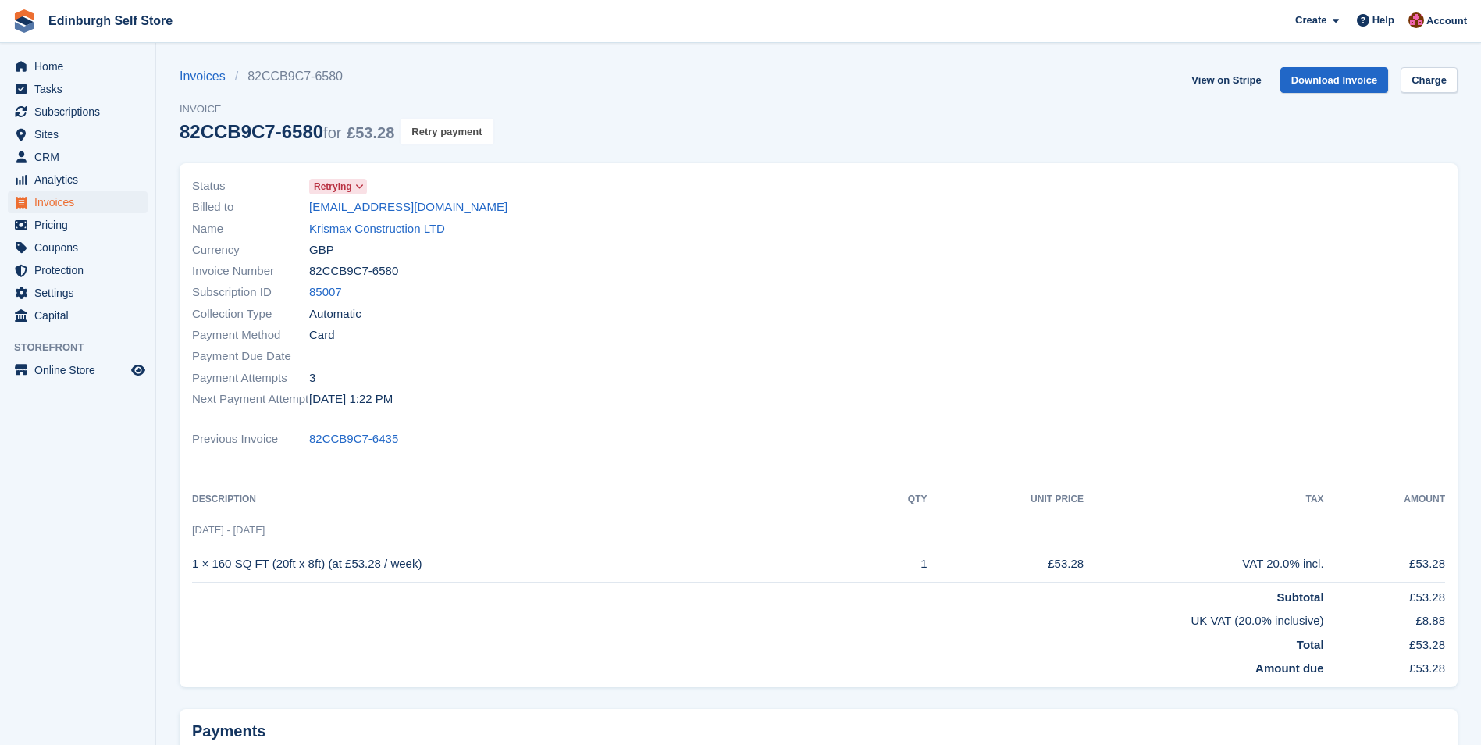
drag, startPoint x: 459, startPoint y: 133, endPoint x: 809, endPoint y: 62, distance: 357.0
click at [460, 133] on button "Retry payment" at bounding box center [446, 132] width 92 height 26
click at [381, 227] on link "Krismax Construction LTD" at bounding box center [377, 229] width 136 height 18
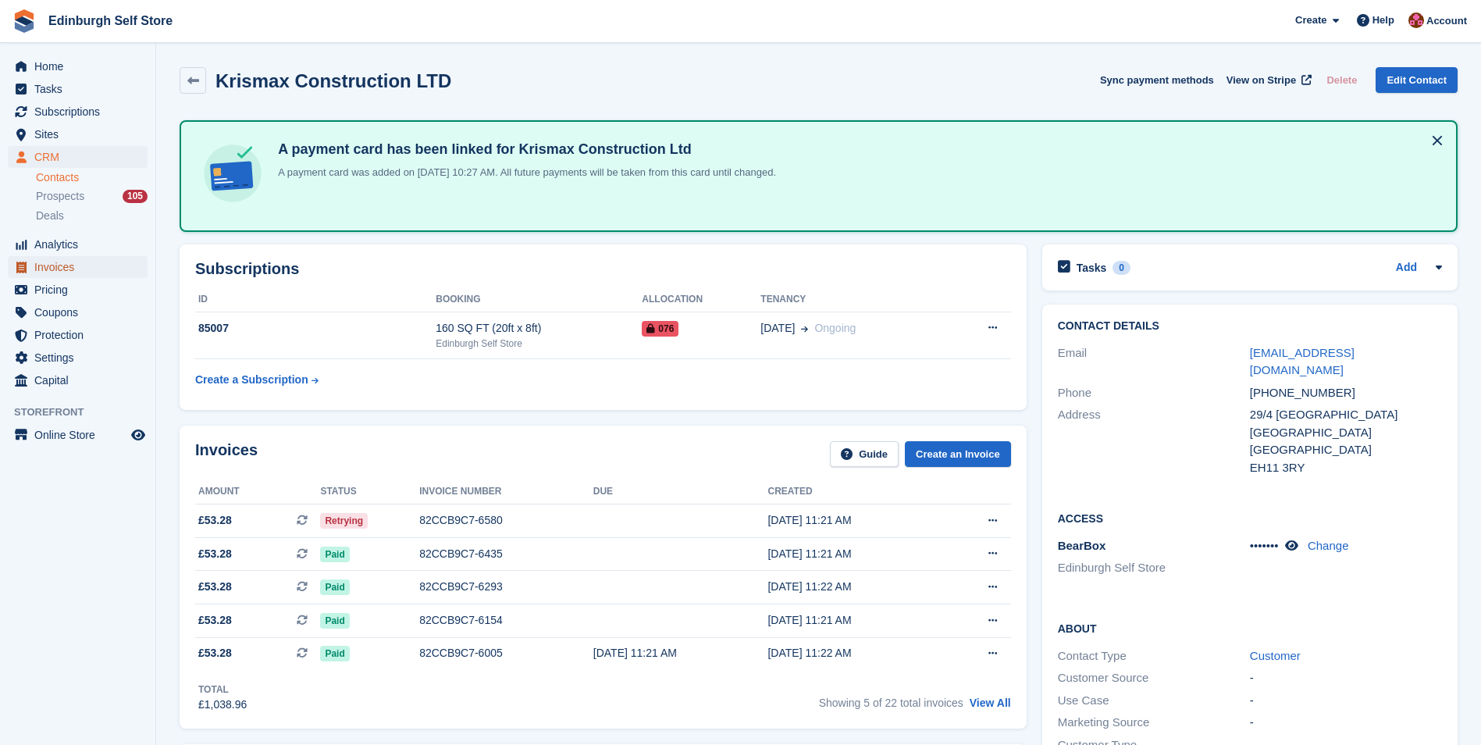
click at [76, 269] on span "Invoices" at bounding box center [81, 267] width 94 height 22
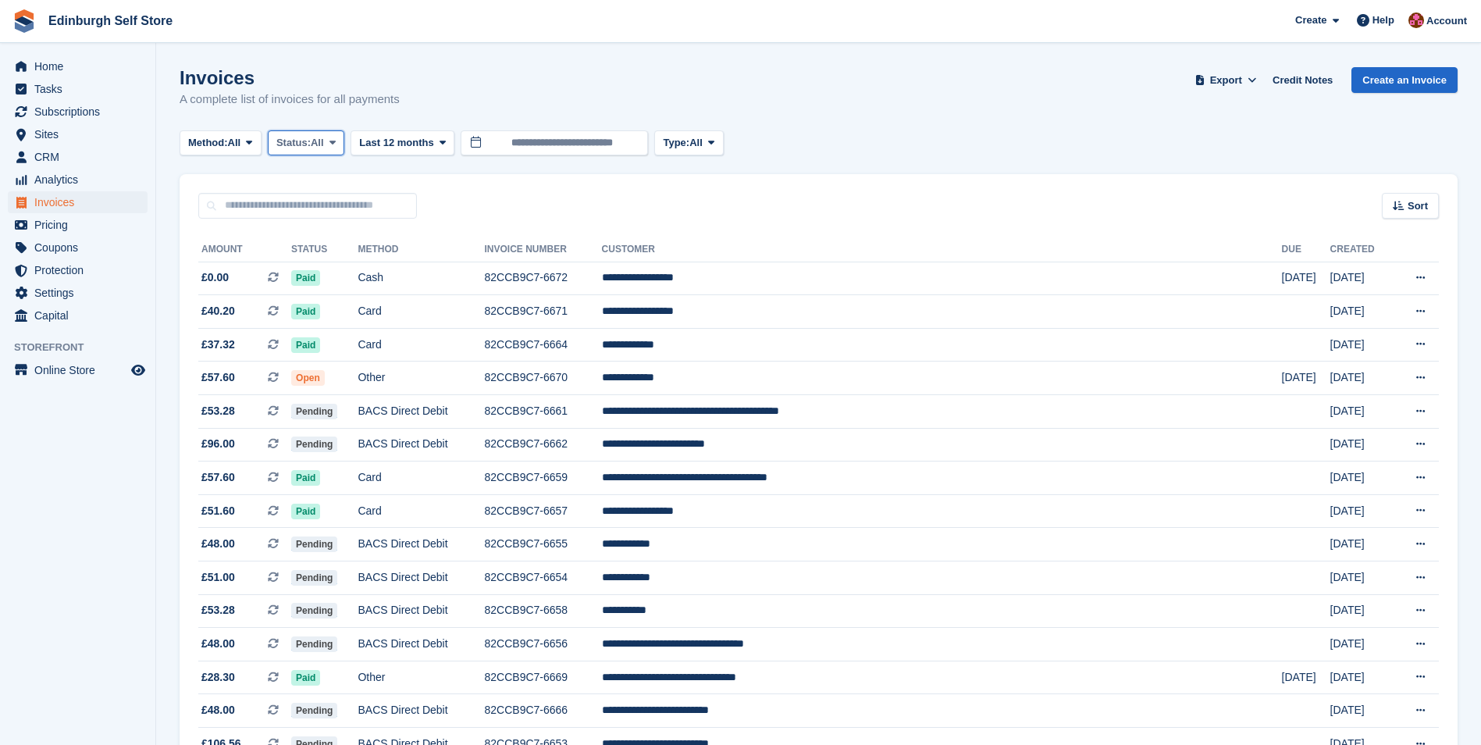
click at [339, 139] on span at bounding box center [332, 143] width 12 height 12
click at [317, 268] on link "Open" at bounding box center [343, 264] width 136 height 28
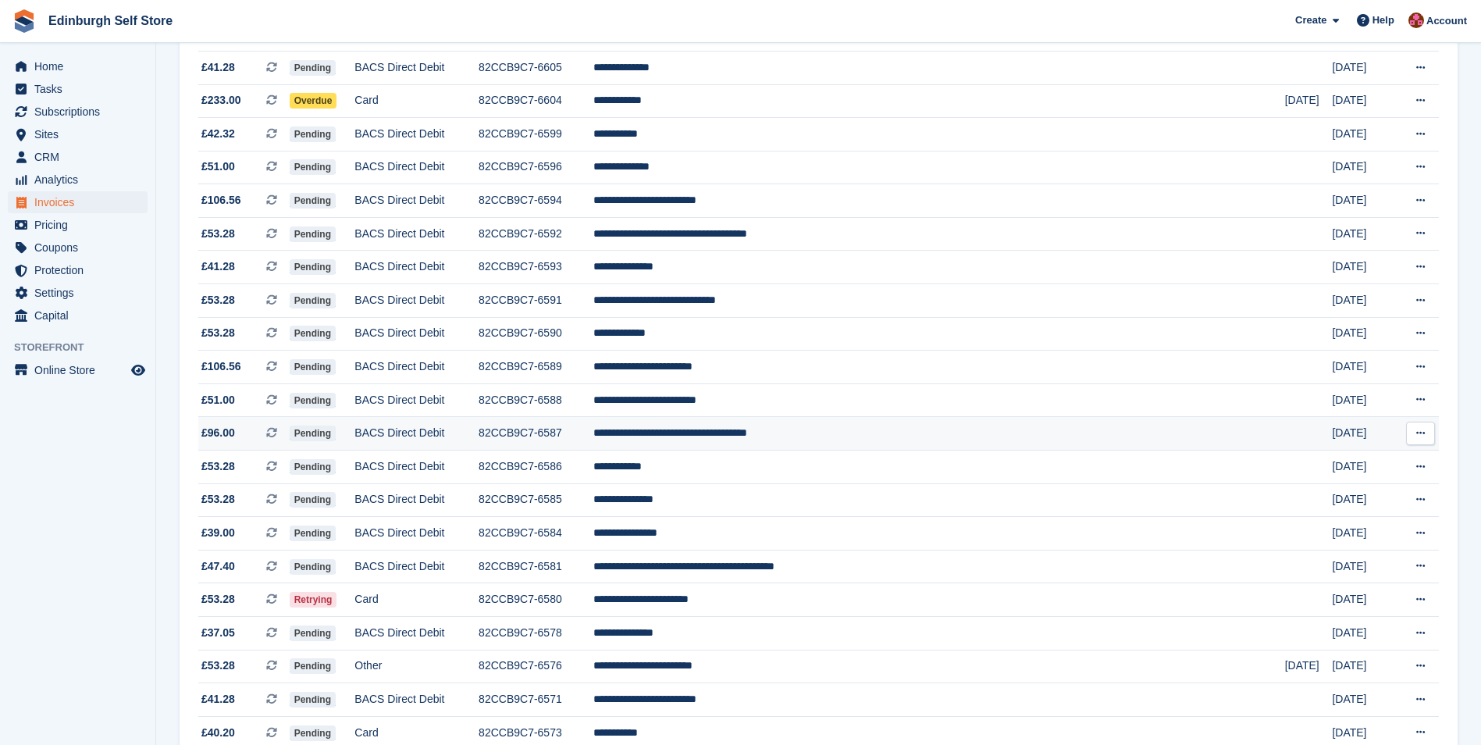
scroll to position [1257, 0]
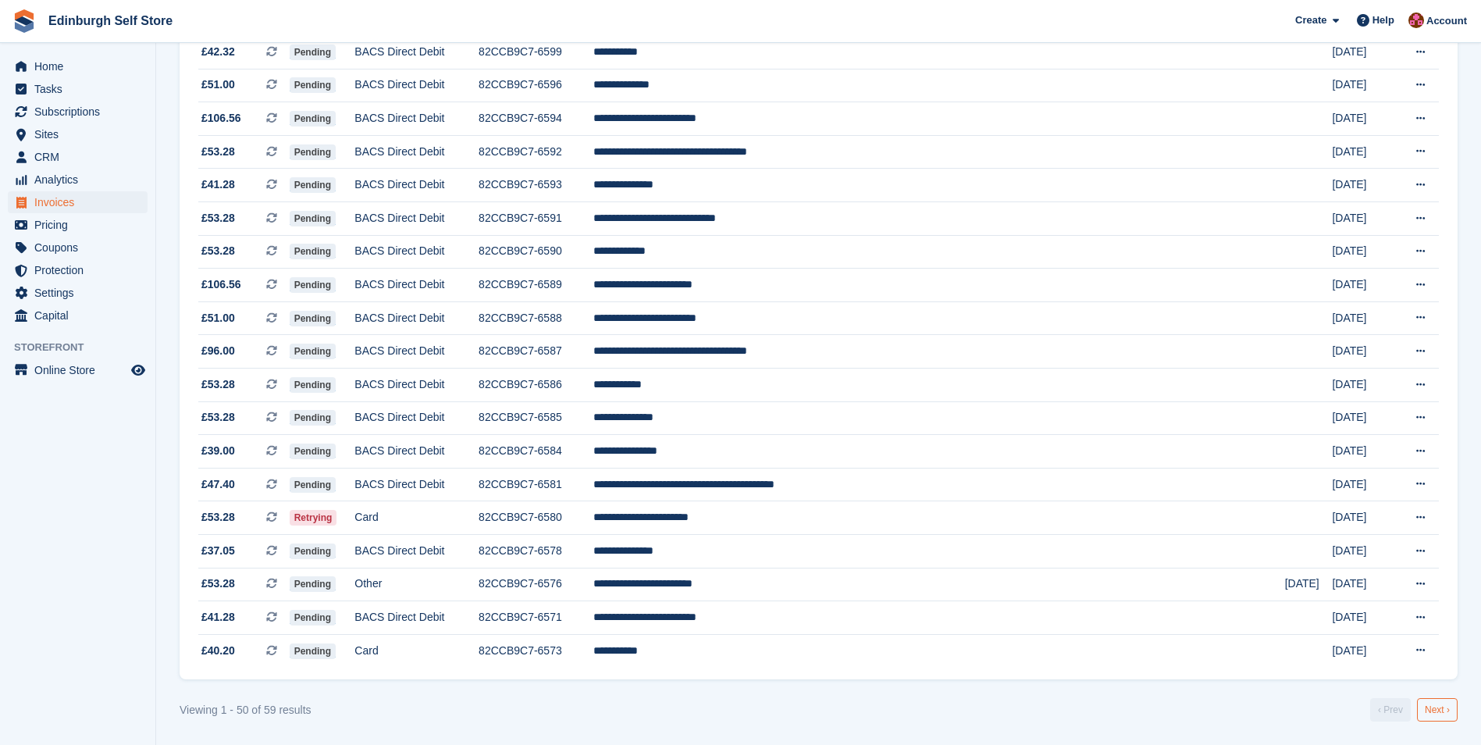
click at [1431, 707] on link "Next ›" at bounding box center [1437, 709] width 41 height 23
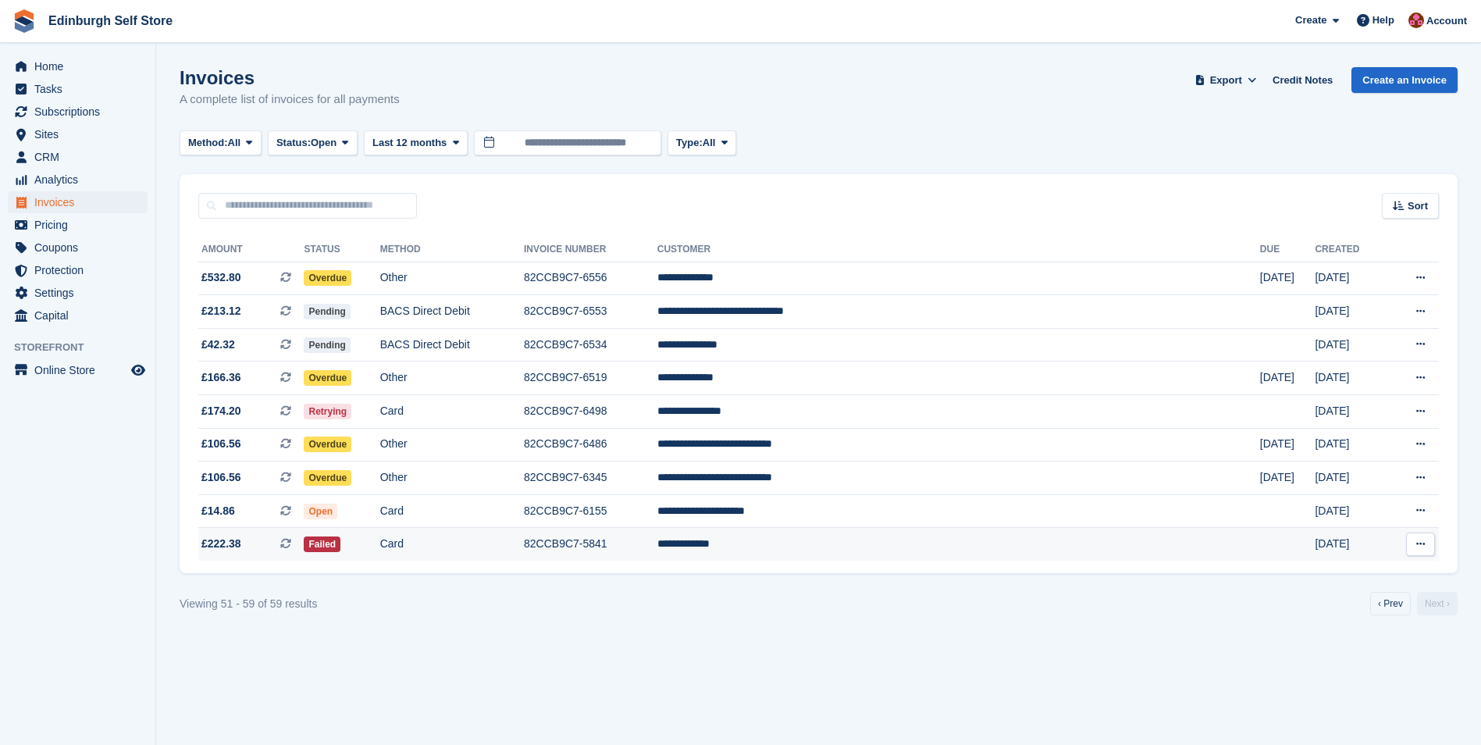
click at [876, 546] on td "**********" at bounding box center [958, 544] width 603 height 33
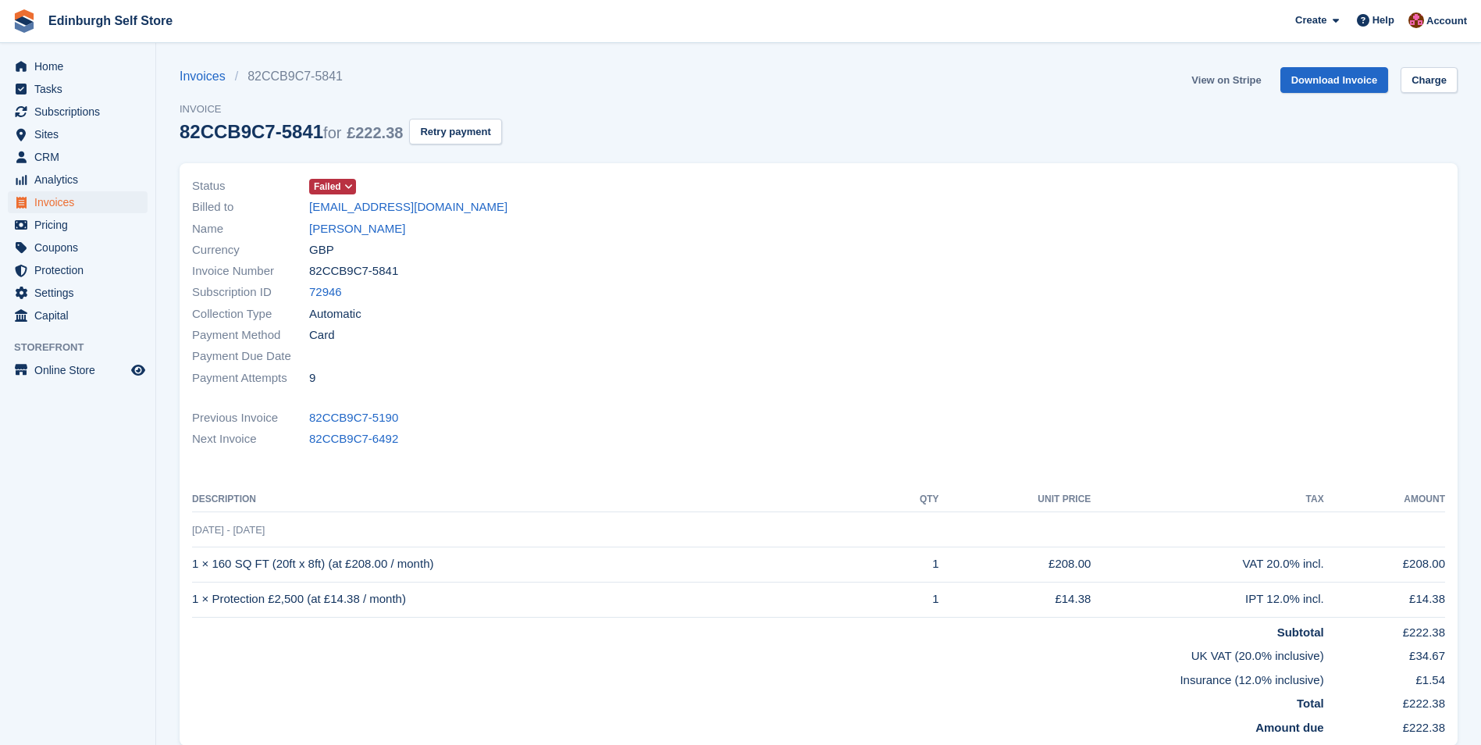
click at [1219, 87] on link "View on Stripe" at bounding box center [1226, 80] width 82 height 26
click at [94, 207] on span "Invoices" at bounding box center [81, 202] width 94 height 22
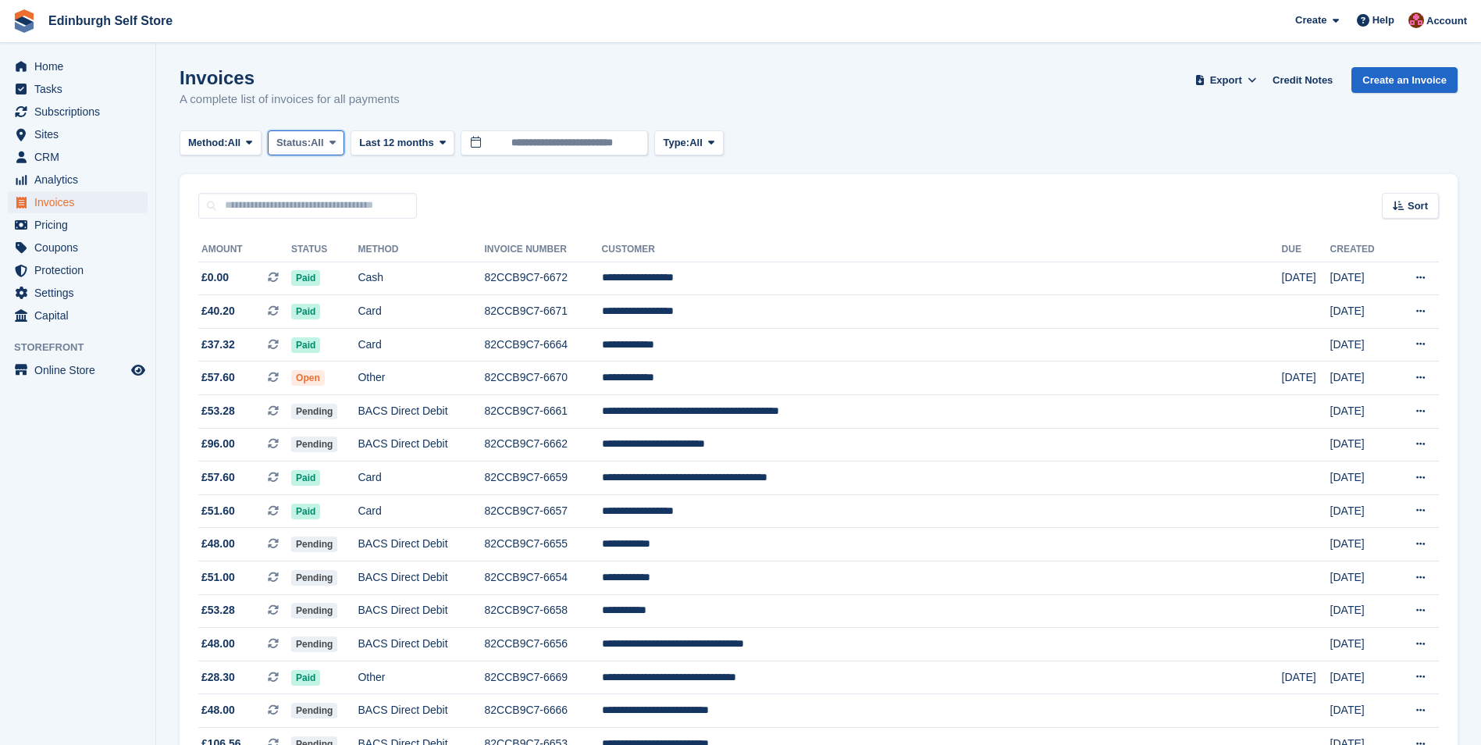
drag, startPoint x: 337, startPoint y: 139, endPoint x: 343, endPoint y: 153, distance: 15.1
click at [336, 140] on icon at bounding box center [332, 142] width 6 height 10
click at [343, 266] on link "Open" at bounding box center [343, 264] width 136 height 28
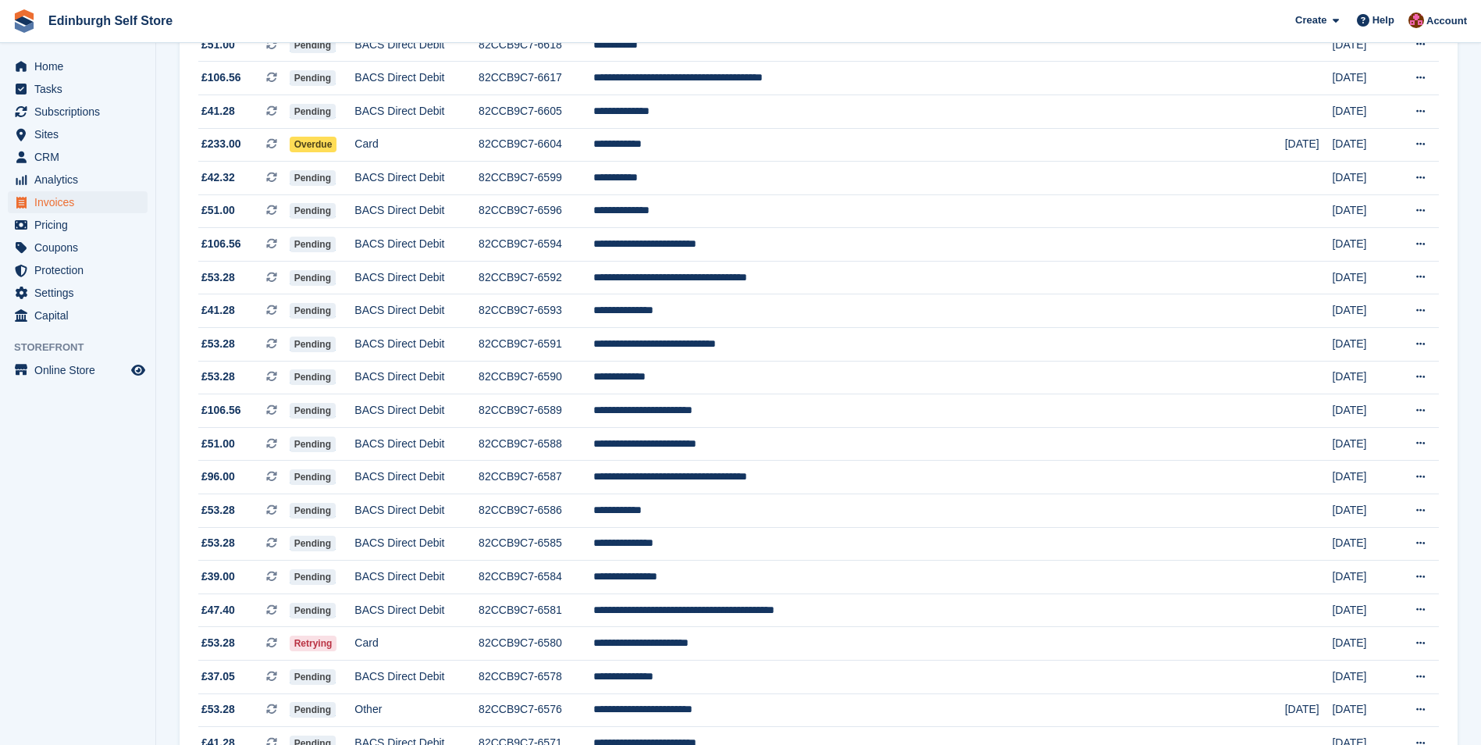
scroll to position [1257, 0]
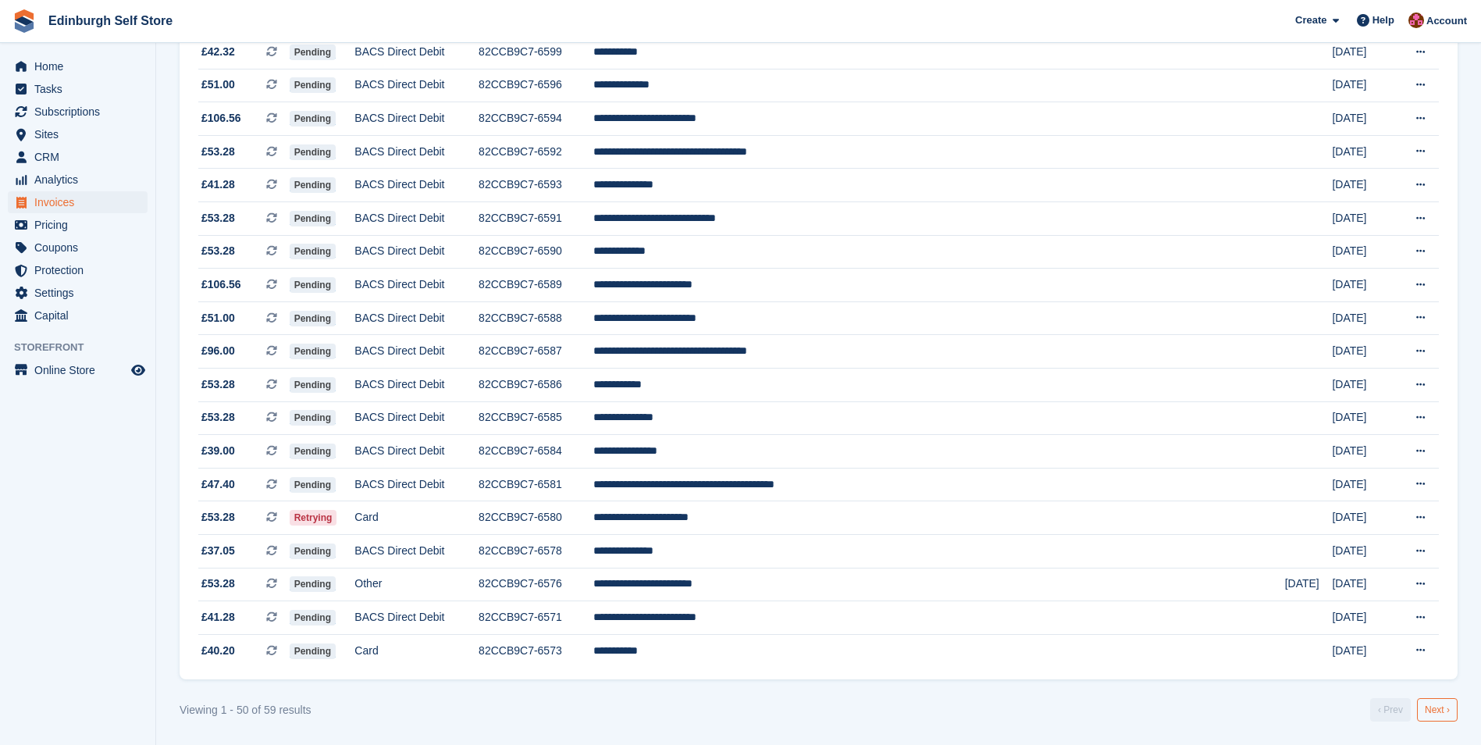
click at [1440, 702] on link "Next ›" at bounding box center [1437, 709] width 41 height 23
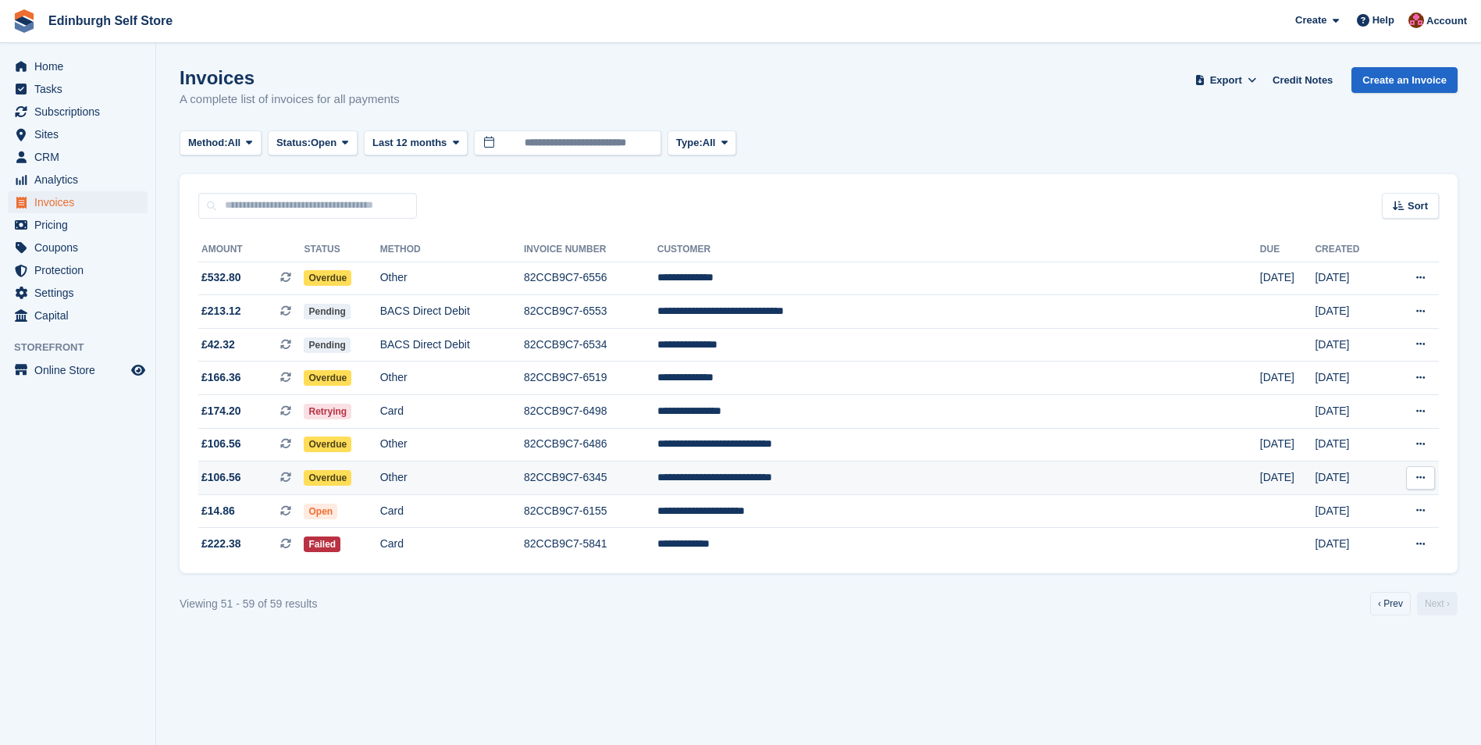
click at [859, 478] on td "**********" at bounding box center [958, 478] width 603 height 34
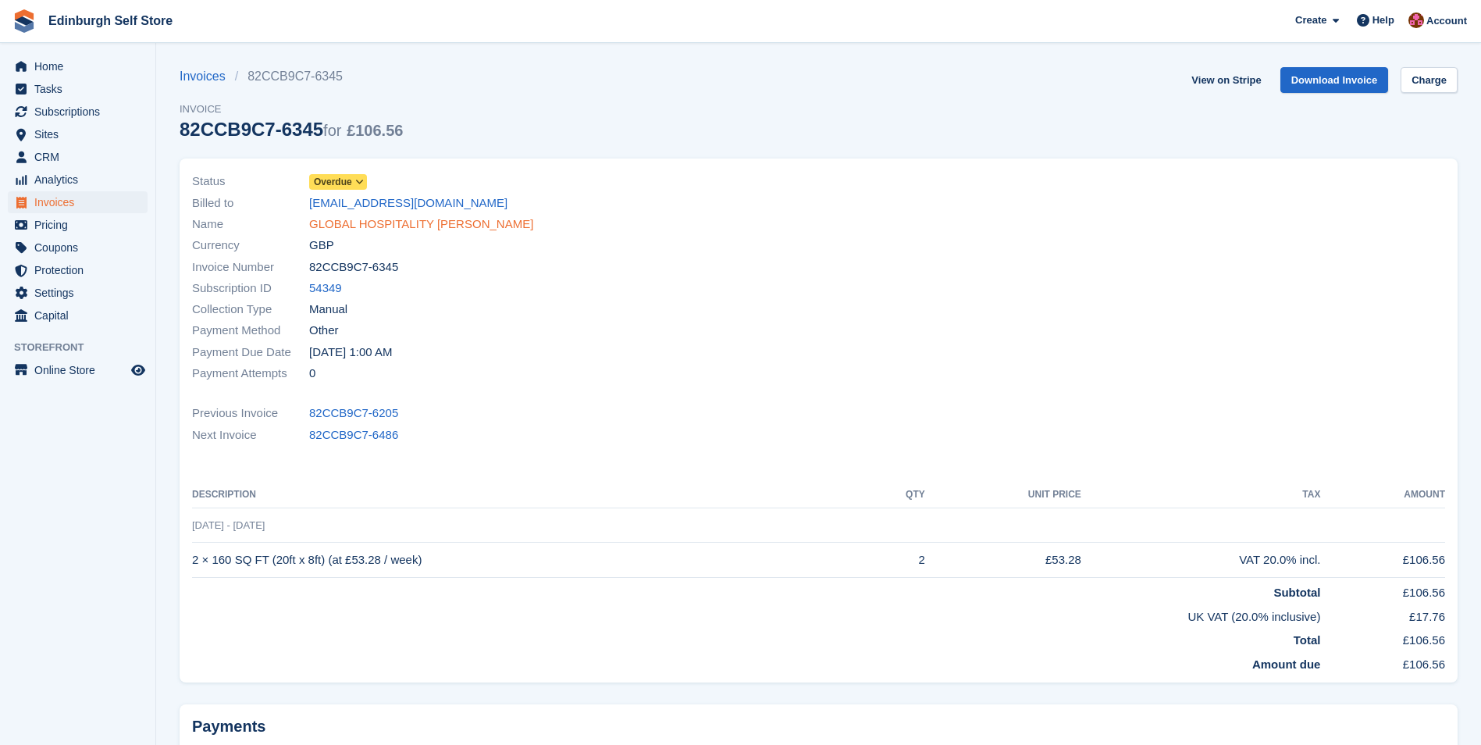
click at [423, 227] on link "GLOBAL HOSPITALITY [PERSON_NAME]" at bounding box center [421, 224] width 224 height 18
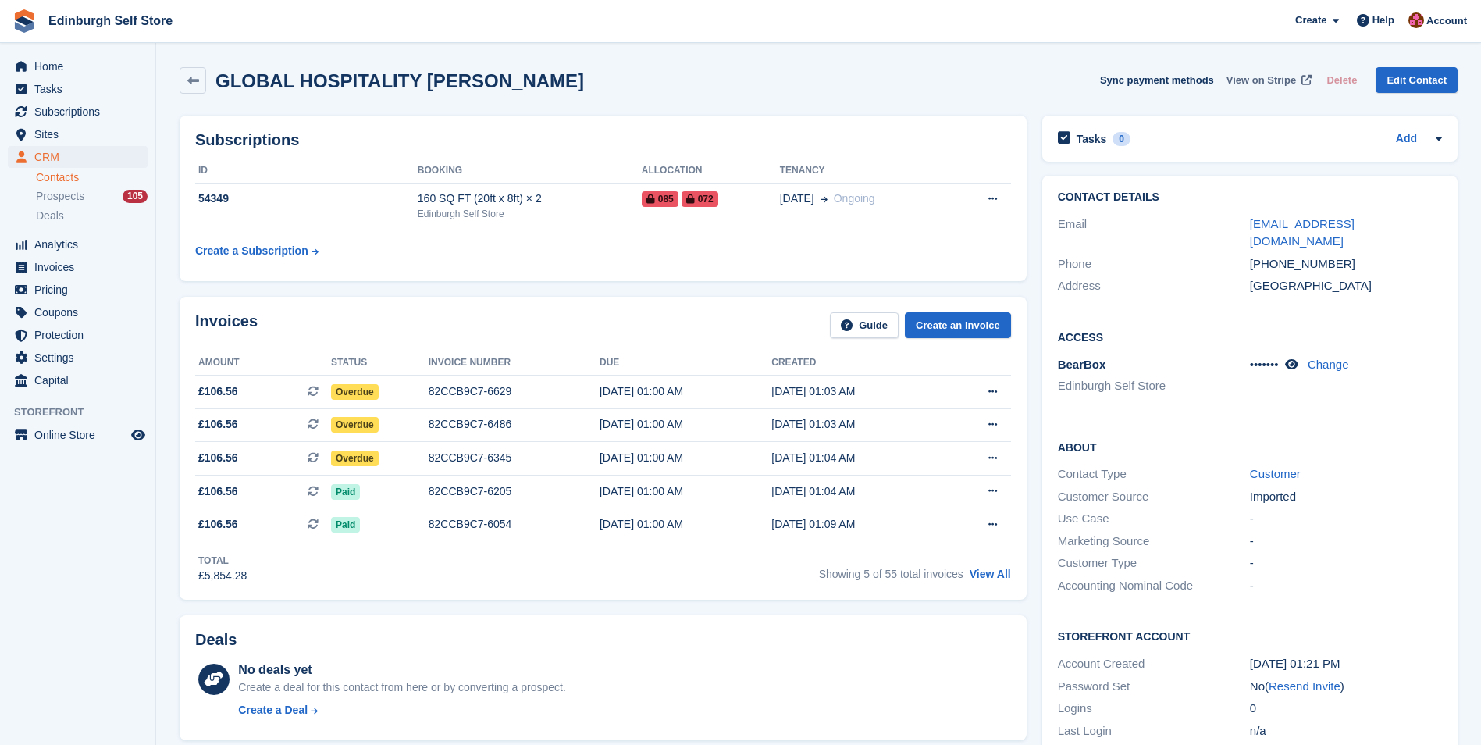
click at [1260, 77] on span "View on Stripe" at bounding box center [1260, 81] width 69 height 16
click at [462, 394] on div "82CCB9C7-6629" at bounding box center [514, 391] width 171 height 16
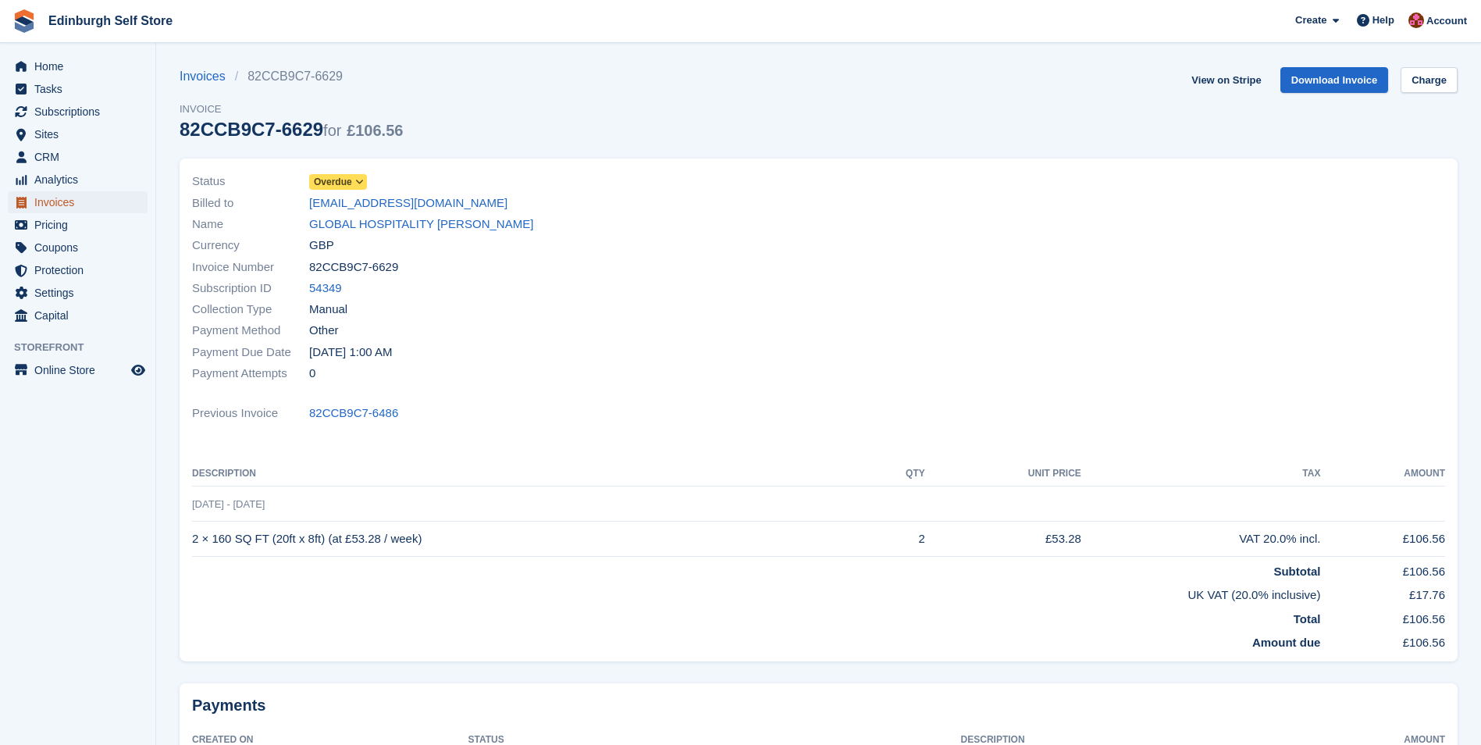
click at [85, 207] on span "Invoices" at bounding box center [81, 202] width 94 height 22
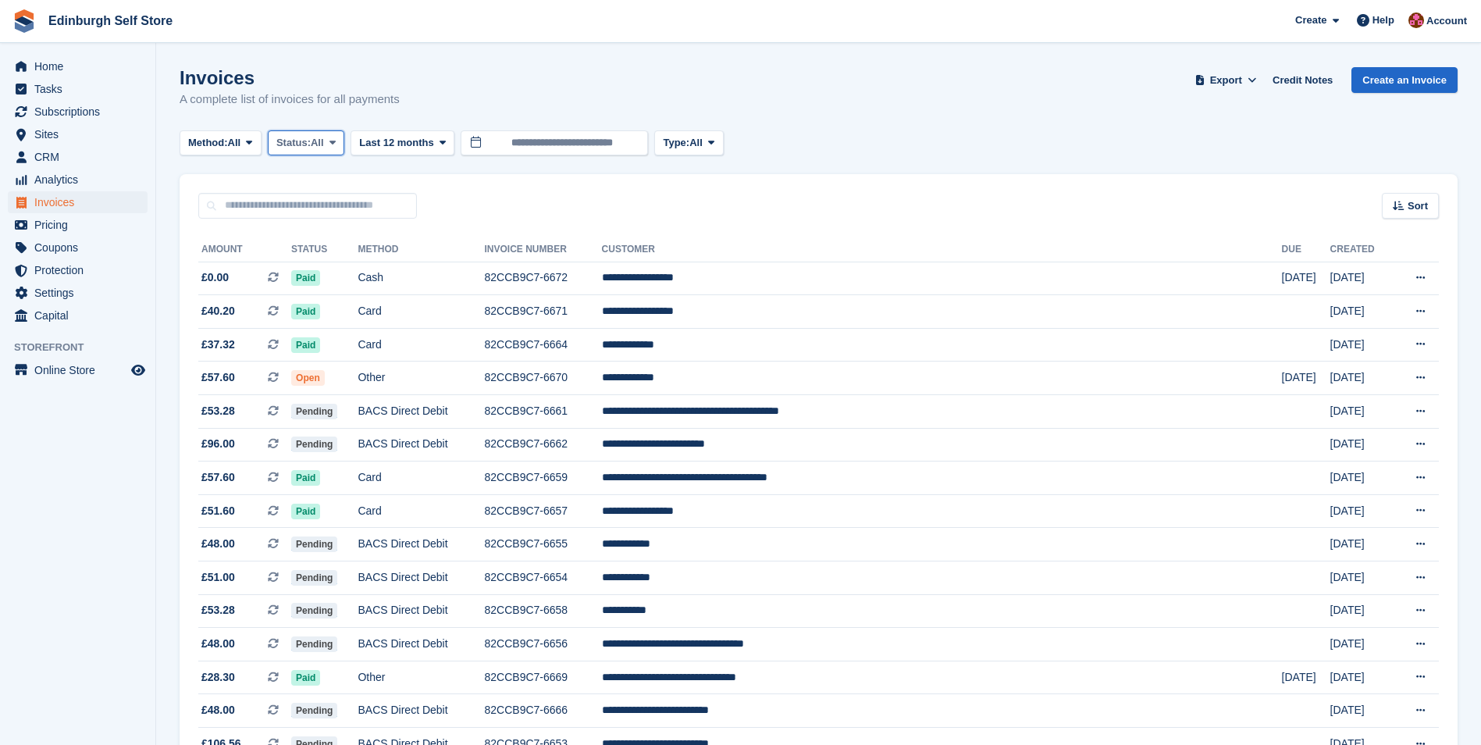
click at [336, 144] on icon at bounding box center [332, 142] width 6 height 10
click at [350, 263] on link "Open" at bounding box center [343, 264] width 136 height 28
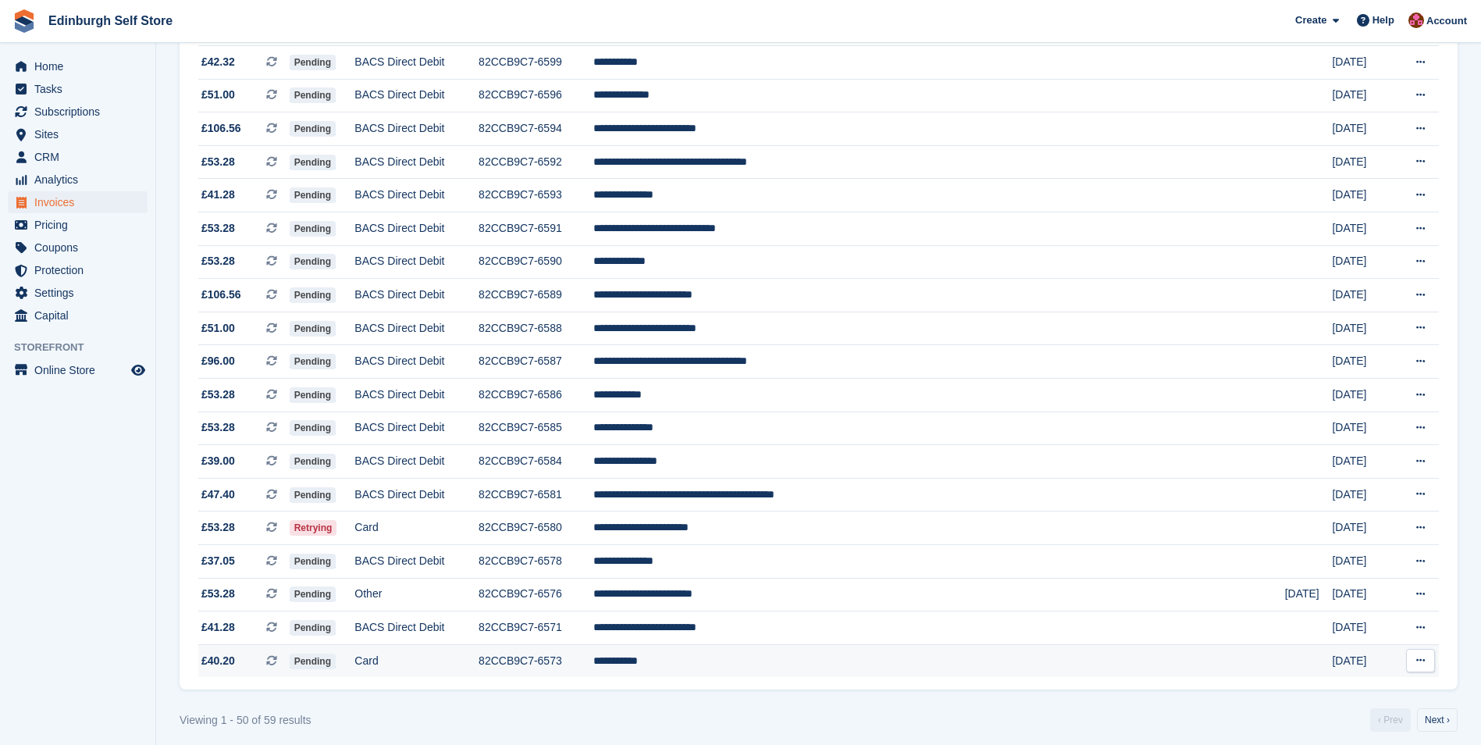
scroll to position [1257, 0]
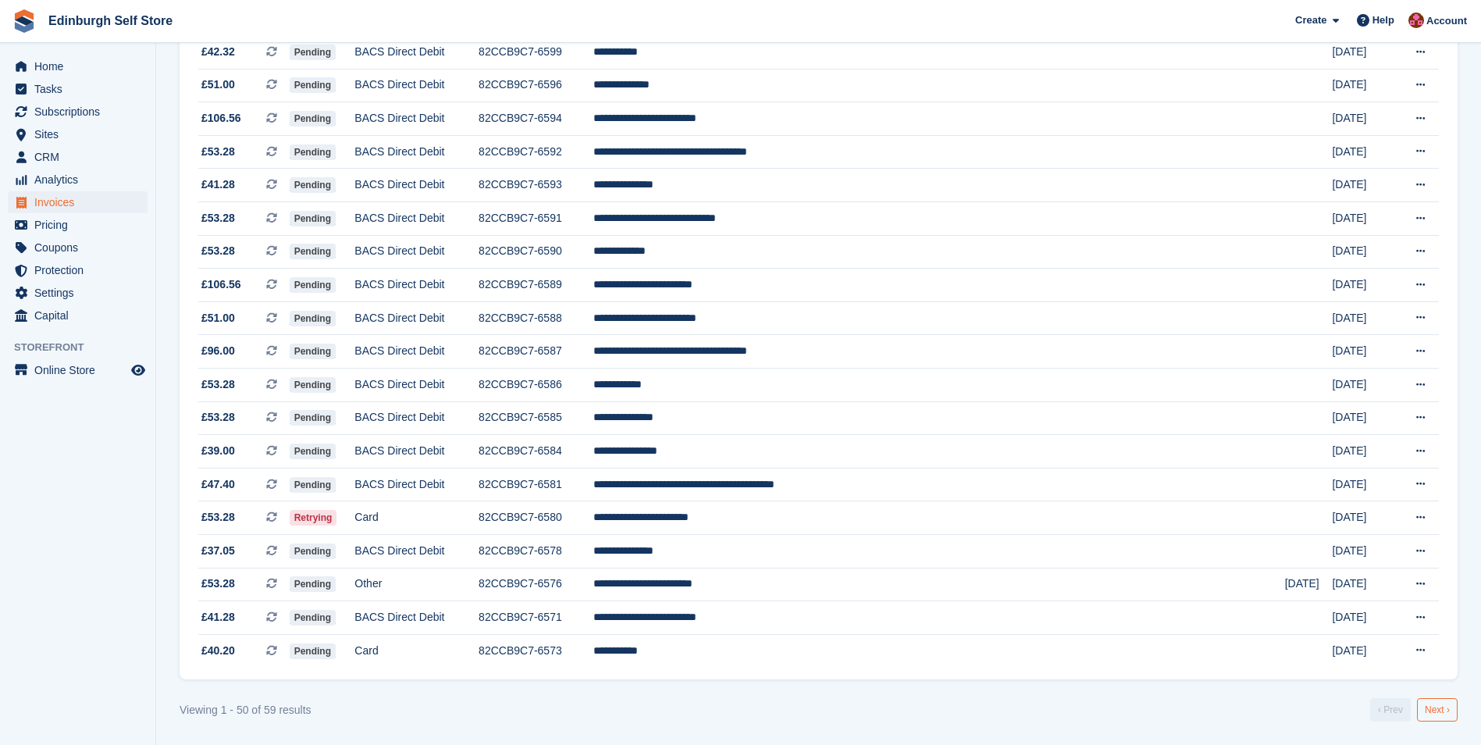
click at [1435, 704] on link "Next ›" at bounding box center [1437, 709] width 41 height 23
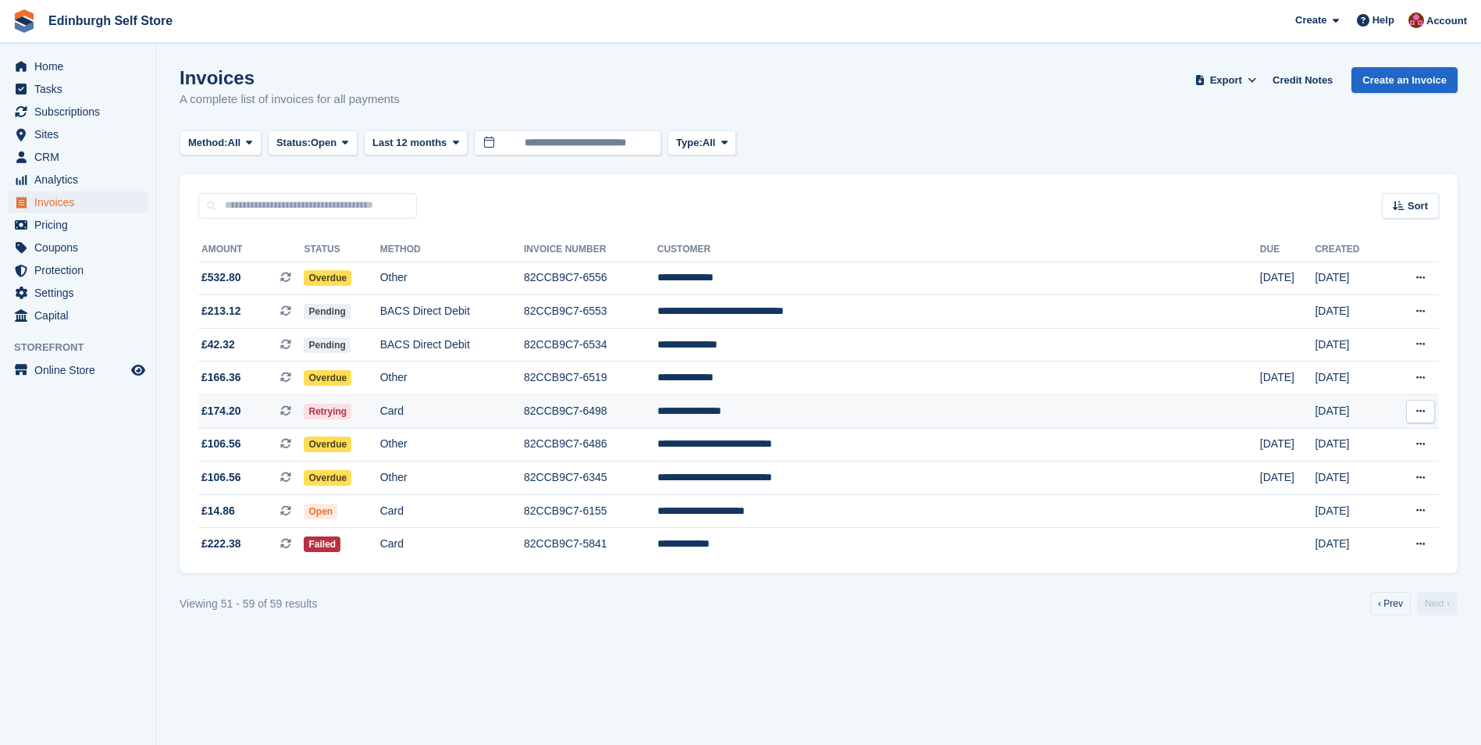
click at [857, 411] on td "**********" at bounding box center [958, 412] width 603 height 34
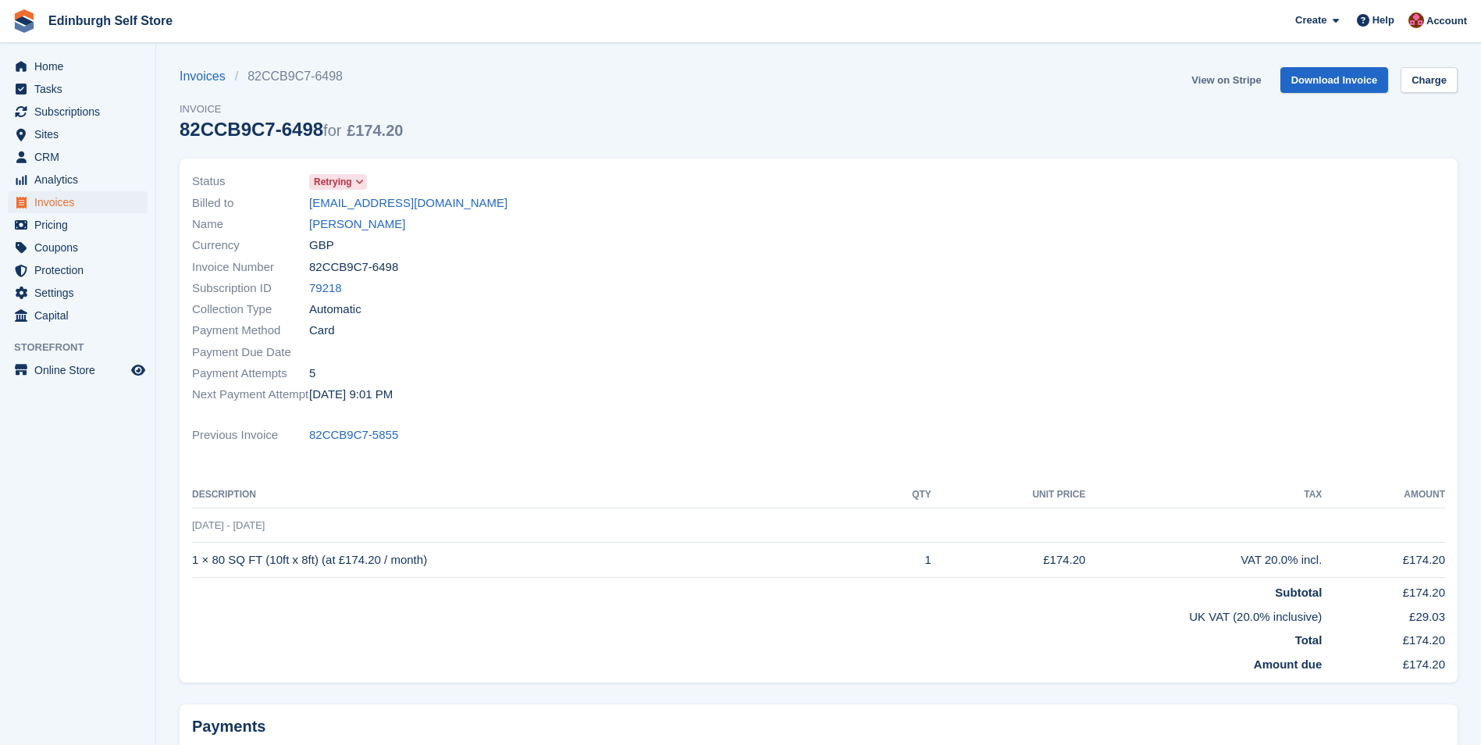
click at [1216, 74] on link "View on Stripe" at bounding box center [1226, 80] width 82 height 26
click at [383, 222] on link "Benjamin Holding" at bounding box center [357, 224] width 96 height 18
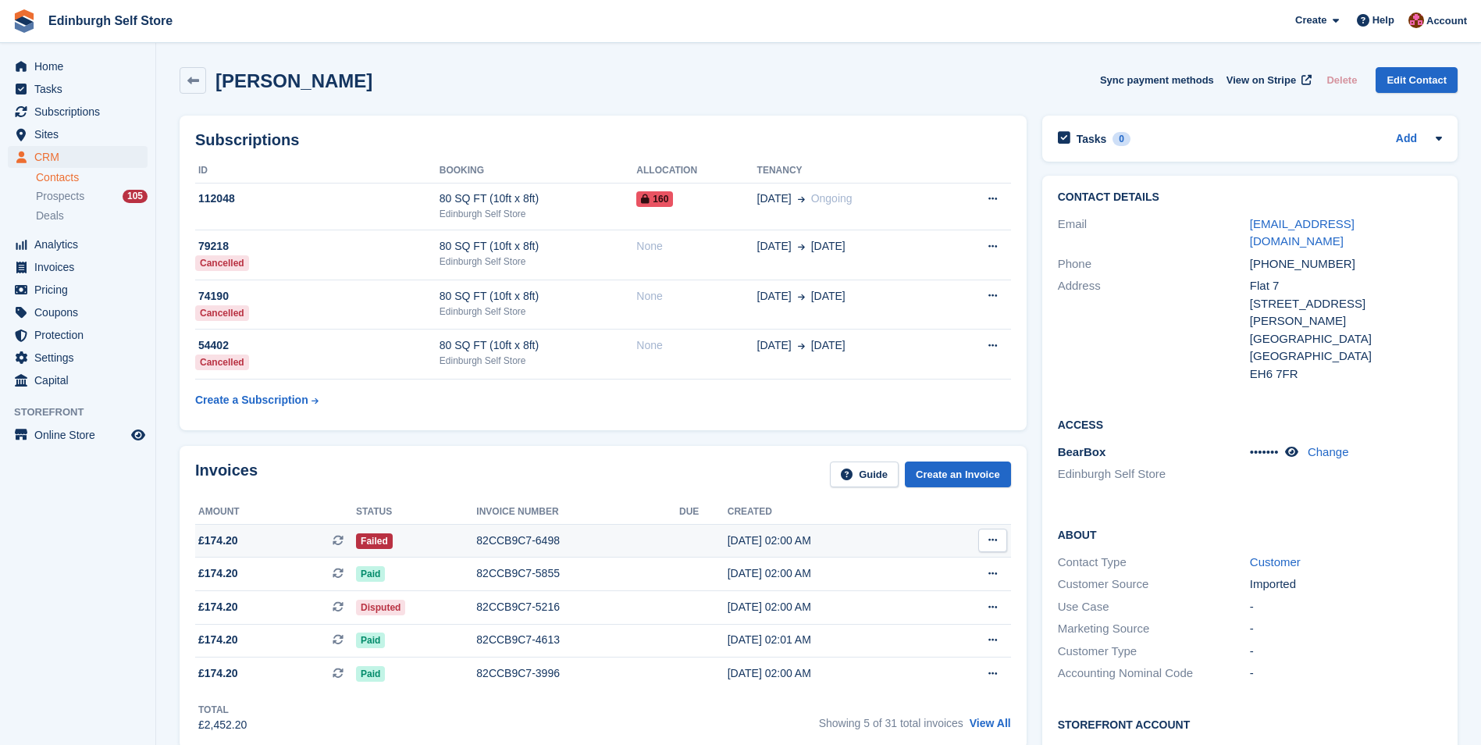
click at [507, 539] on div "82CCB9C7-6498" at bounding box center [577, 540] width 203 height 16
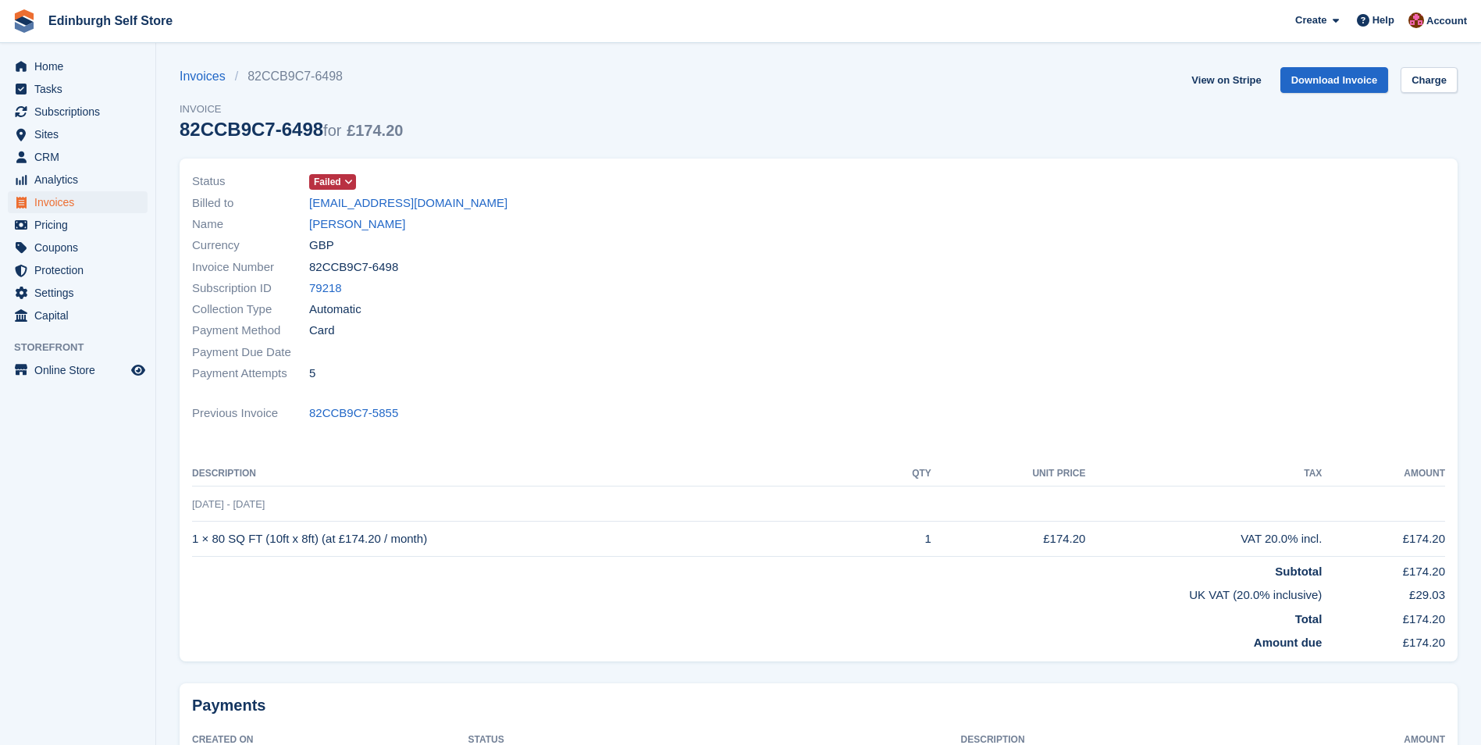
drag, startPoint x: 495, startPoint y: 205, endPoint x: 292, endPoint y: 205, distance: 202.9
click at [292, 205] on div "Billed to benholding1979@outlook.com" at bounding box center [500, 202] width 617 height 21
drag, startPoint x: 292, startPoint y: 205, endPoint x: 353, endPoint y: 208, distance: 61.0
copy div "benholding1979@outlook.com"
click at [1325, 78] on link "Download Invoice" at bounding box center [1334, 80] width 108 height 26
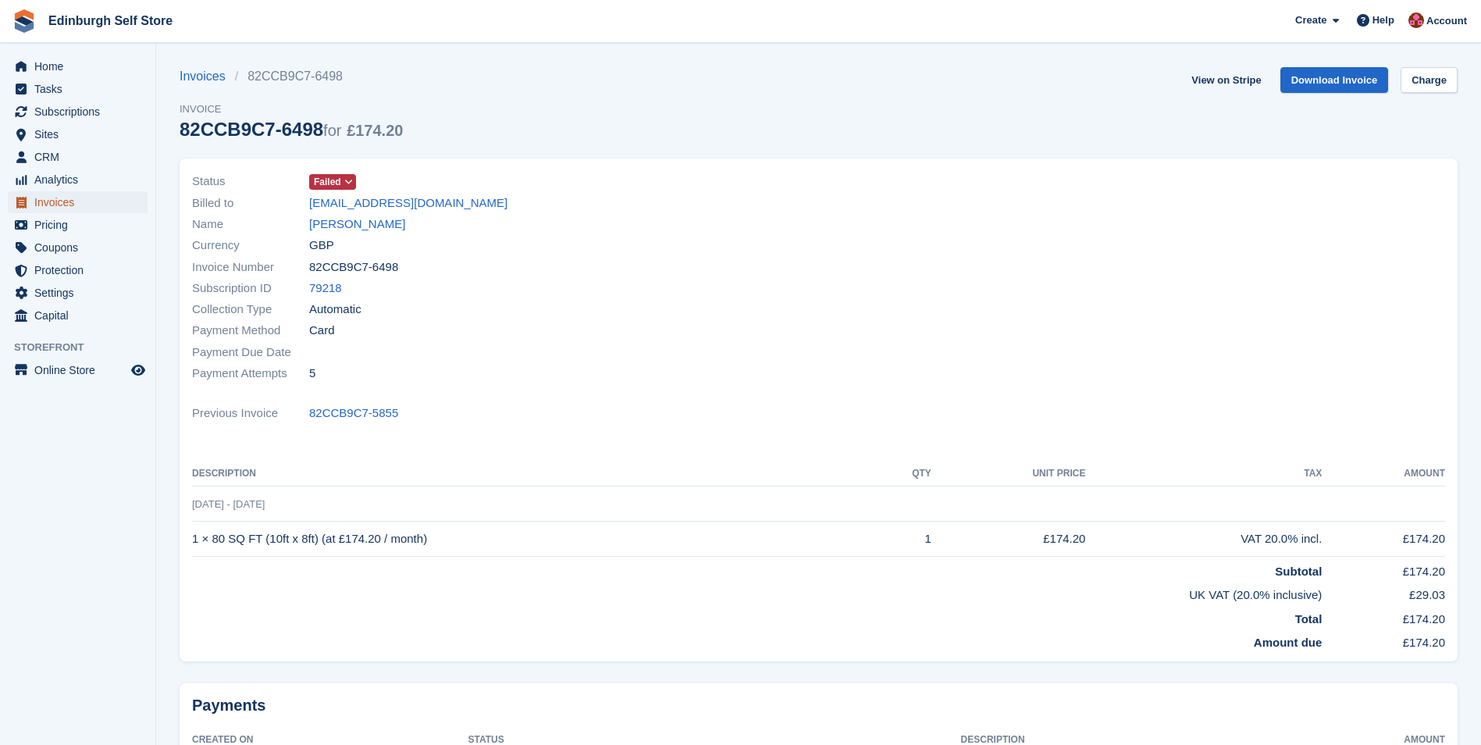
drag, startPoint x: 91, startPoint y: 204, endPoint x: 98, endPoint y: 207, distance: 8.4
click at [91, 204] on span "Invoices" at bounding box center [81, 202] width 94 height 22
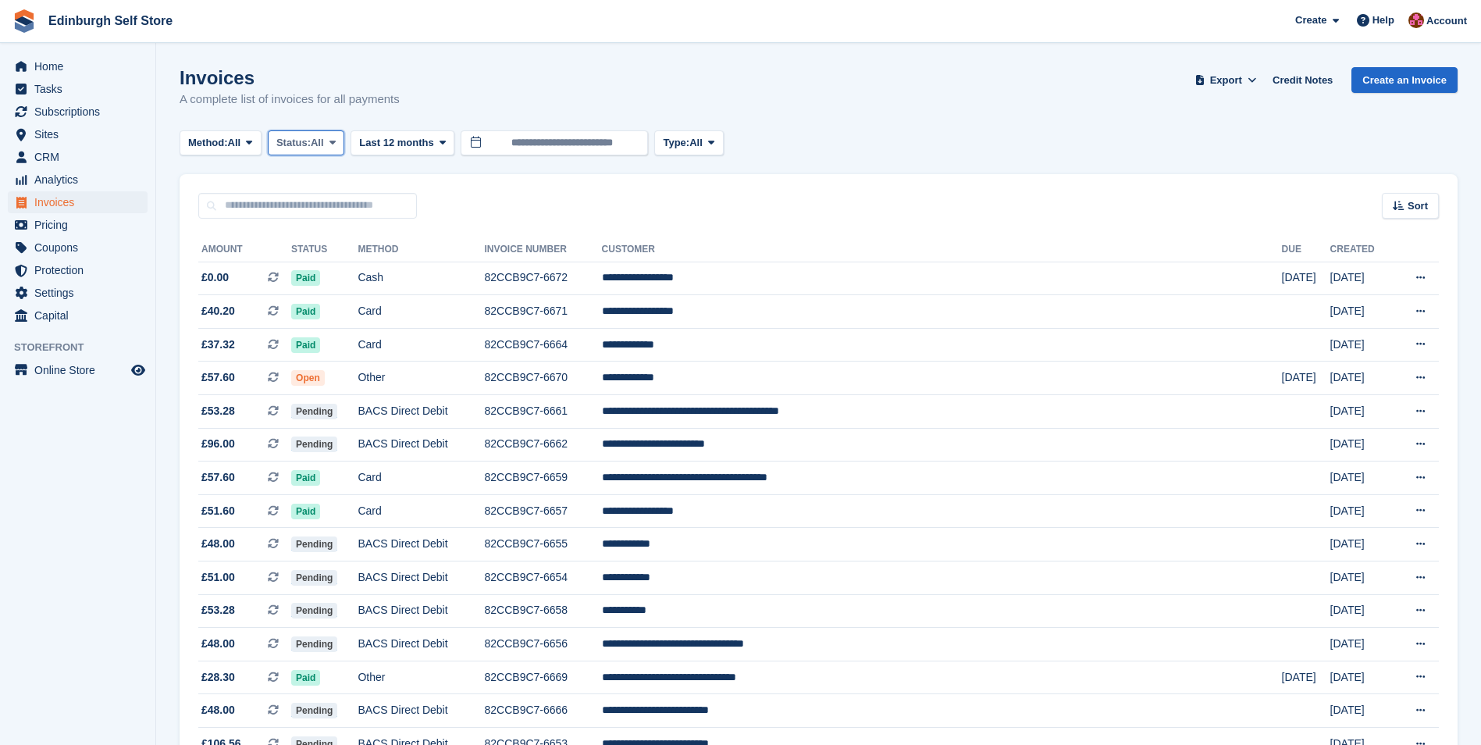
click at [336, 140] on icon at bounding box center [332, 142] width 6 height 10
click at [356, 272] on link "Open" at bounding box center [343, 264] width 136 height 28
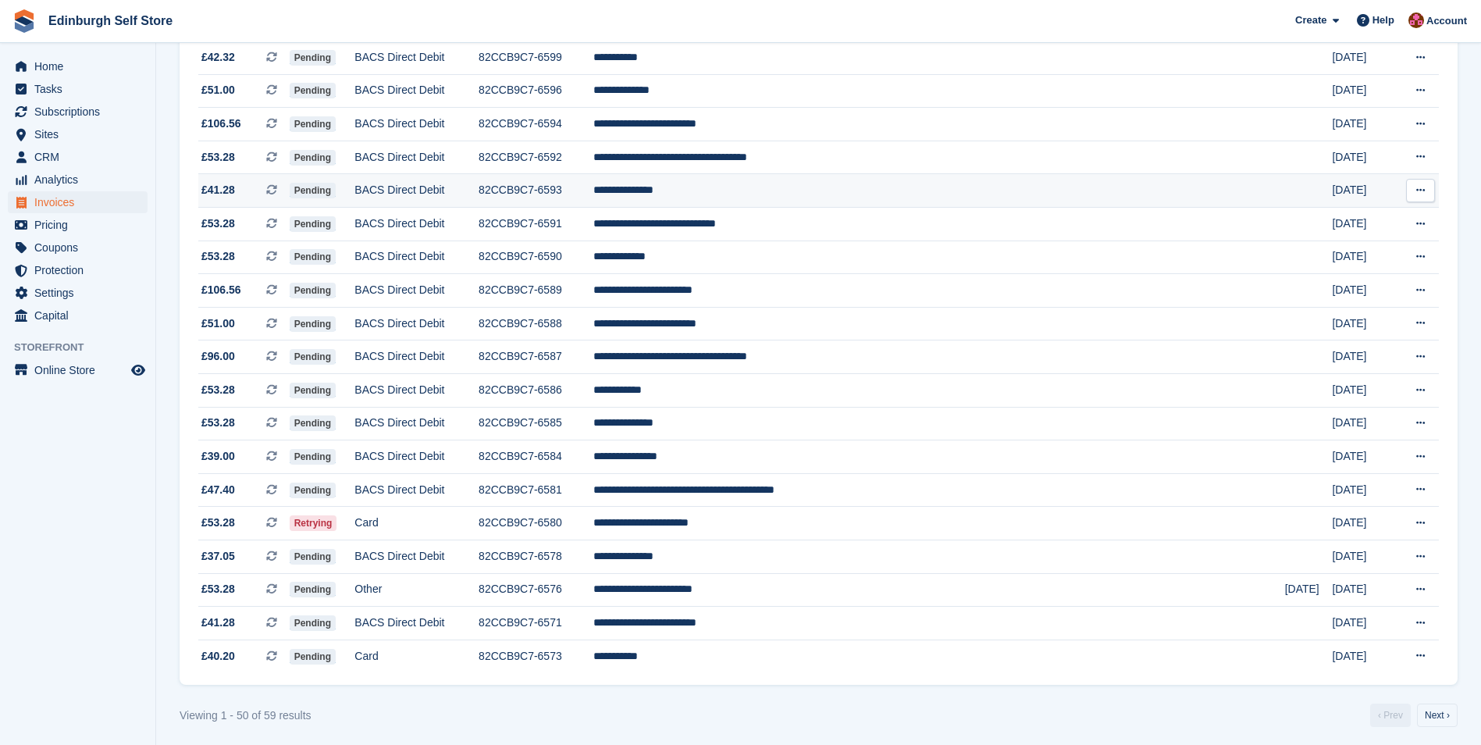
scroll to position [1257, 0]
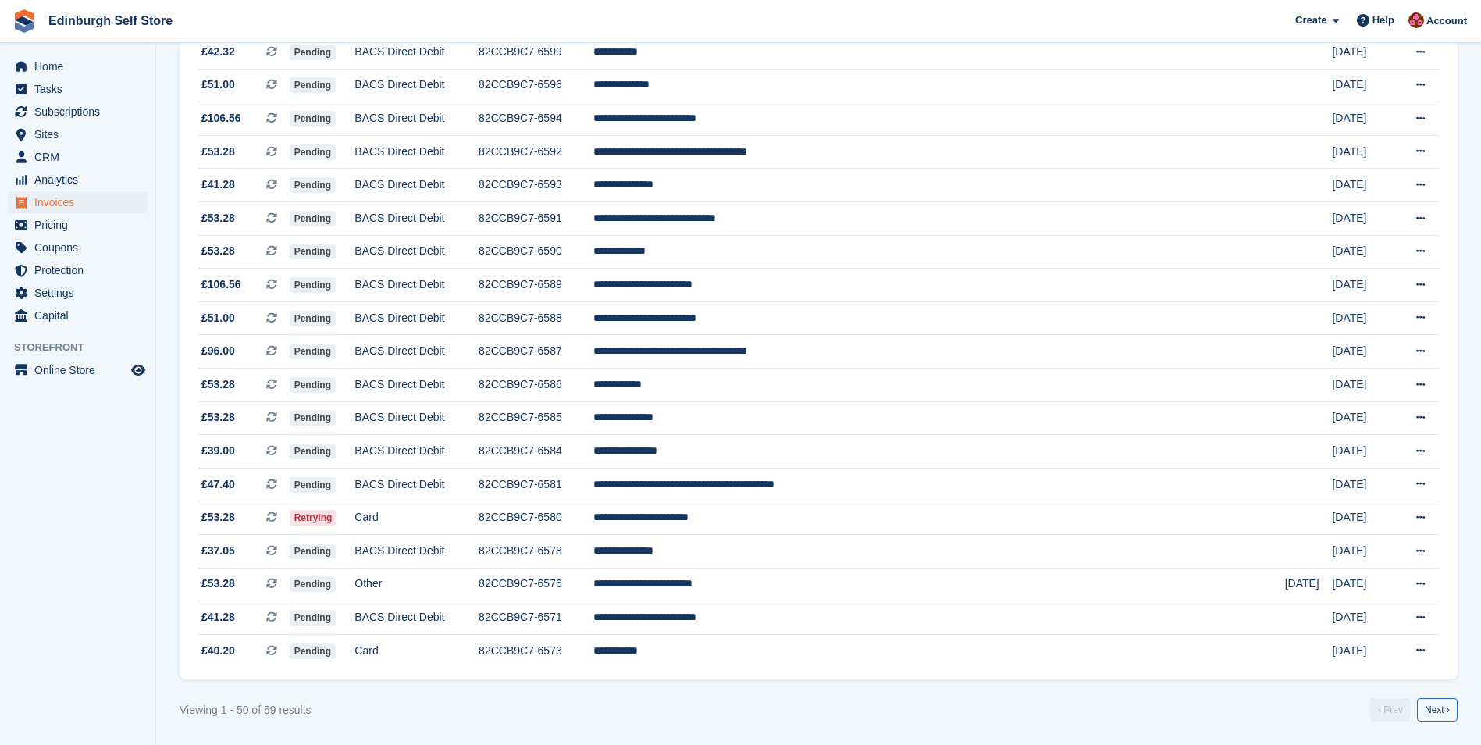
click at [1447, 711] on link "Next ›" at bounding box center [1437, 709] width 41 height 23
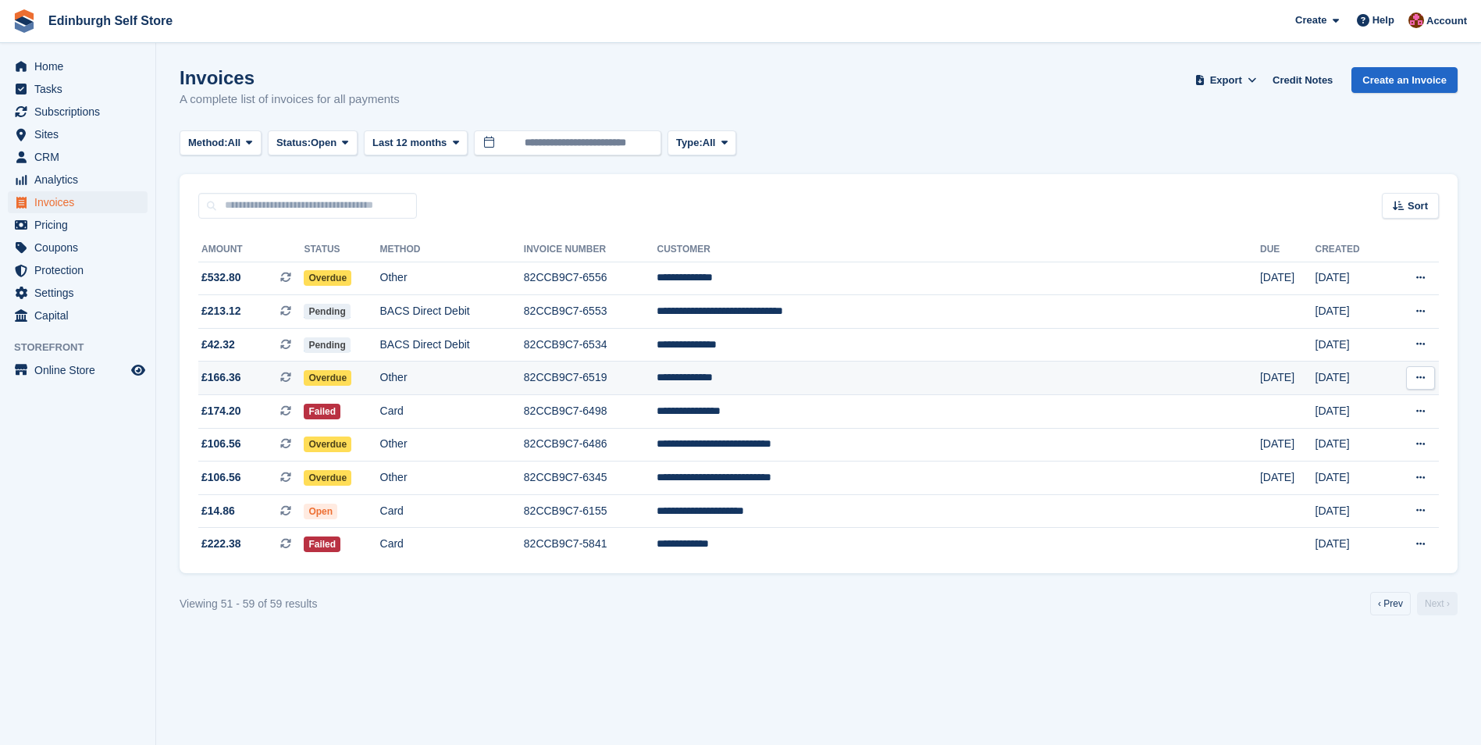
click at [859, 379] on td "**********" at bounding box center [957, 378] width 603 height 34
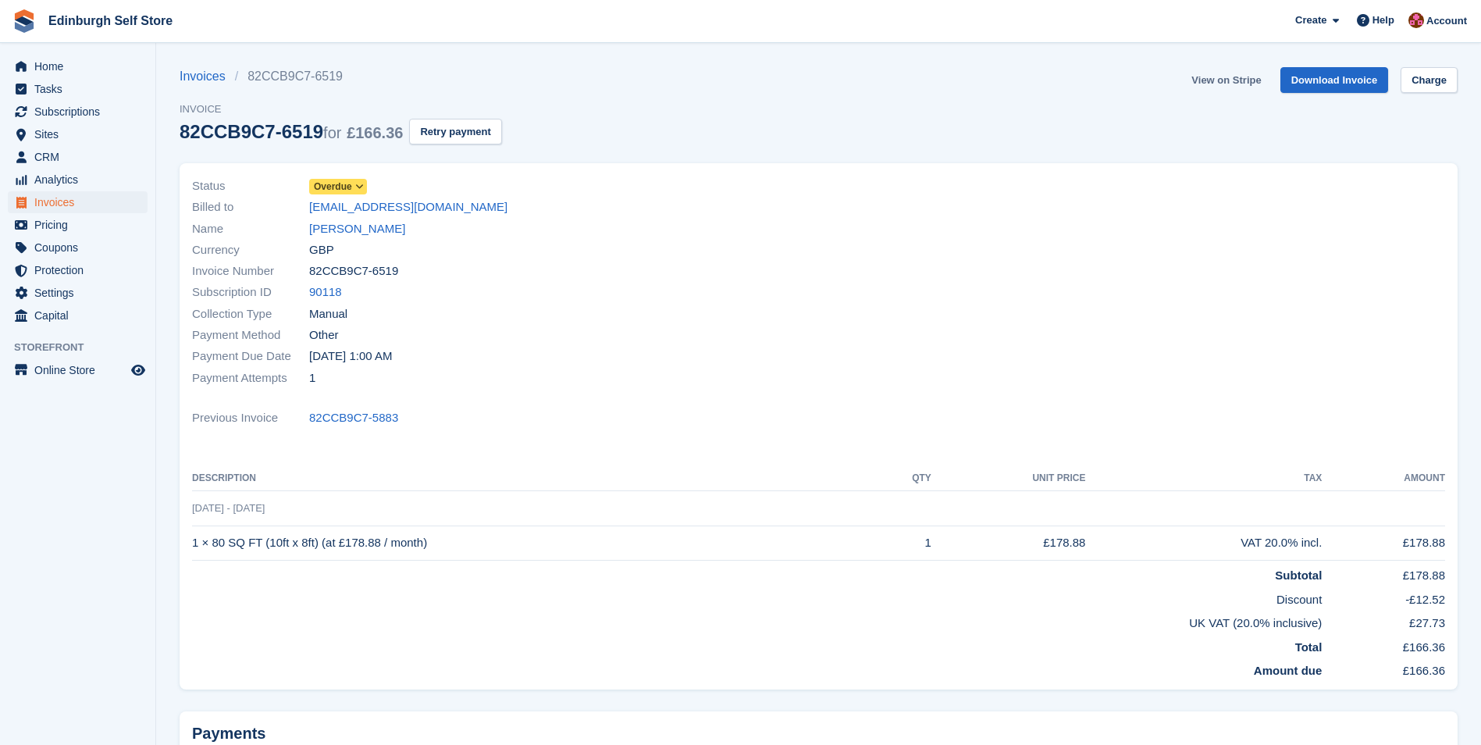
click at [1226, 80] on link "View on Stripe" at bounding box center [1226, 80] width 82 height 26
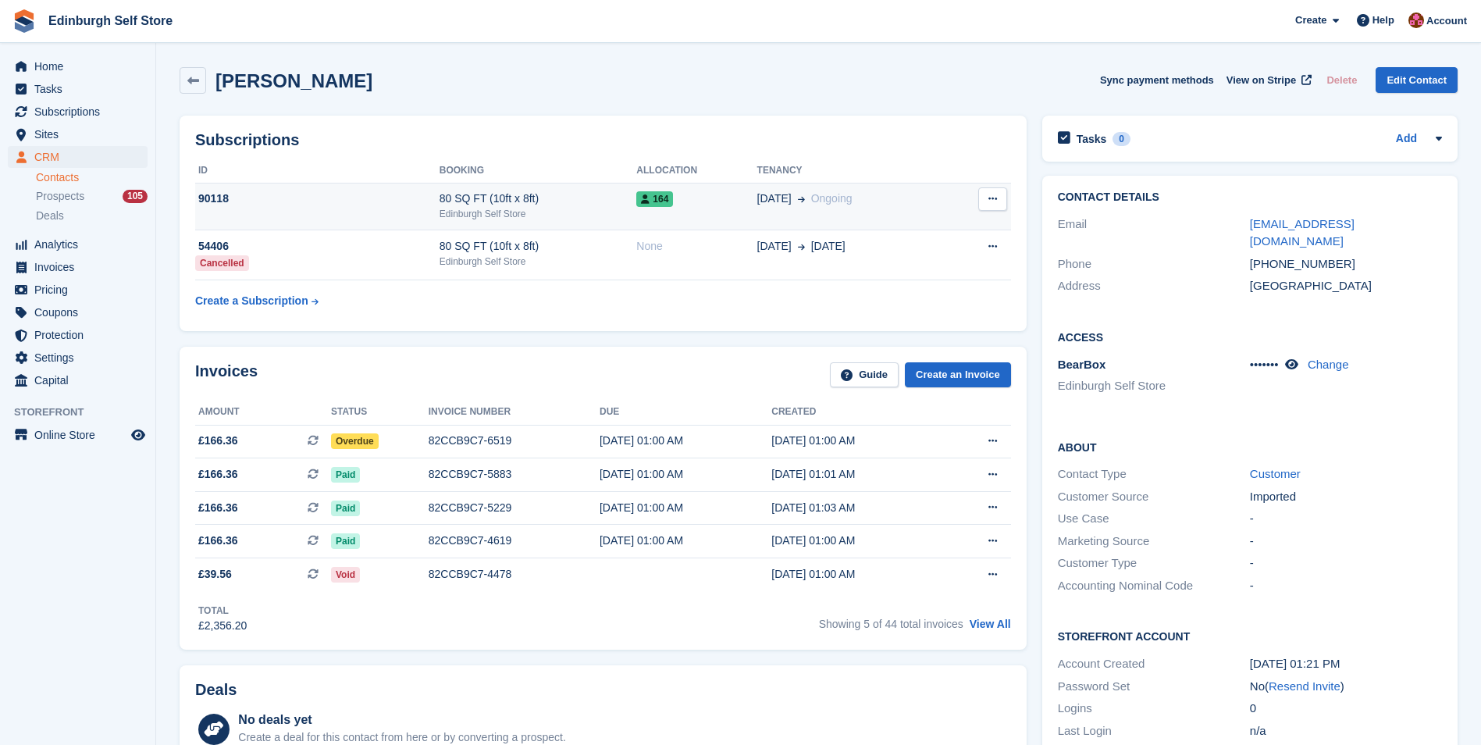
click at [984, 198] on button at bounding box center [992, 198] width 29 height 23
click at [842, 203] on div "29 Jun Ongoing" at bounding box center [851, 198] width 189 height 16
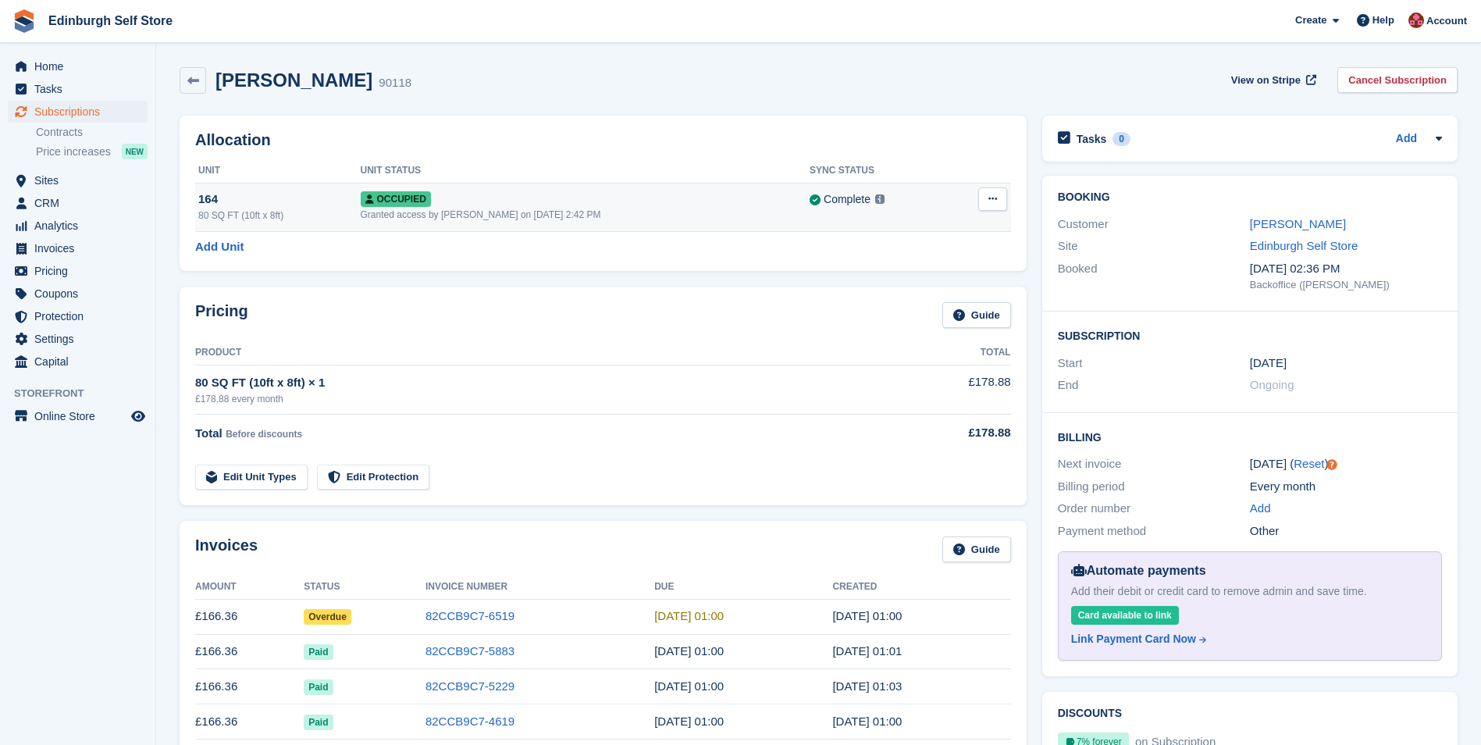
click at [987, 204] on button at bounding box center [992, 198] width 29 height 23
click at [908, 232] on p "Overlock" at bounding box center [932, 229] width 136 height 20
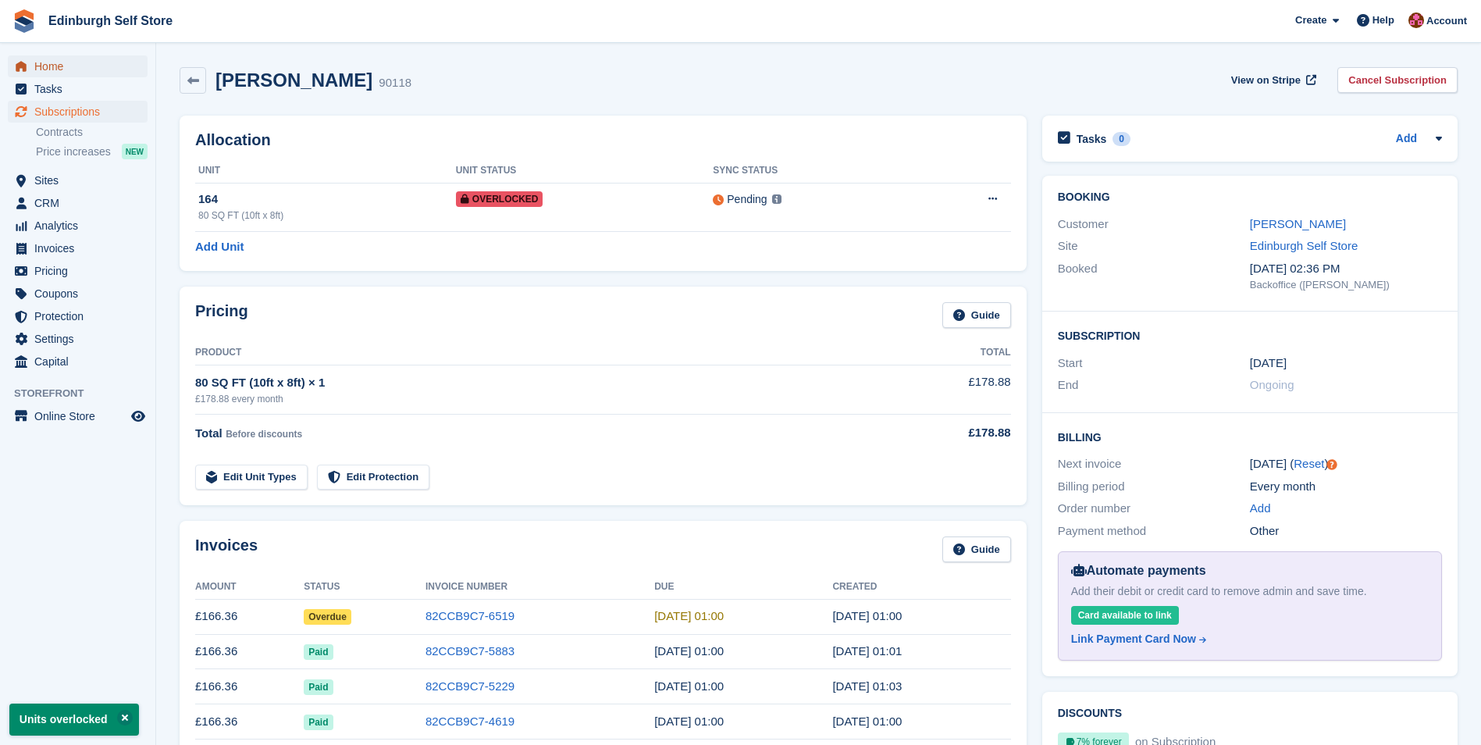
click at [73, 69] on span "Home" at bounding box center [81, 66] width 94 height 22
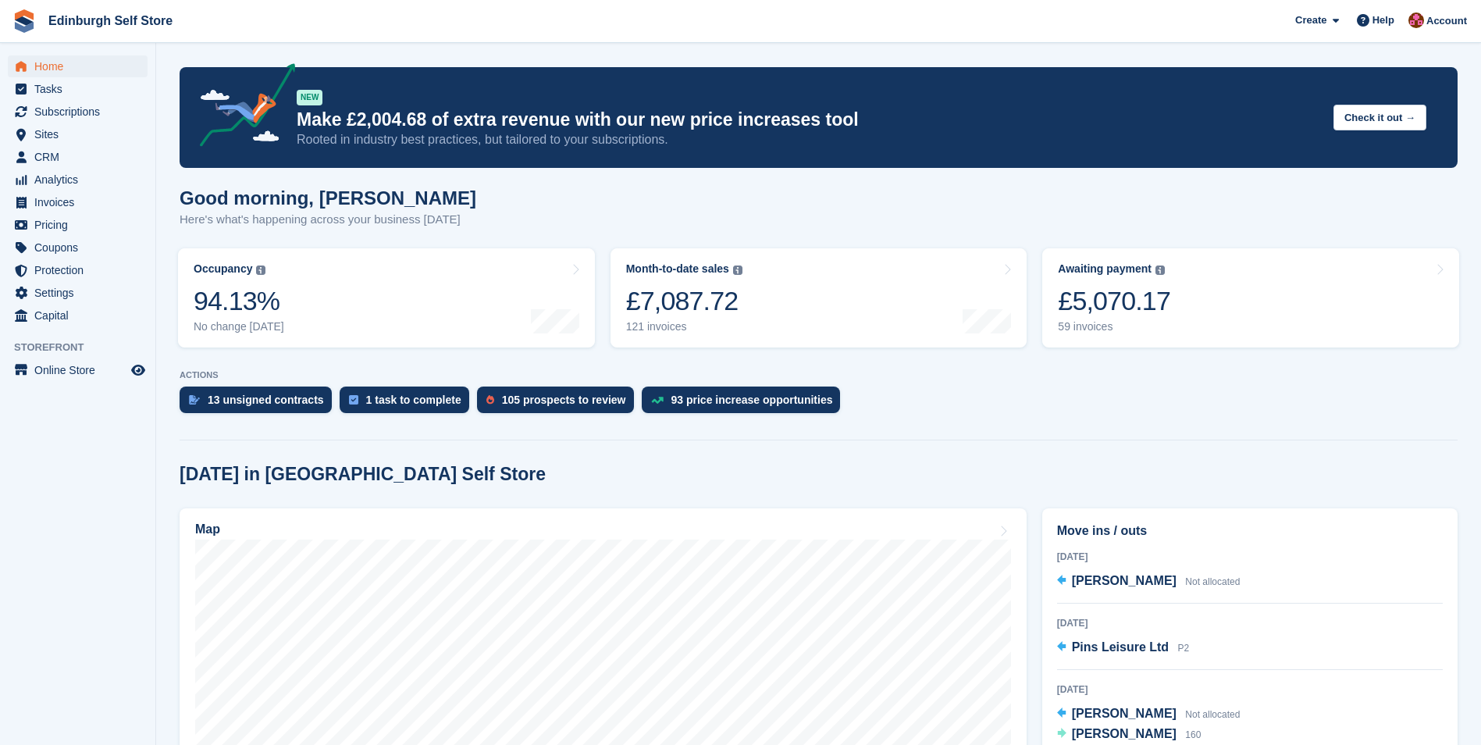
scroll to position [234, 0]
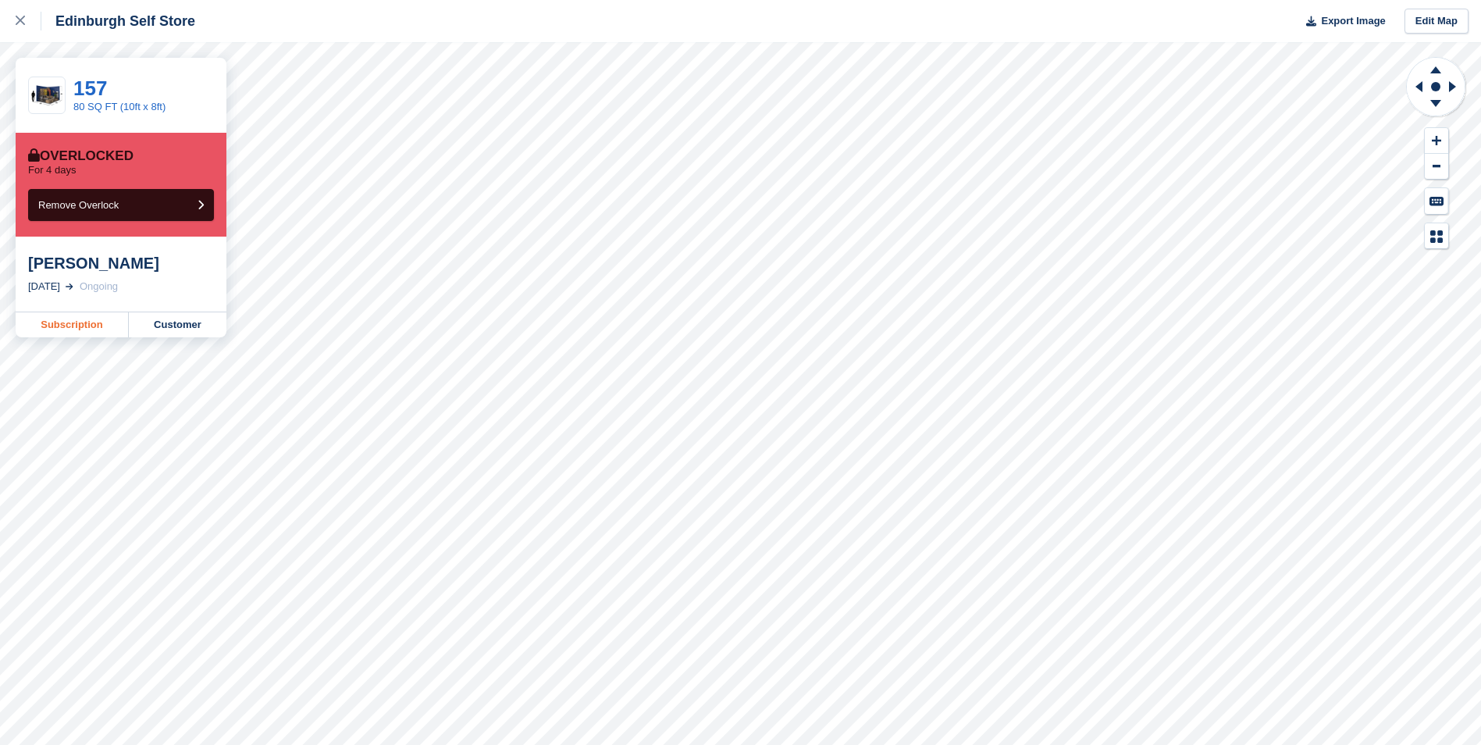
click at [67, 325] on link "Subscription" at bounding box center [72, 324] width 113 height 25
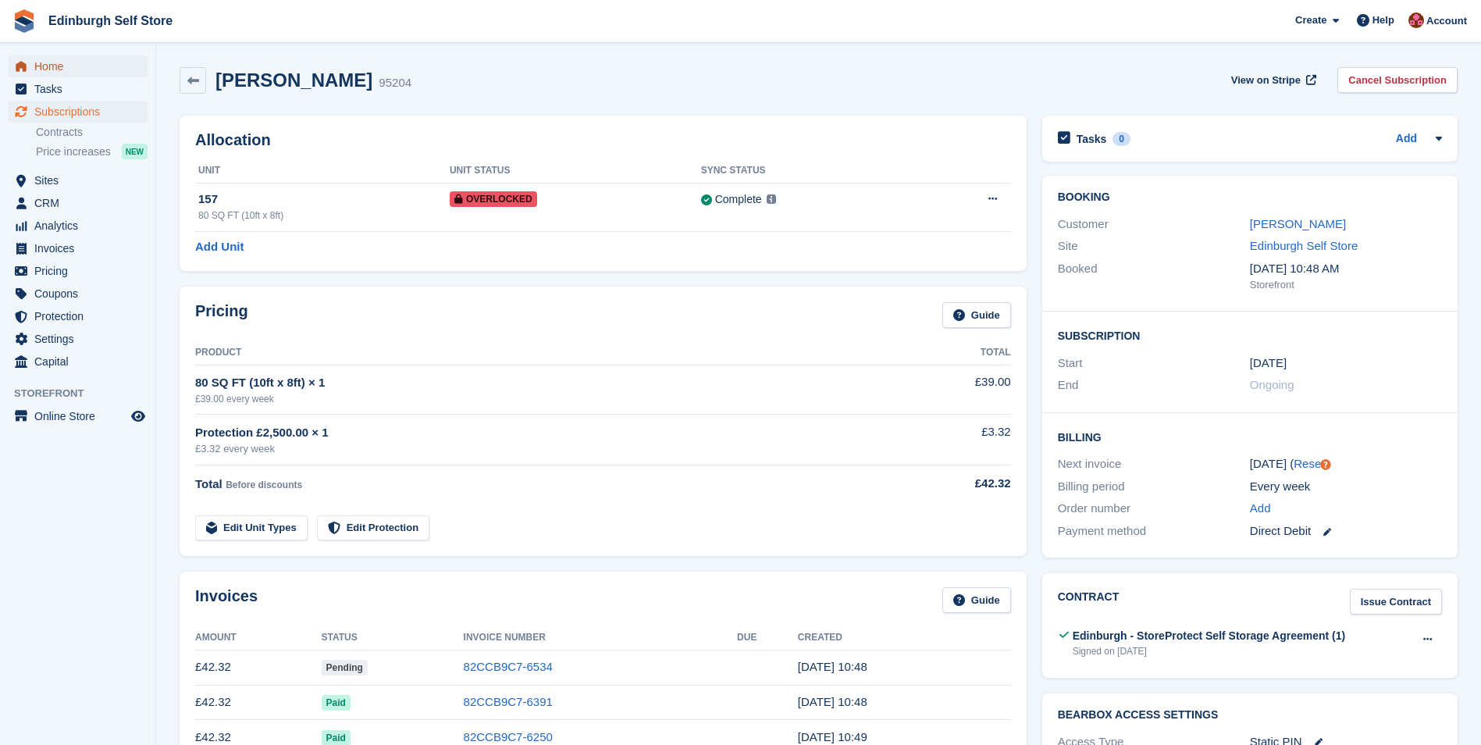
click at [63, 64] on span "Home" at bounding box center [81, 66] width 94 height 22
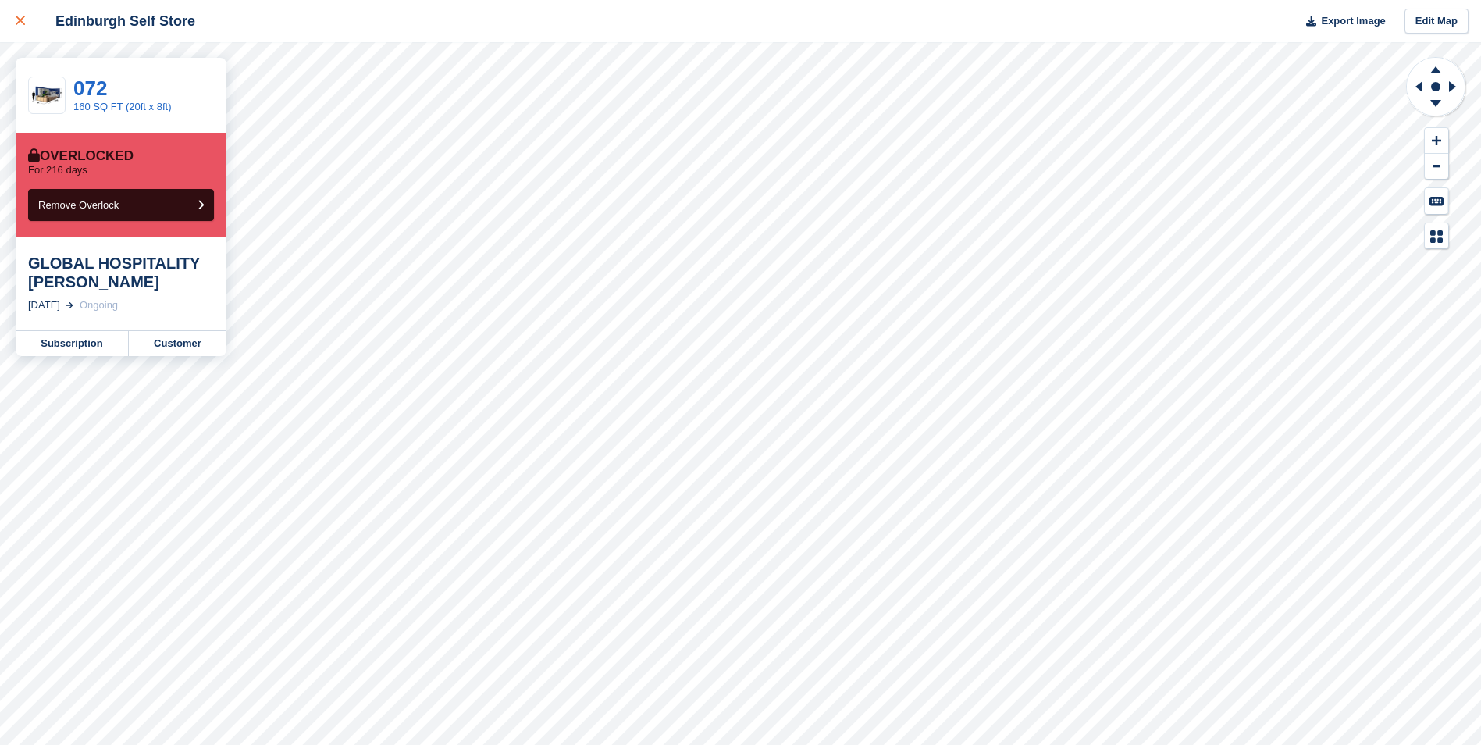
click at [18, 19] on icon at bounding box center [20, 20] width 9 height 9
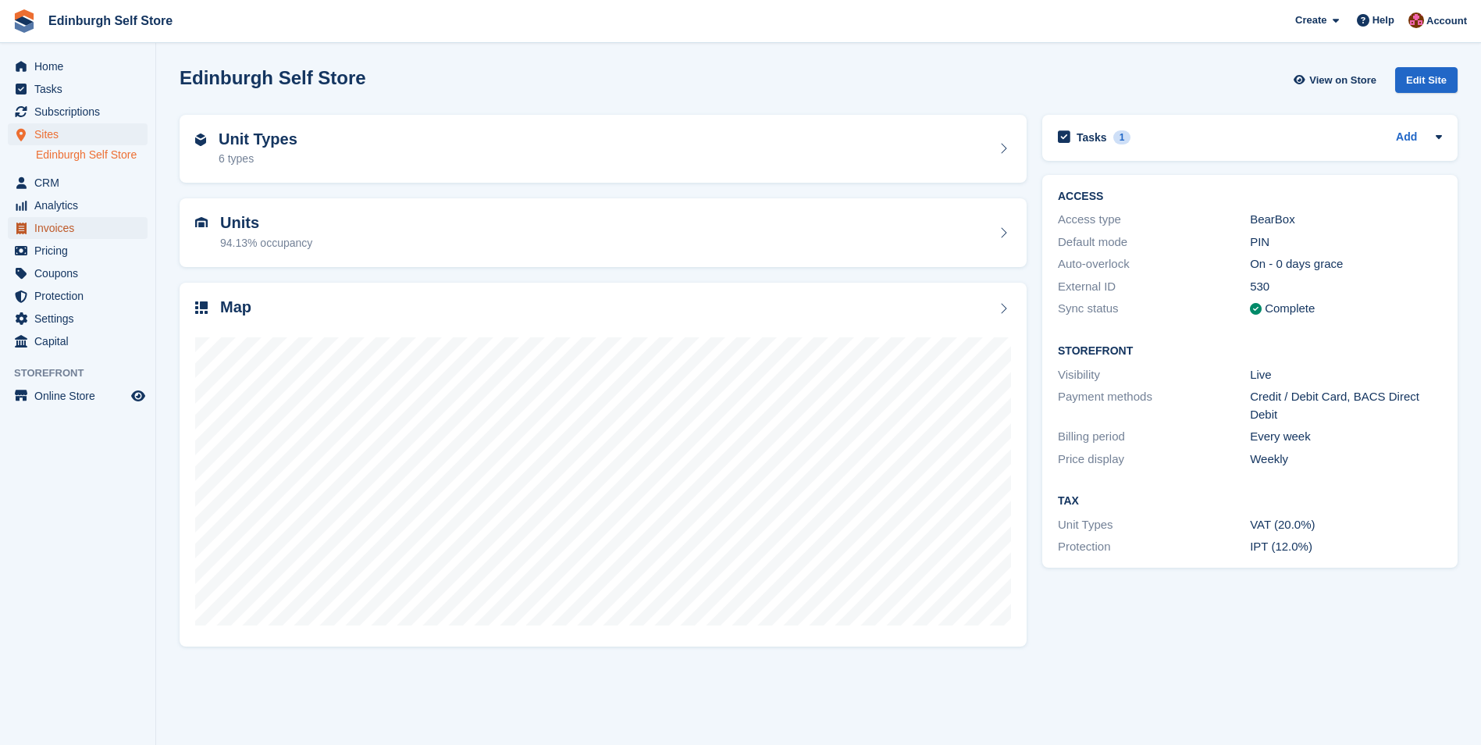
click at [83, 229] on span "Invoices" at bounding box center [81, 228] width 94 height 22
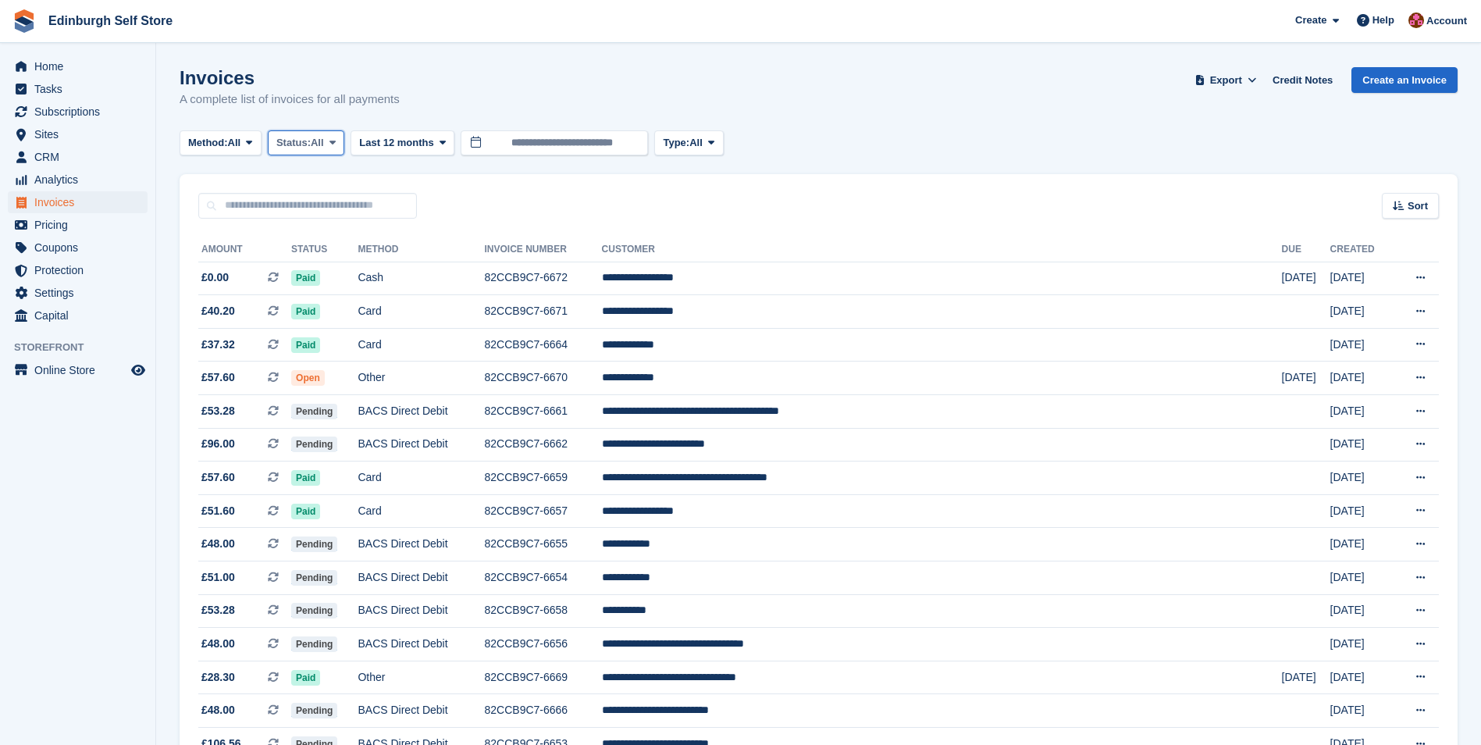
click at [336, 140] on icon at bounding box center [332, 142] width 6 height 10
click at [356, 268] on link "Open" at bounding box center [343, 264] width 136 height 28
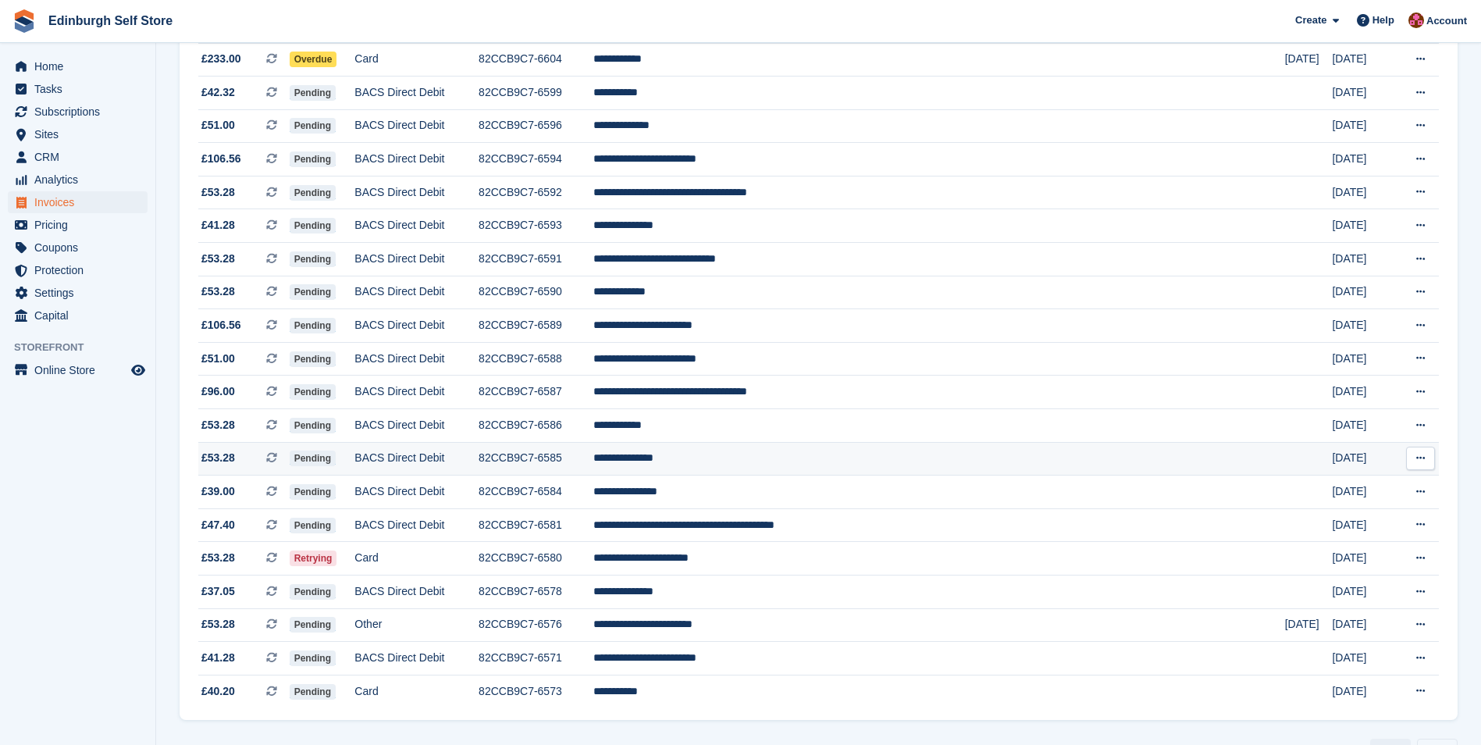
scroll to position [1257, 0]
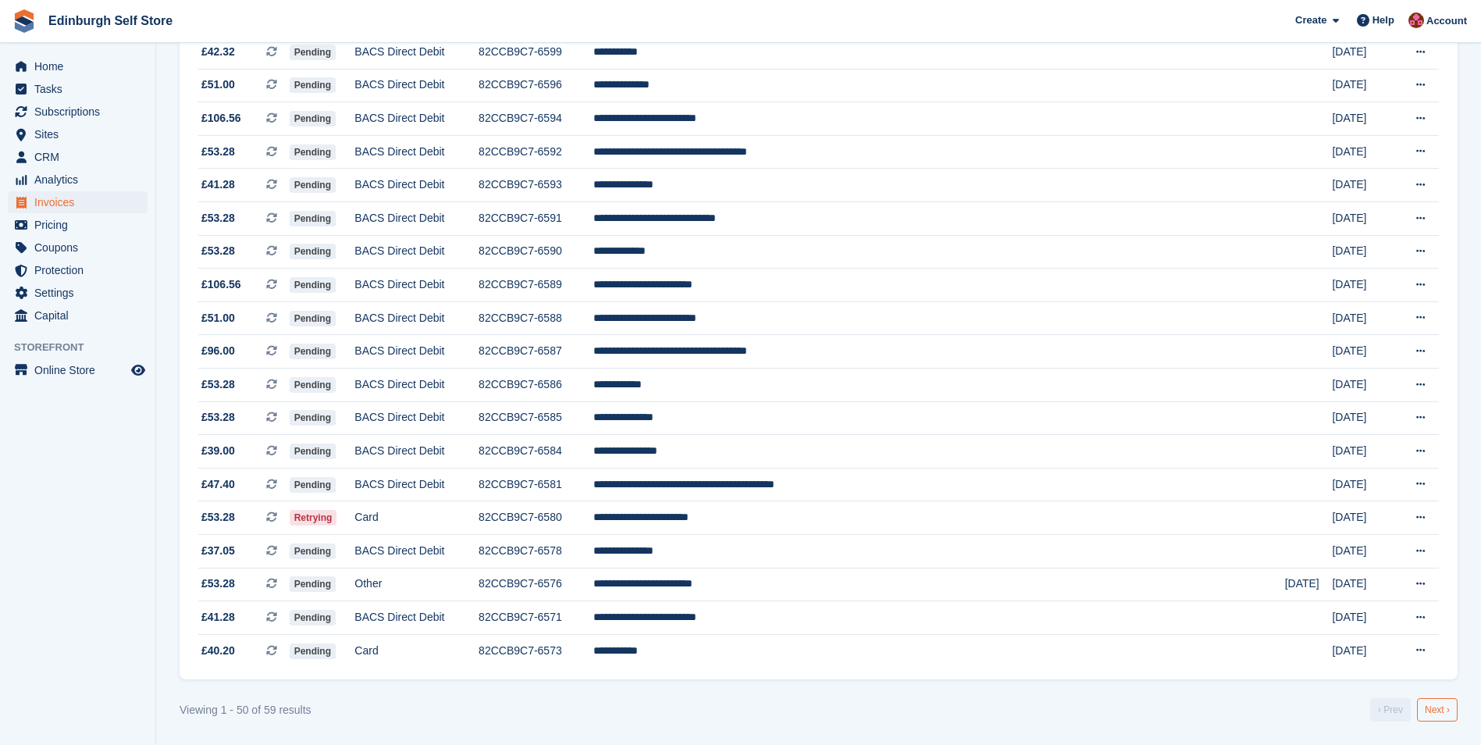
click at [1429, 711] on link "Next ›" at bounding box center [1437, 709] width 41 height 23
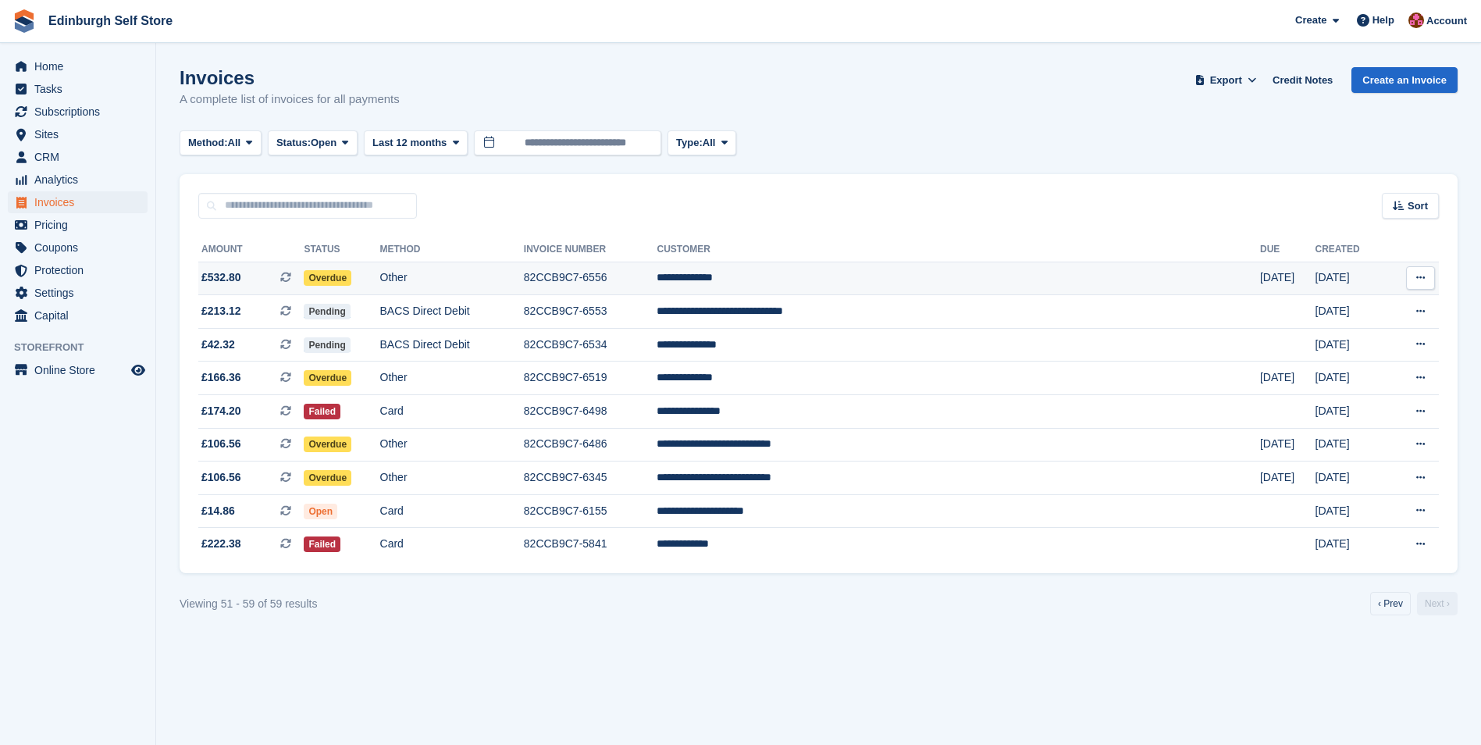
click at [846, 278] on td "**********" at bounding box center [957, 278] width 603 height 34
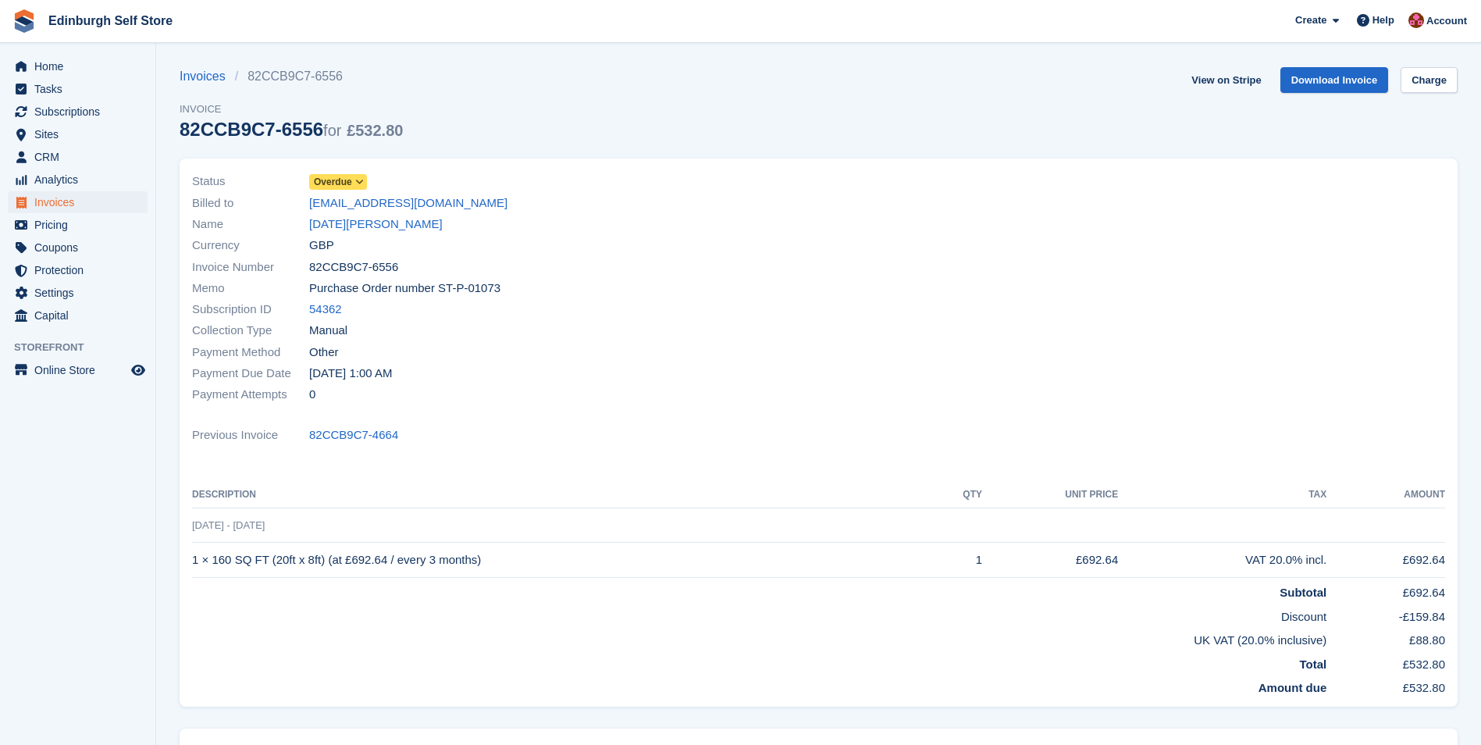
click at [363, 179] on icon at bounding box center [359, 181] width 9 height 9
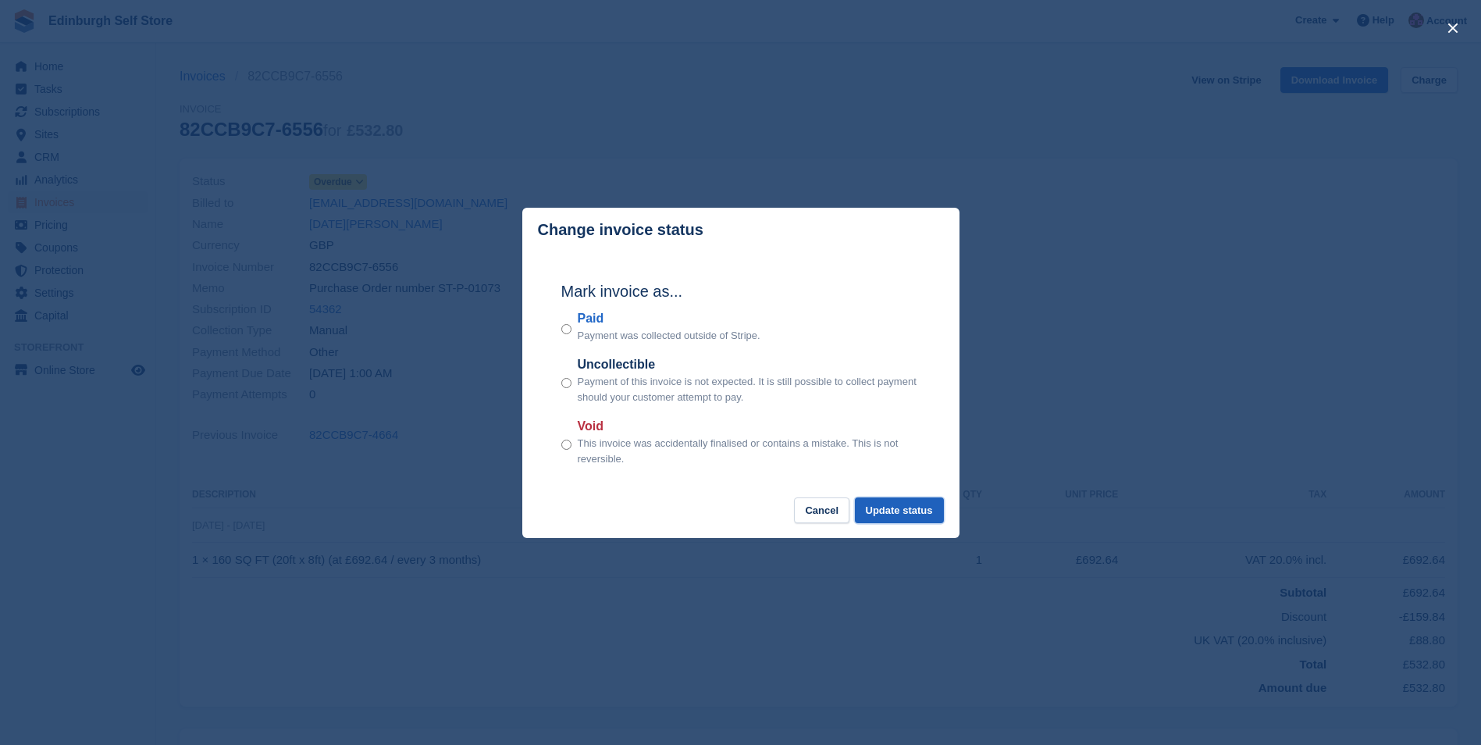
click at [893, 510] on button "Update status" at bounding box center [899, 510] width 89 height 26
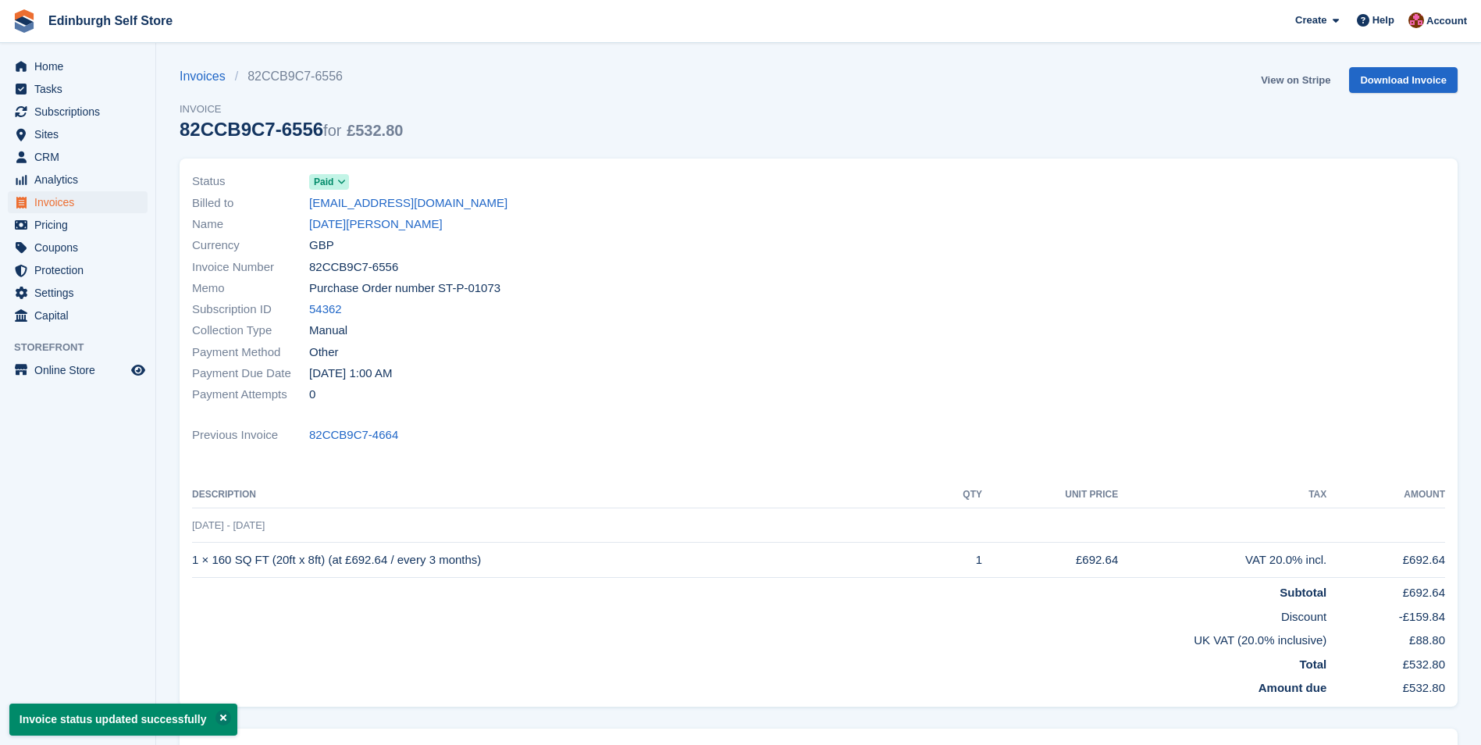
click at [1291, 81] on link "View on Stripe" at bounding box center [1295, 80] width 82 height 26
click at [55, 205] on span "Invoices" at bounding box center [81, 202] width 94 height 22
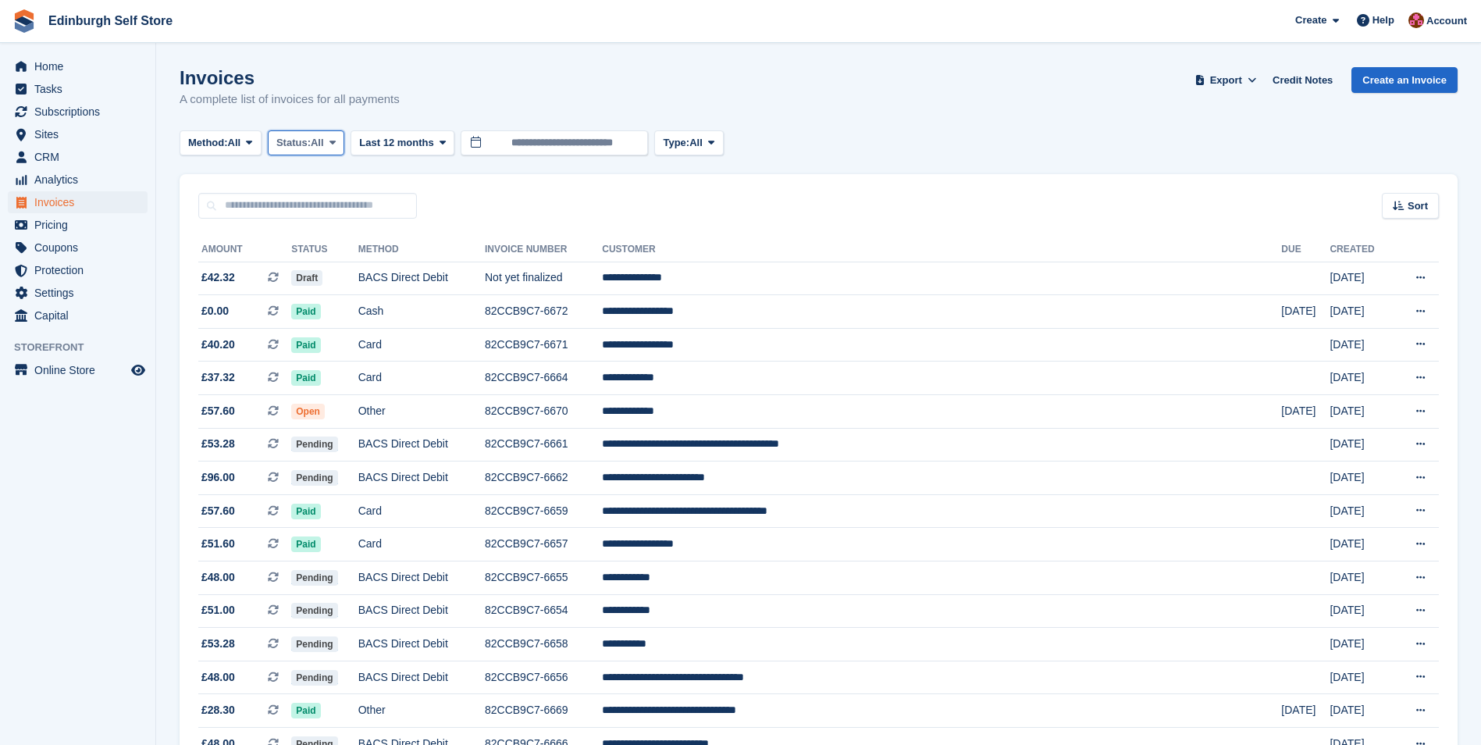
click at [339, 140] on span at bounding box center [332, 143] width 12 height 12
click at [330, 261] on link "Open" at bounding box center [343, 264] width 136 height 28
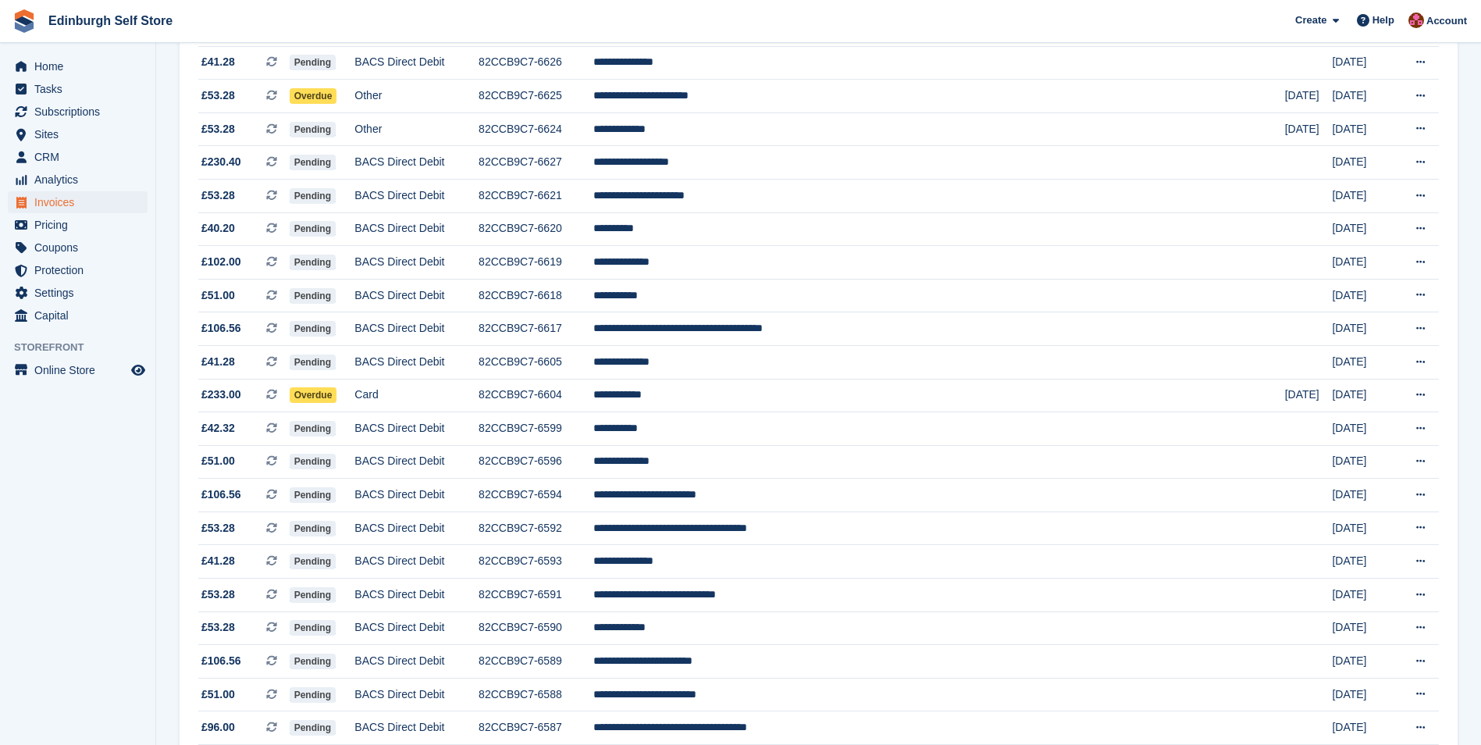
scroll to position [1249, 0]
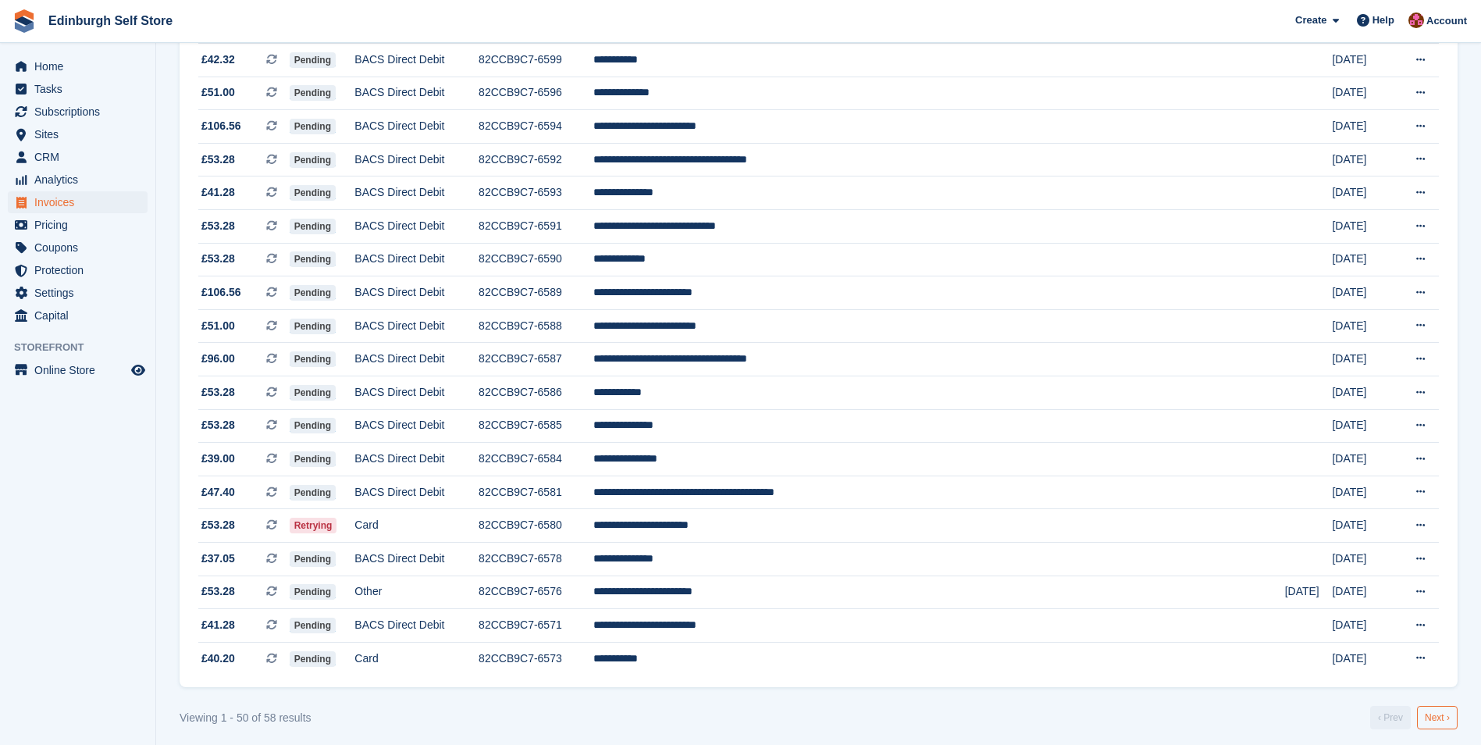
click at [1432, 721] on link "Next ›" at bounding box center [1437, 717] width 41 height 23
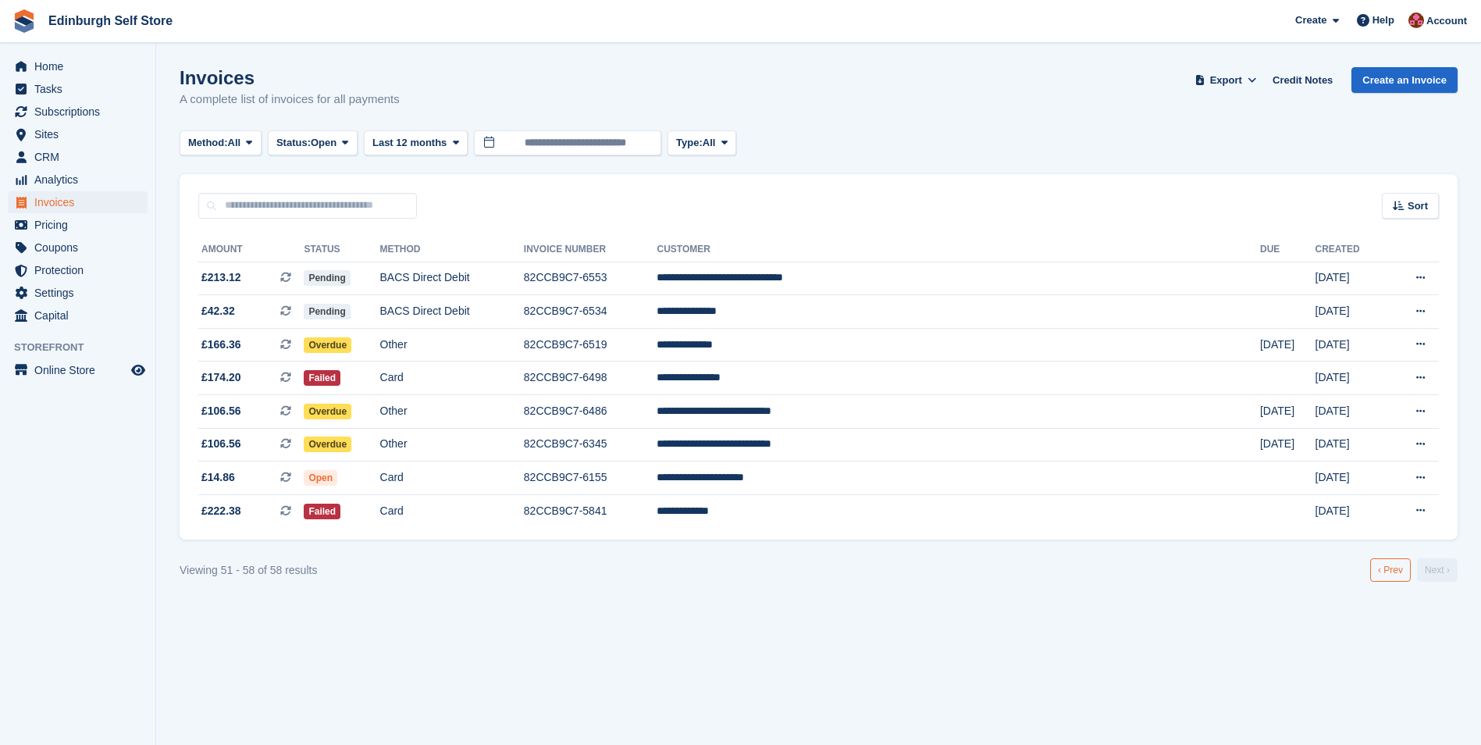
click at [1382, 574] on link "‹ Prev" at bounding box center [1390, 569] width 41 height 23
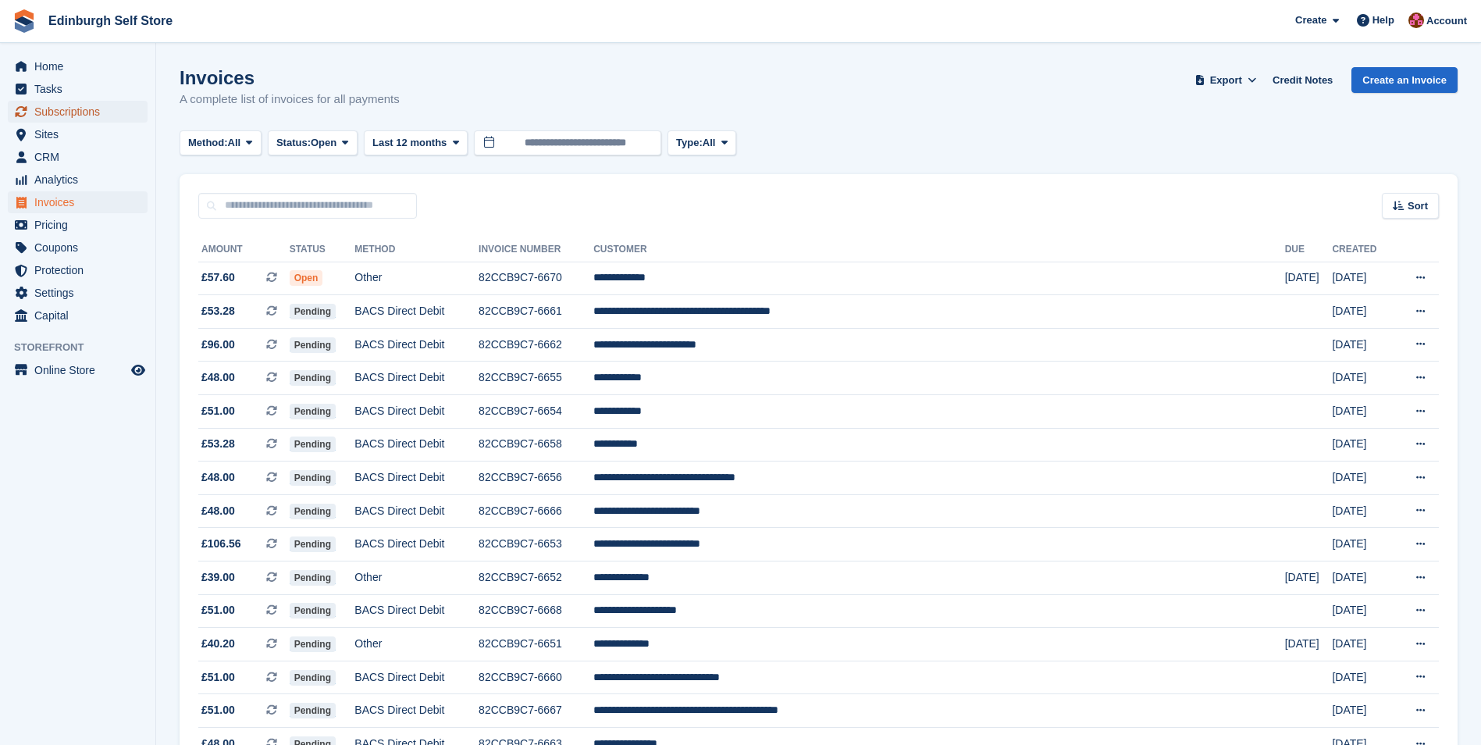
click at [73, 105] on span "Subscriptions" at bounding box center [81, 112] width 94 height 22
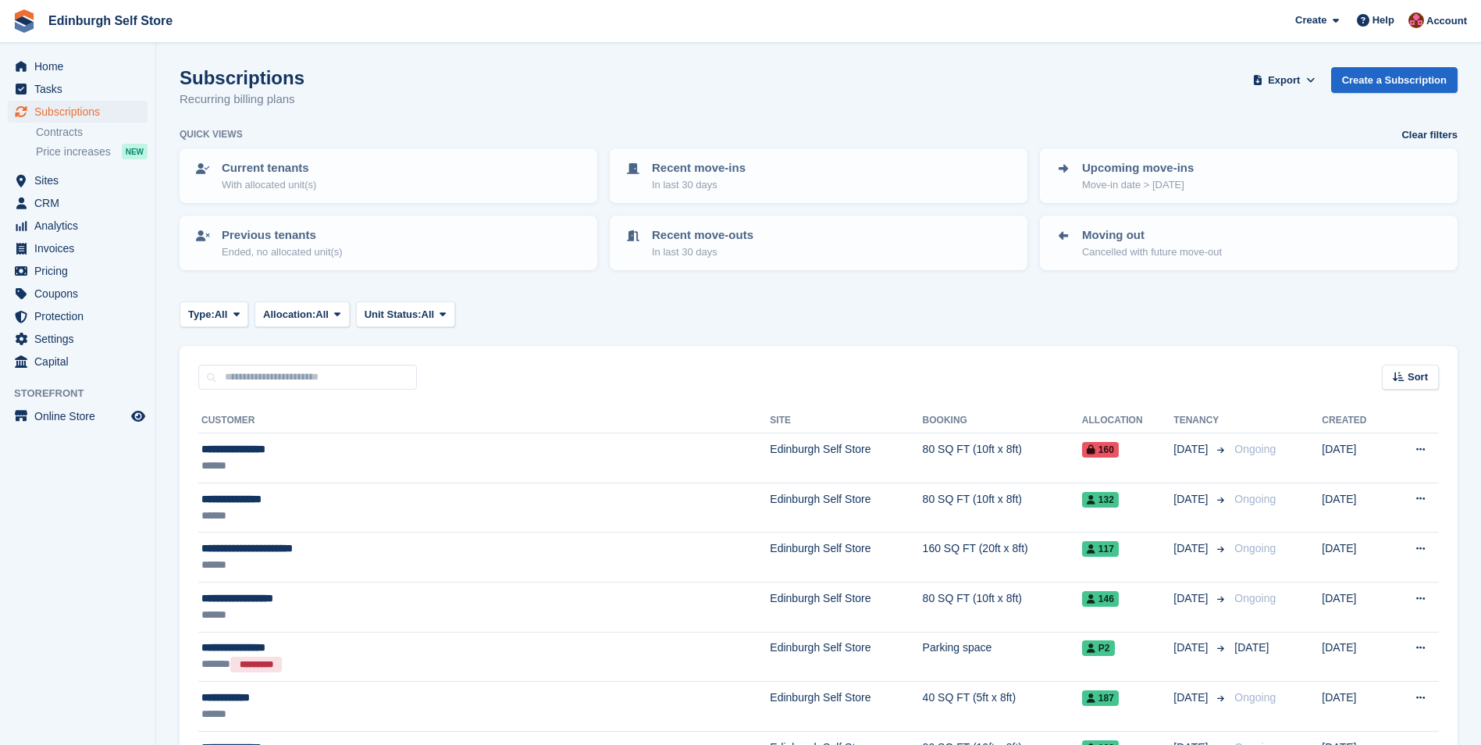
click at [280, 205] on div "Current tenants With allocated unit(s)" at bounding box center [388, 175] width 430 height 67
click at [232, 379] on input "text" at bounding box center [307, 378] width 219 height 26
type input "****"
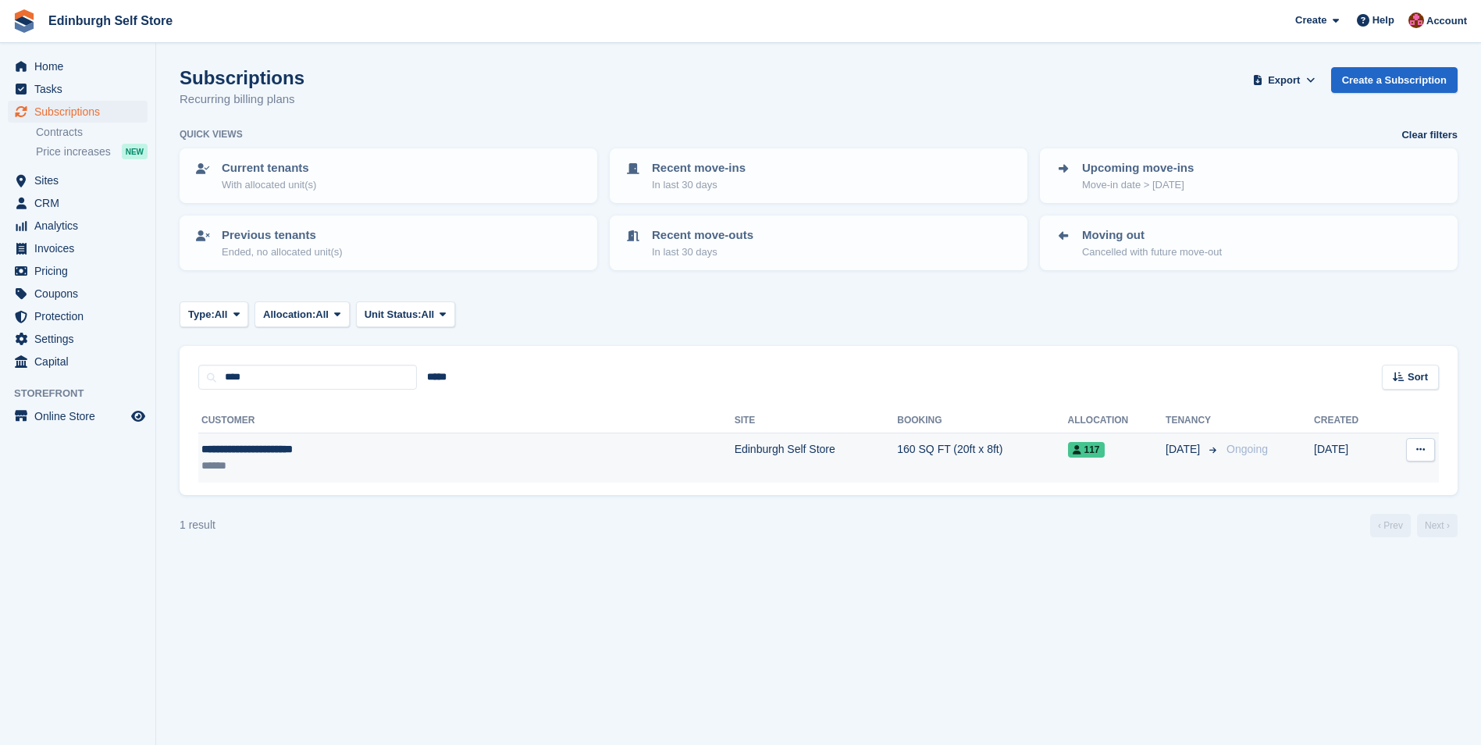
click at [897, 454] on td "160 SQ FT (20ft x 8ft)" at bounding box center [982, 457] width 170 height 49
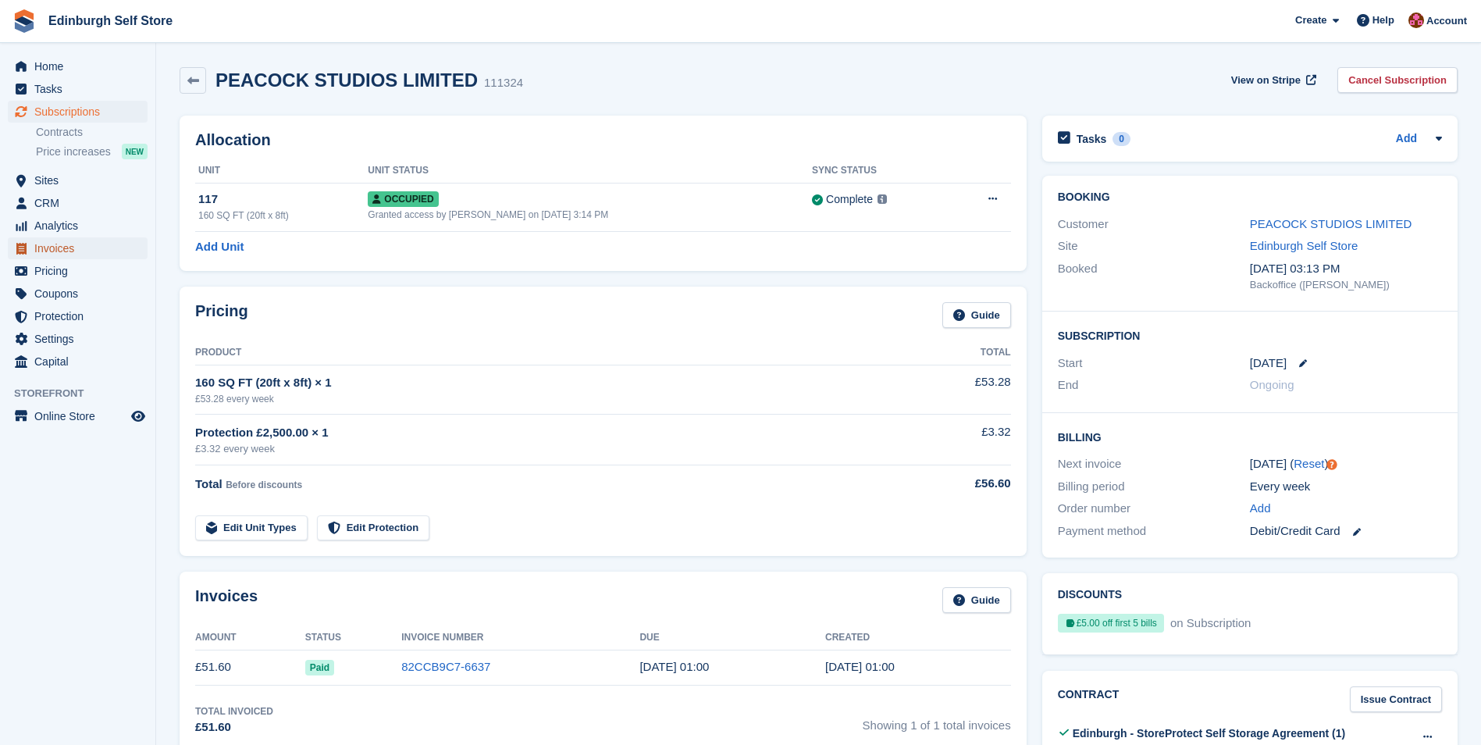
click at [85, 247] on span "Invoices" at bounding box center [81, 248] width 94 height 22
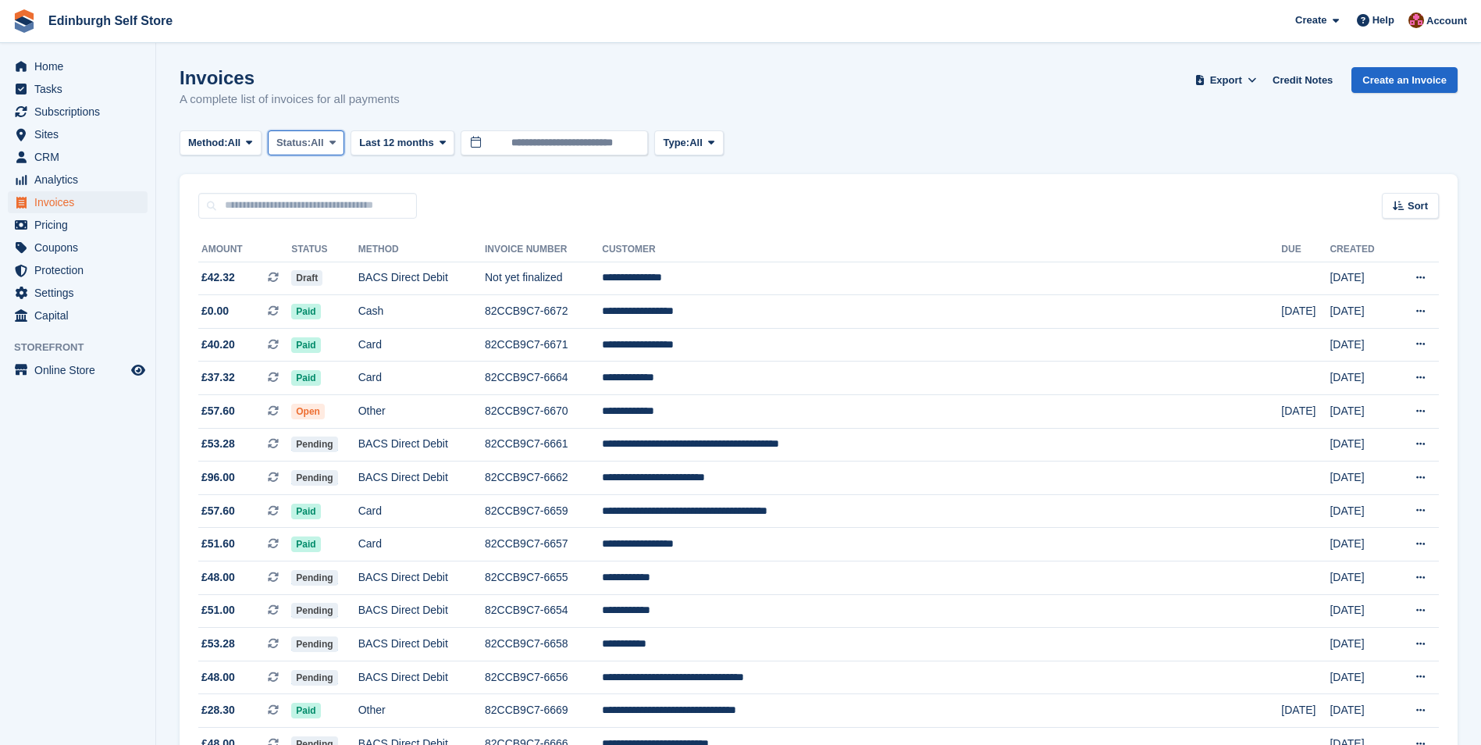
click at [333, 144] on span at bounding box center [332, 143] width 12 height 12
click at [341, 272] on link "Open" at bounding box center [343, 264] width 136 height 28
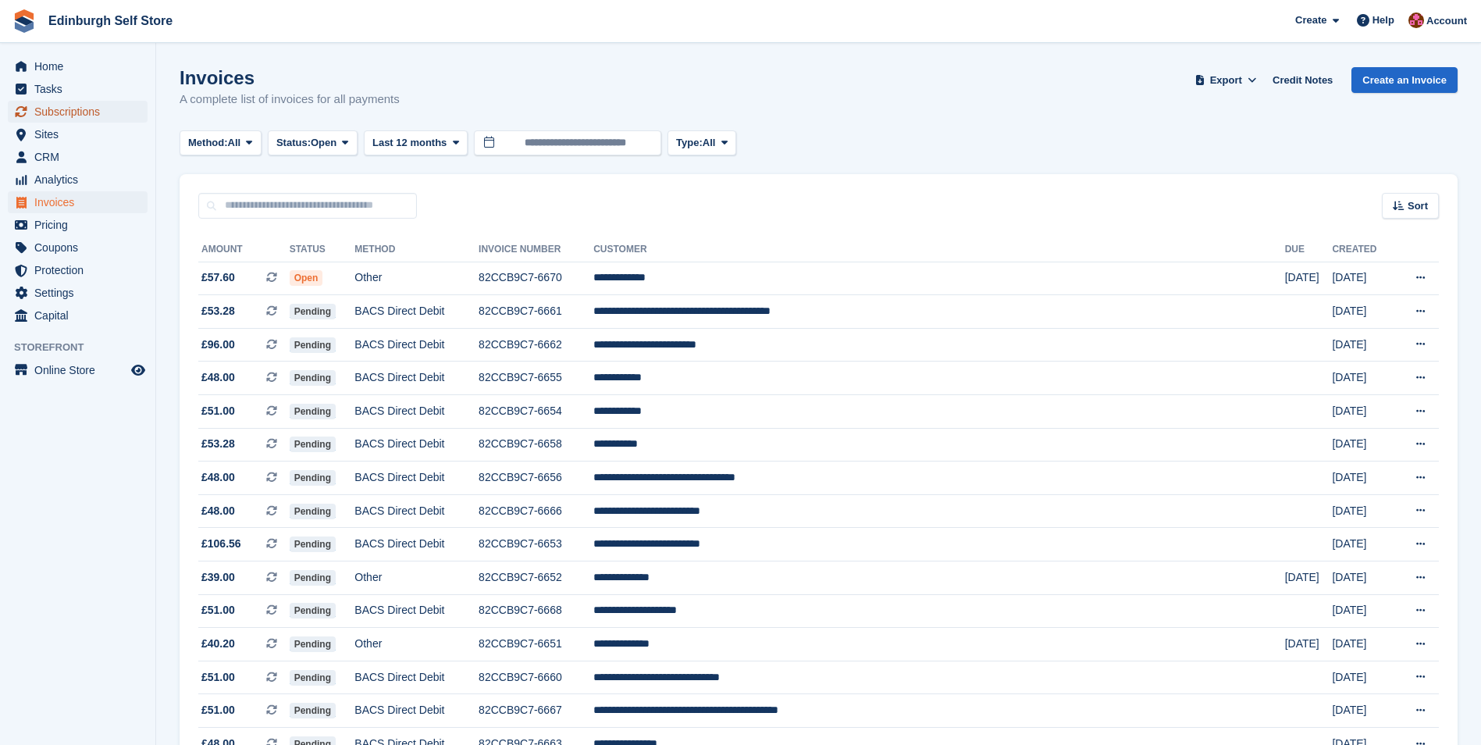
click at [72, 112] on span "Subscriptions" at bounding box center [81, 112] width 94 height 22
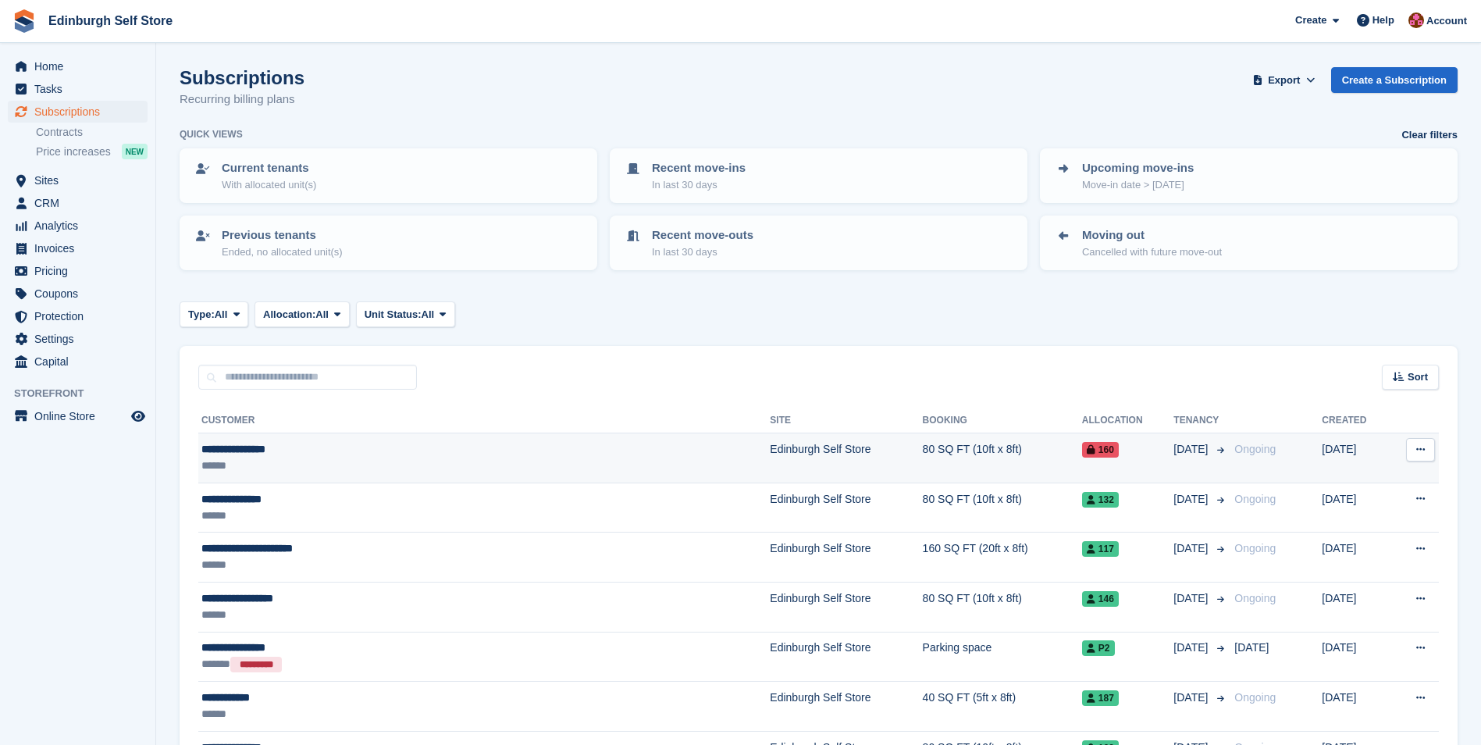
click at [770, 451] on td "Edinburgh Self Store" at bounding box center [846, 458] width 152 height 50
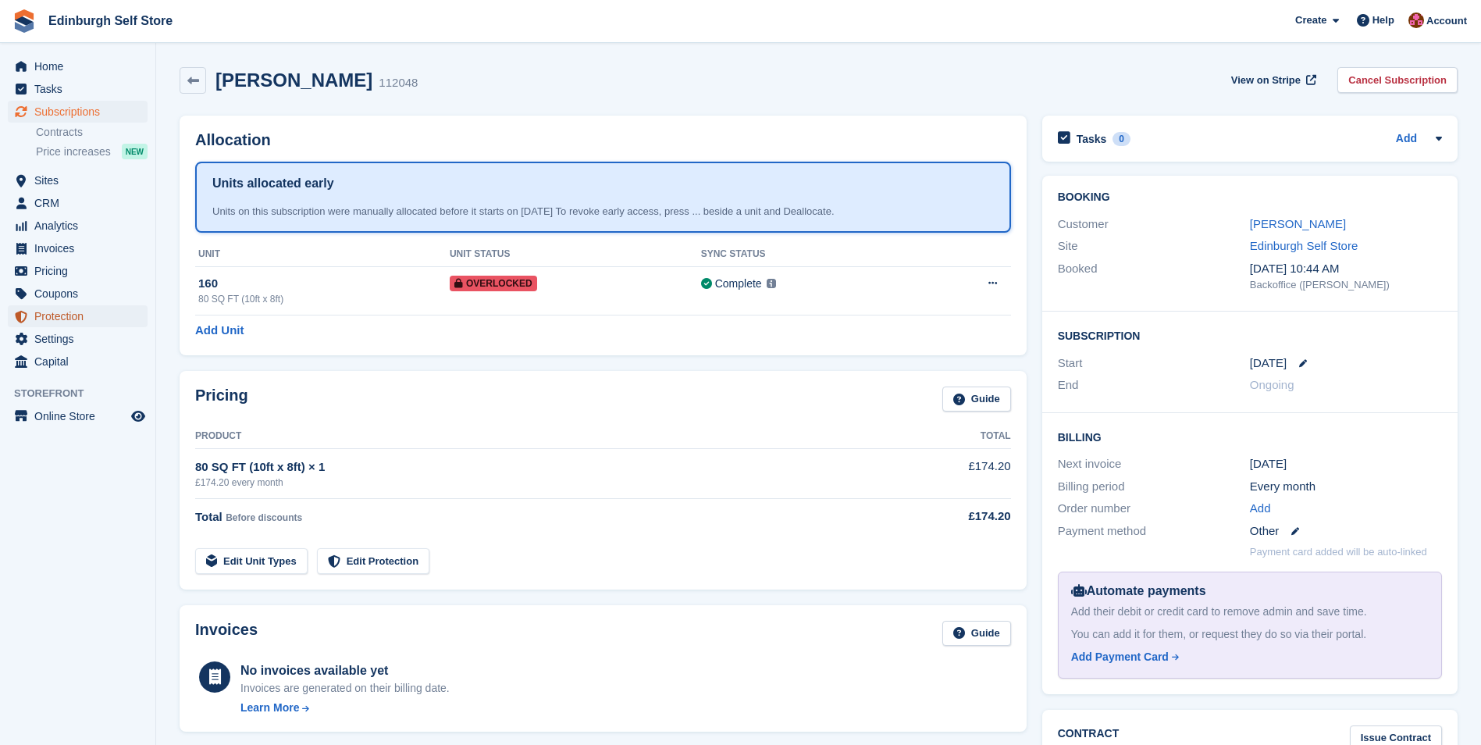
click at [79, 314] on span "Protection" at bounding box center [81, 316] width 94 height 22
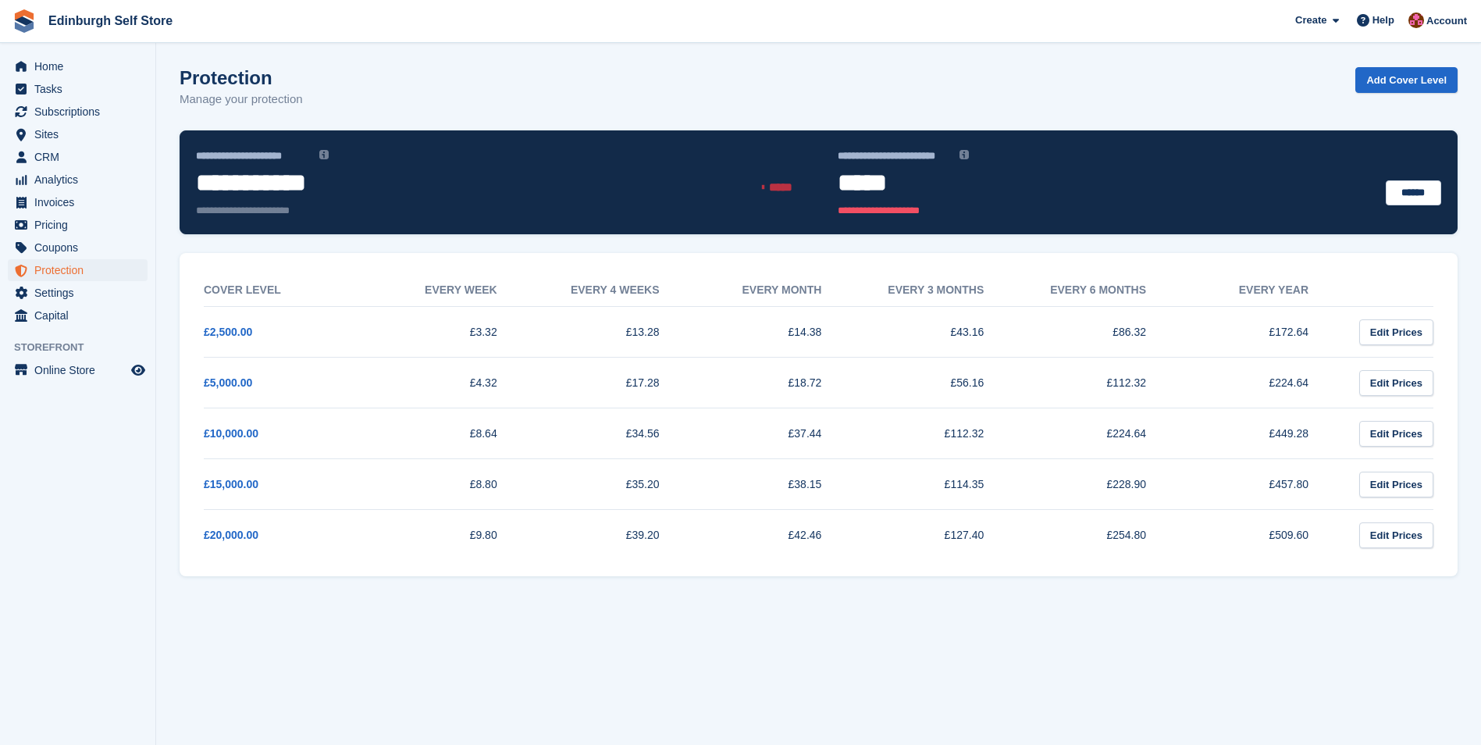
drag, startPoint x: 1315, startPoint y: 532, endPoint x: 194, endPoint y: 297, distance: 1146.1
click at [194, 297] on div "Cover Level Every week Every 4 weeks Every month Every 3 months Every 6 months …" at bounding box center [818, 414] width 1254 height 315
copy div "Lorem Ipsum Dolor sita Conse 1 adipi Elits doeiu Tempo 1 incidi Utlab 9 etdolo …"
